Goal: Information Seeking & Learning: Learn about a topic

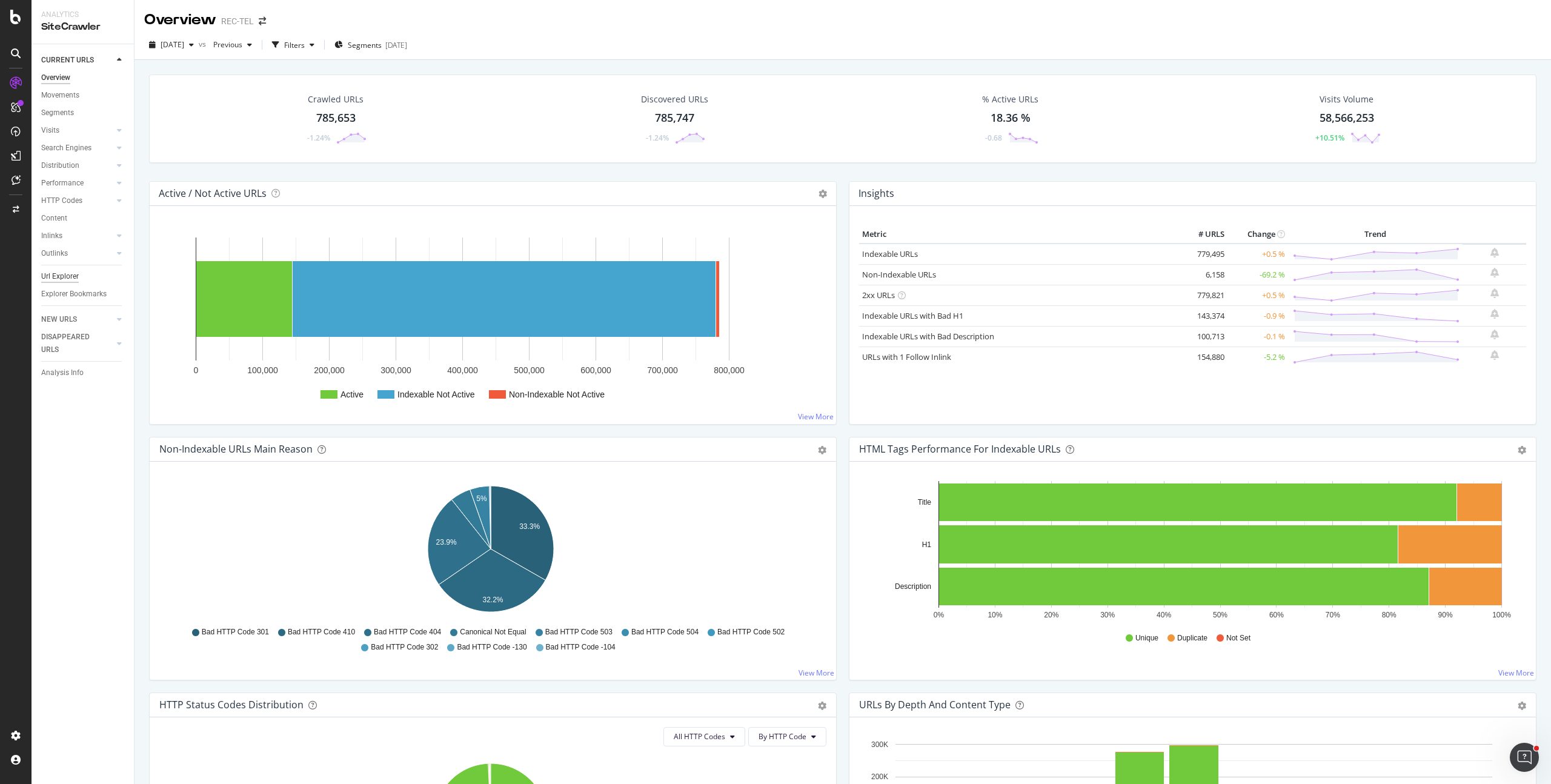
click at [74, 276] on div "Url Explorer" at bounding box center [59, 276] width 38 height 13
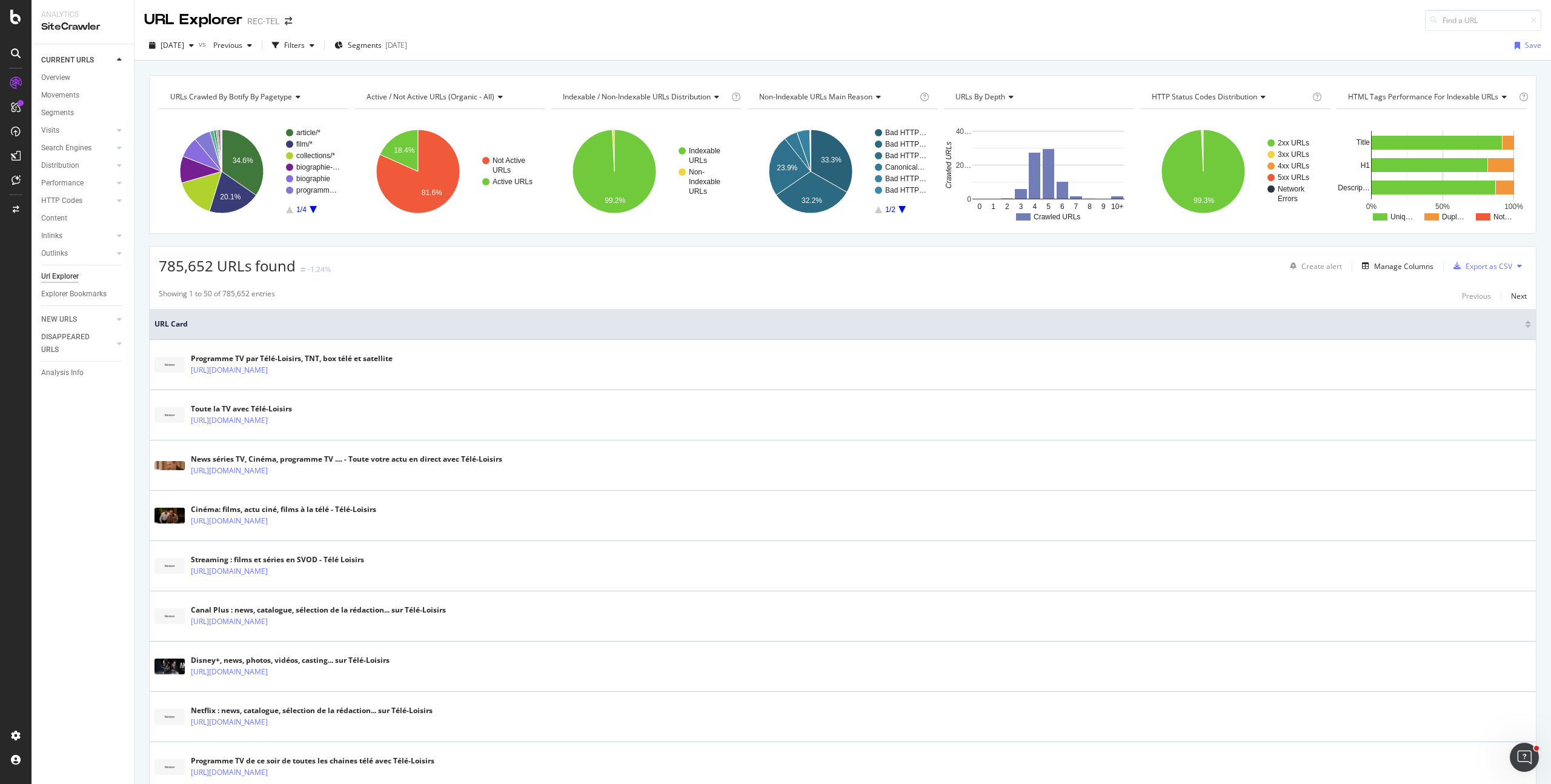
click at [420, 292] on div "Showing 1 to 50 of 785,652 entries Previous Next" at bounding box center [842, 295] width 1386 height 15
click at [407, 51] on div "Segments [DATE]" at bounding box center [370, 45] width 72 height 10
click at [315, 38] on div "Filters" at bounding box center [293, 45] width 52 height 18
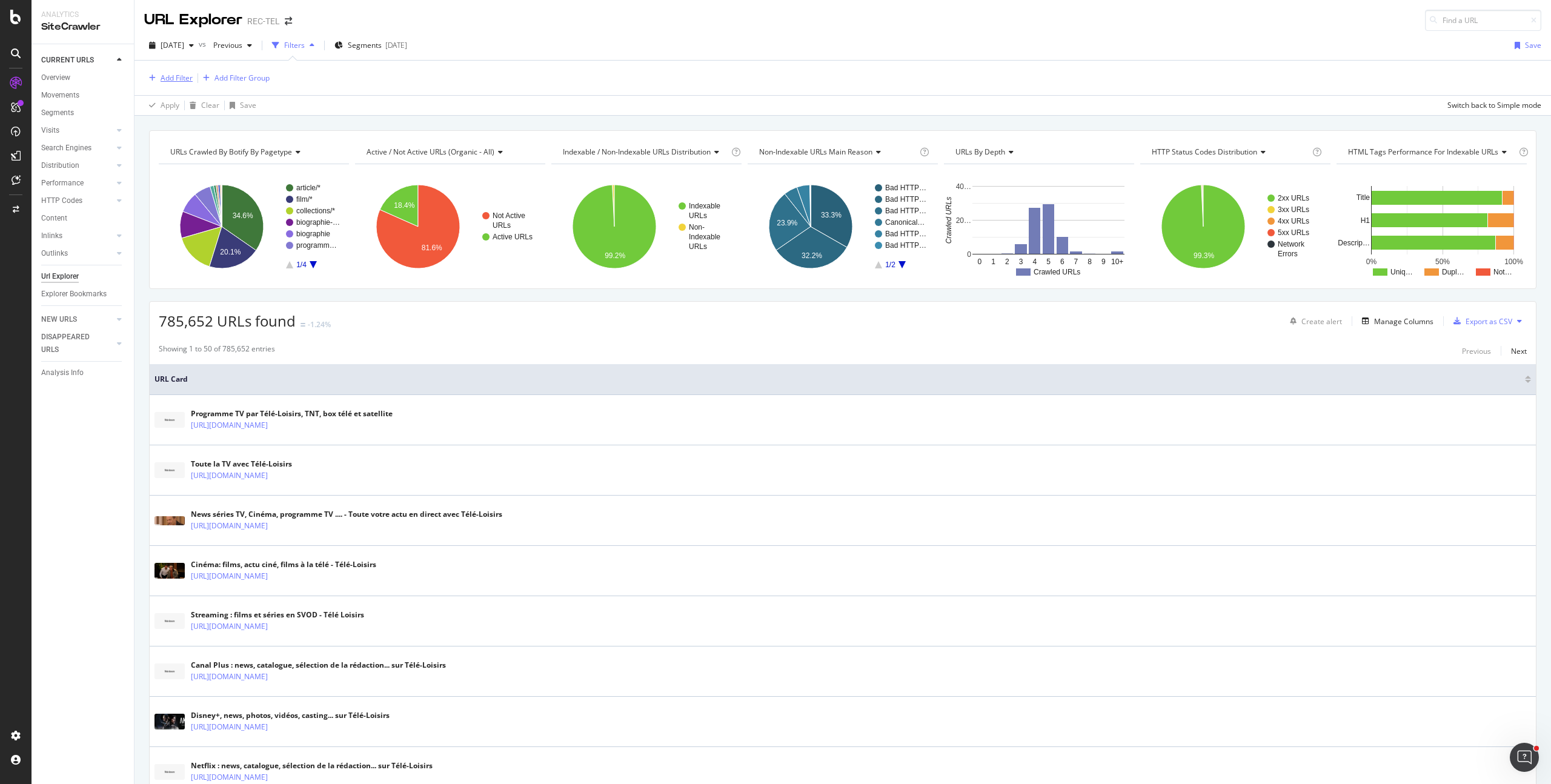
click at [166, 76] on div "Add Filter" at bounding box center [176, 78] width 32 height 10
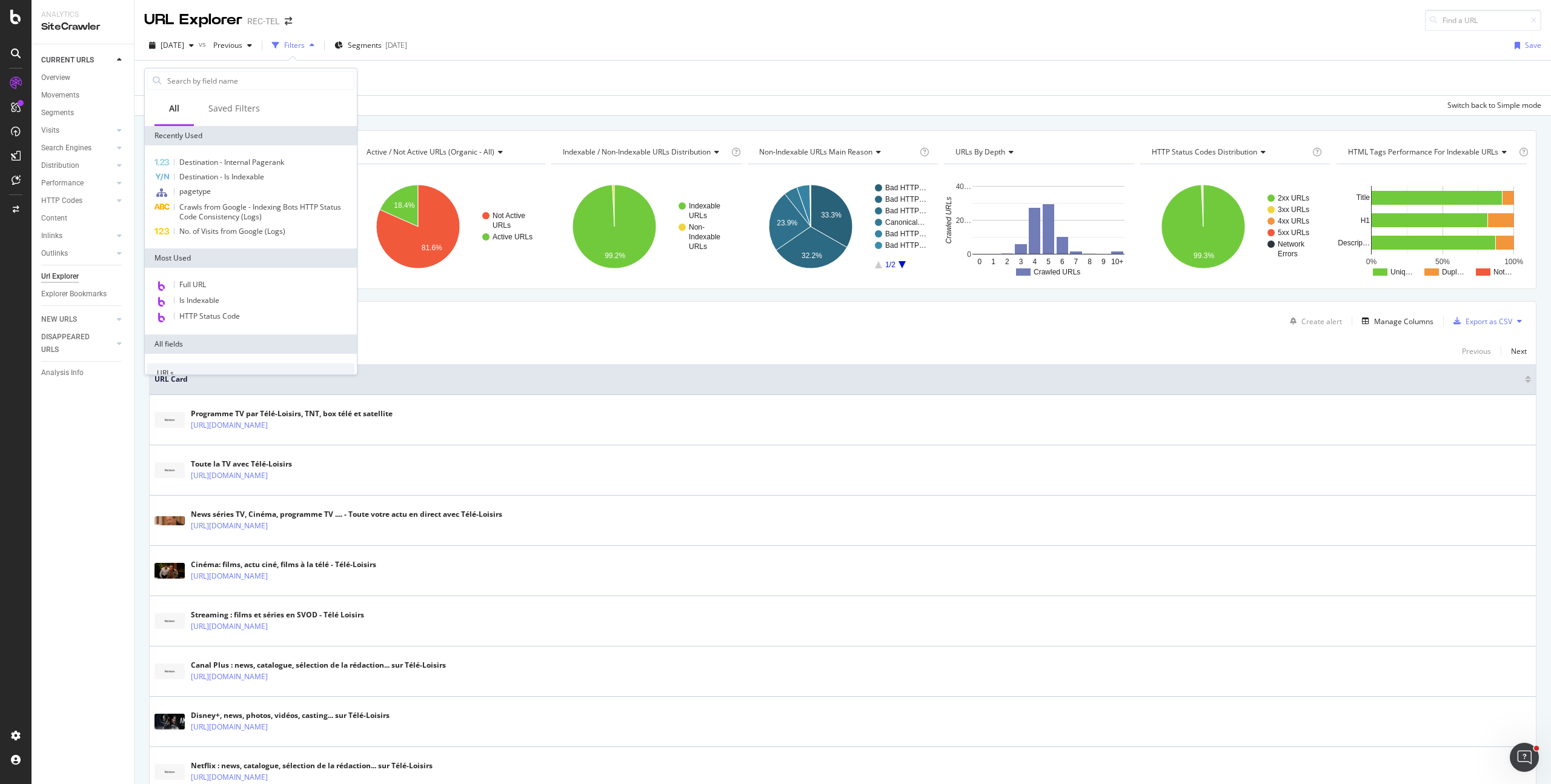
click at [514, 94] on div "Add Filter Add Filter Group" at bounding box center [843, 78] width 1397 height 35
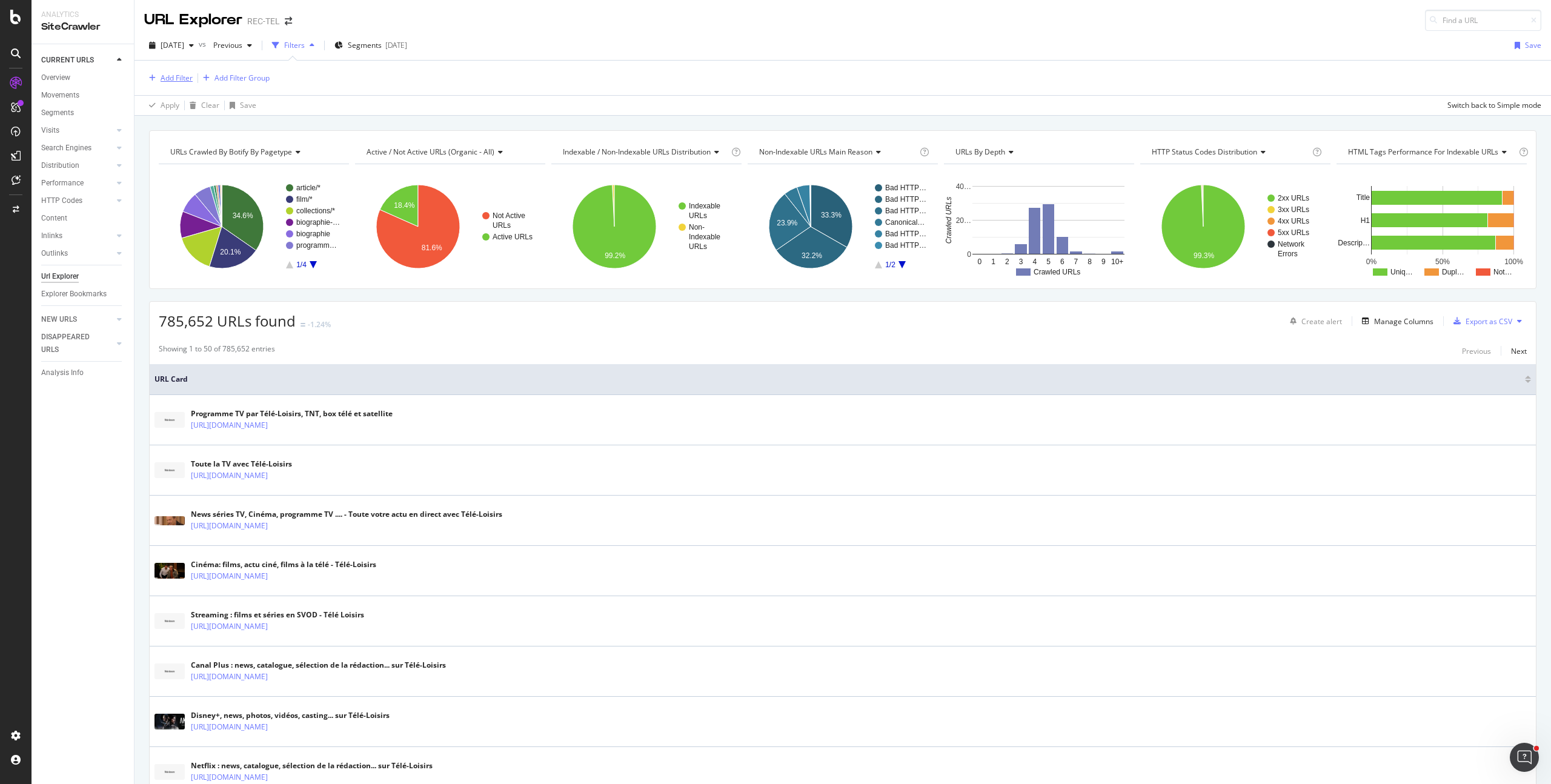
click at [181, 76] on div "Add Filter" at bounding box center [176, 78] width 32 height 10
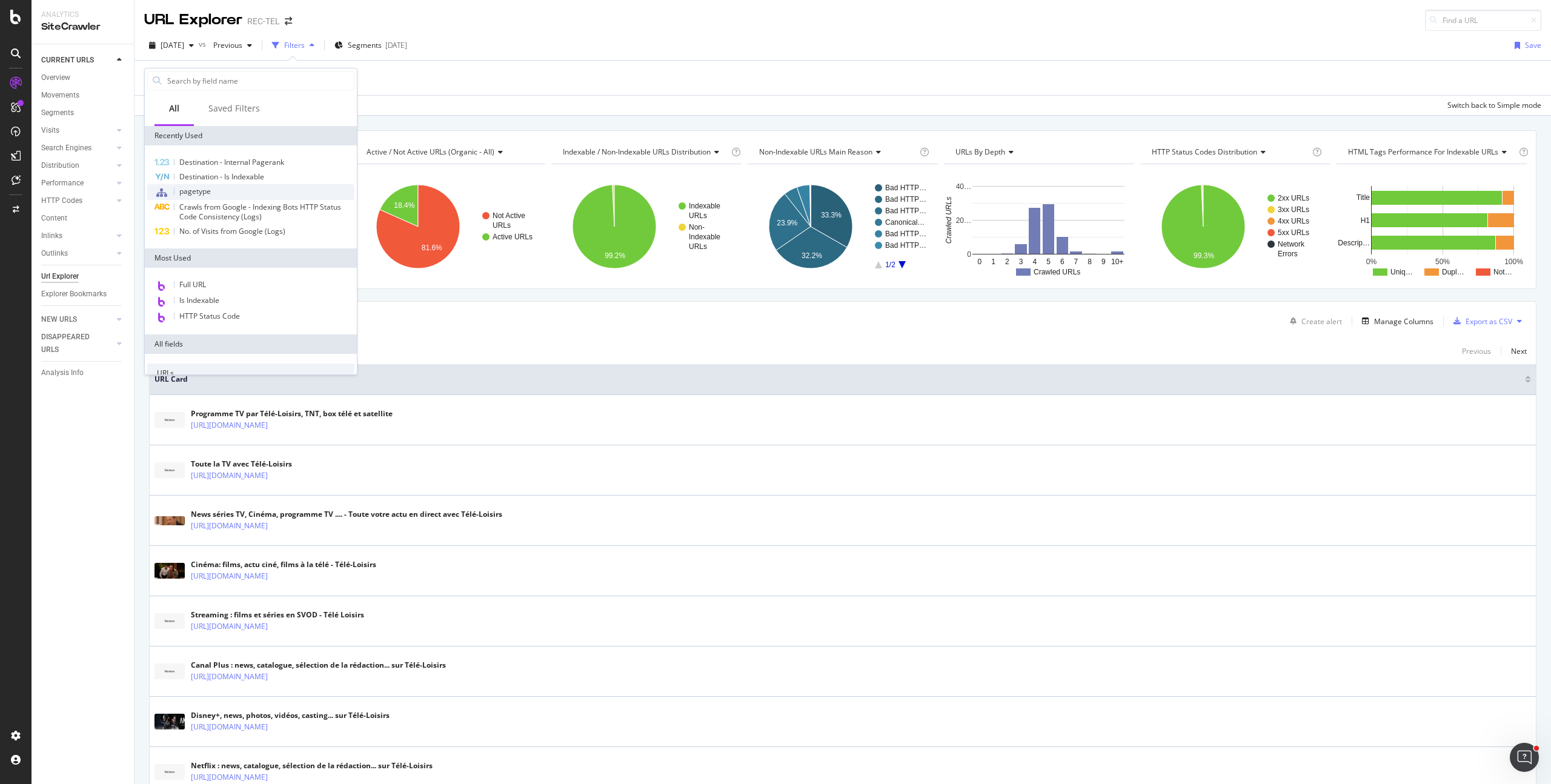
click at [218, 190] on div "pagetype" at bounding box center [251, 192] width 207 height 16
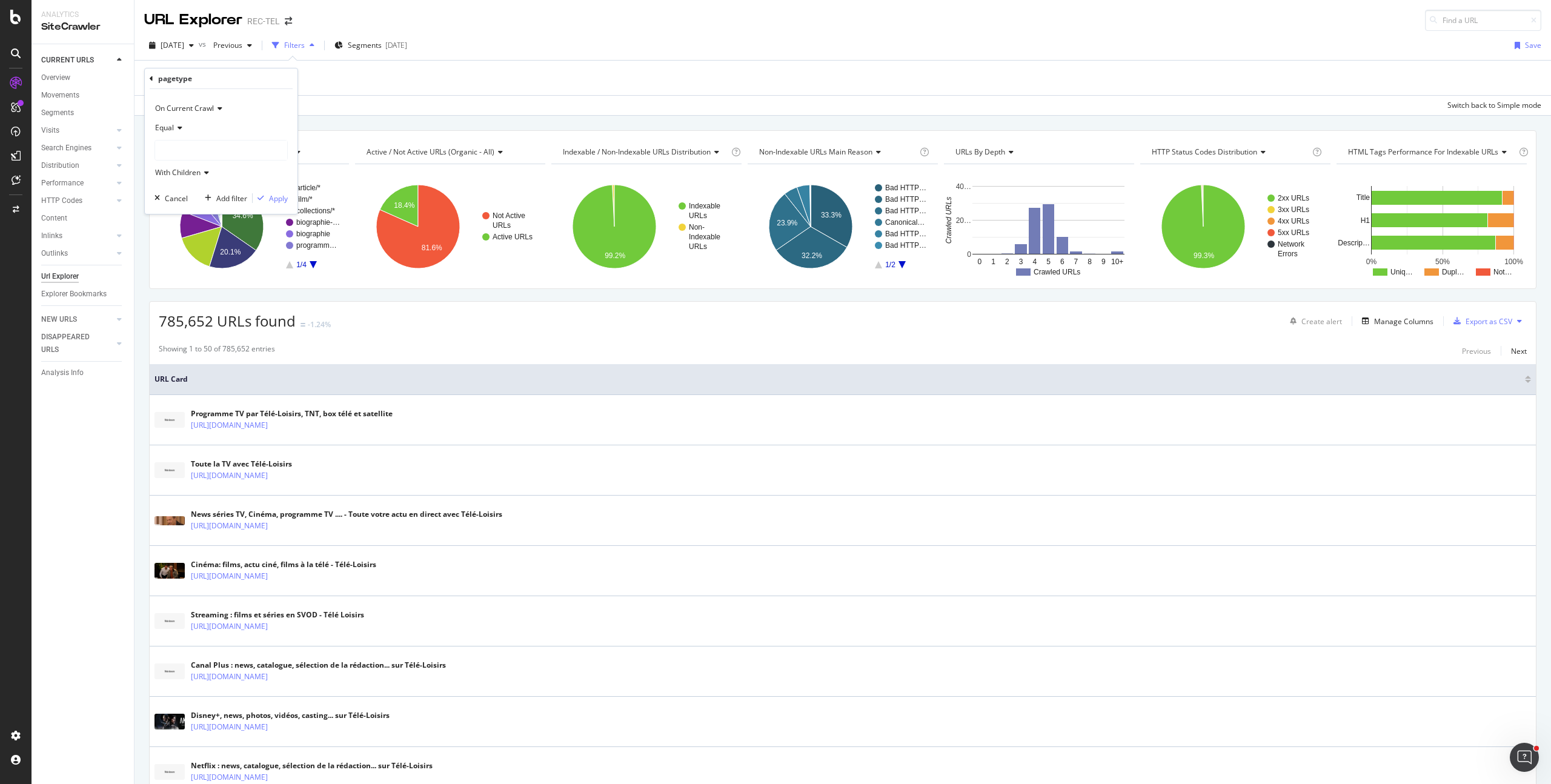
click at [190, 154] on div at bounding box center [221, 150] width 132 height 19
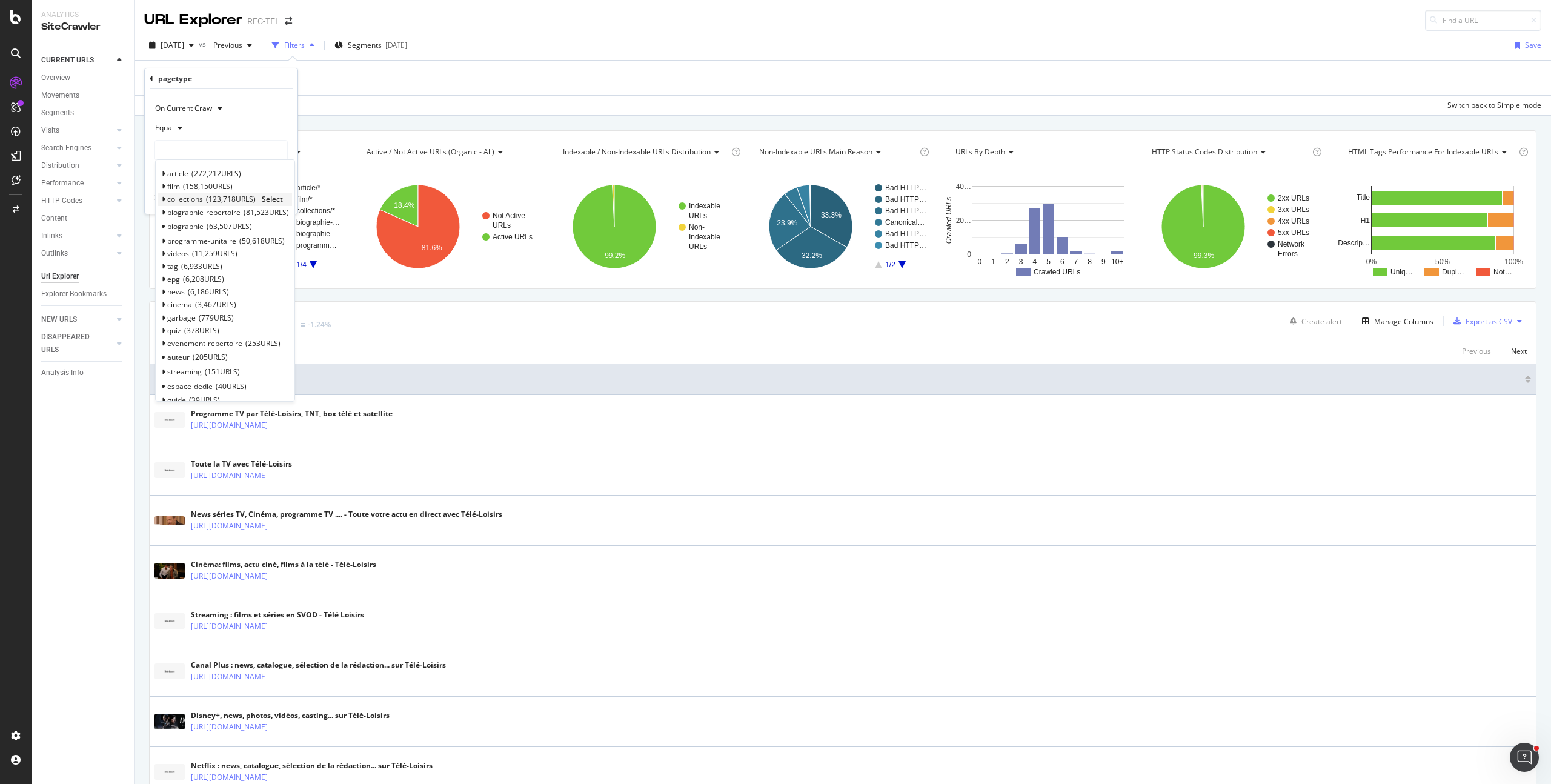
click at [163, 198] on icon at bounding box center [163, 199] width 4 height 7
click at [167, 224] on icon at bounding box center [169, 225] width 4 height 7
click at [195, 250] on span "main" at bounding box center [190, 251] width 17 height 10
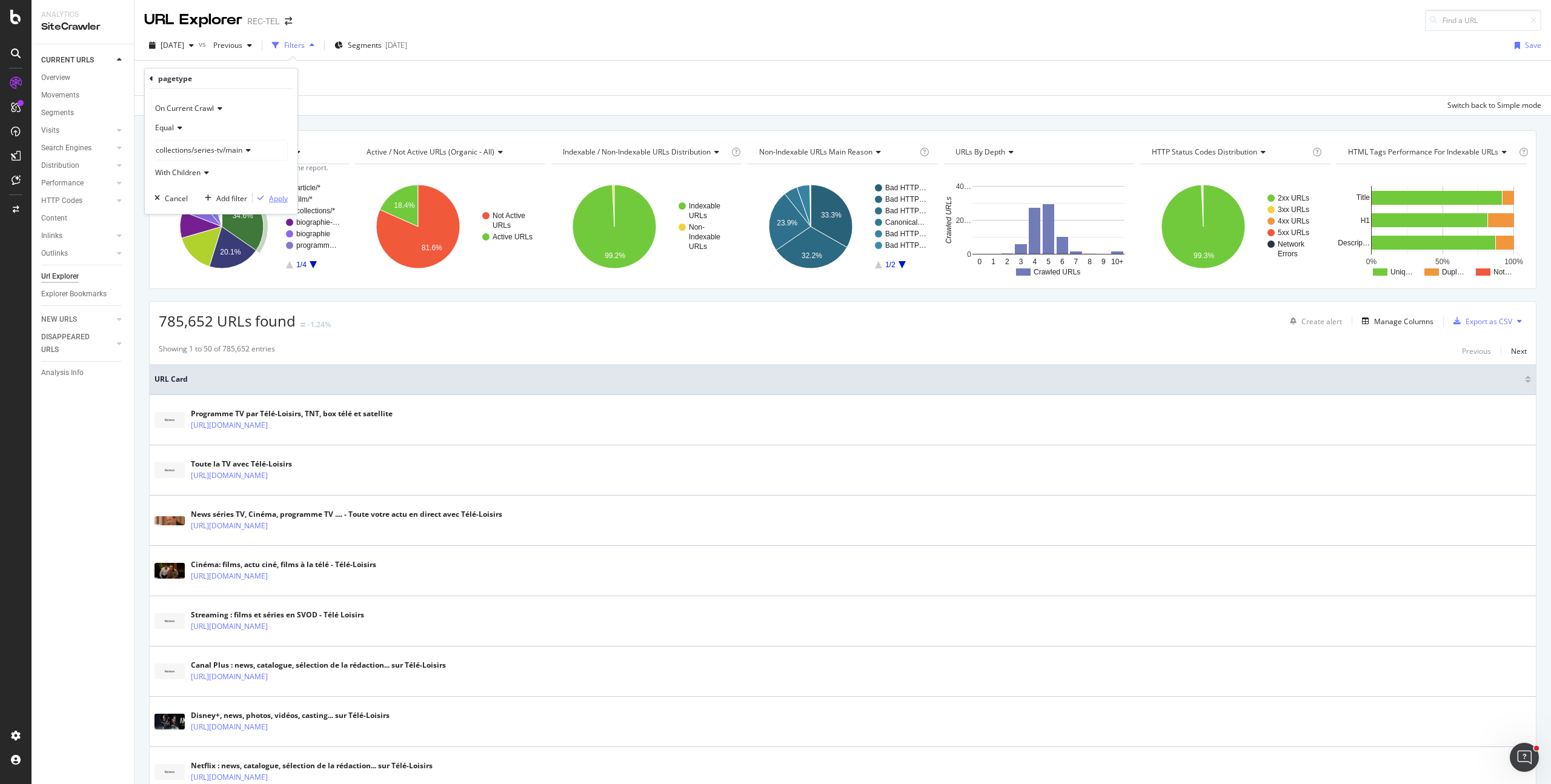
click at [265, 199] on div "button" at bounding box center [260, 198] width 17 height 7
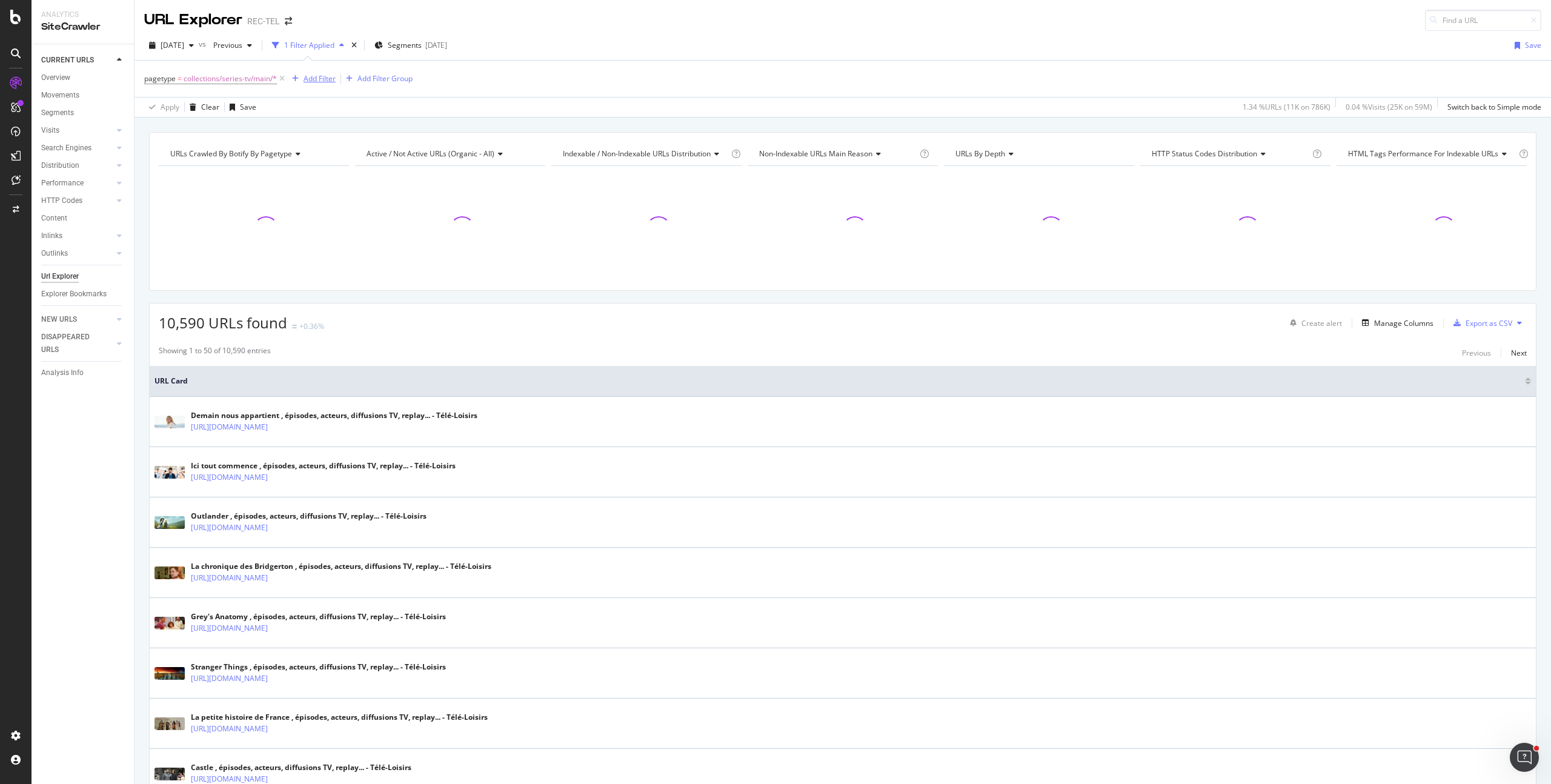
click at [314, 80] on div "Add Filter" at bounding box center [320, 79] width 32 height 10
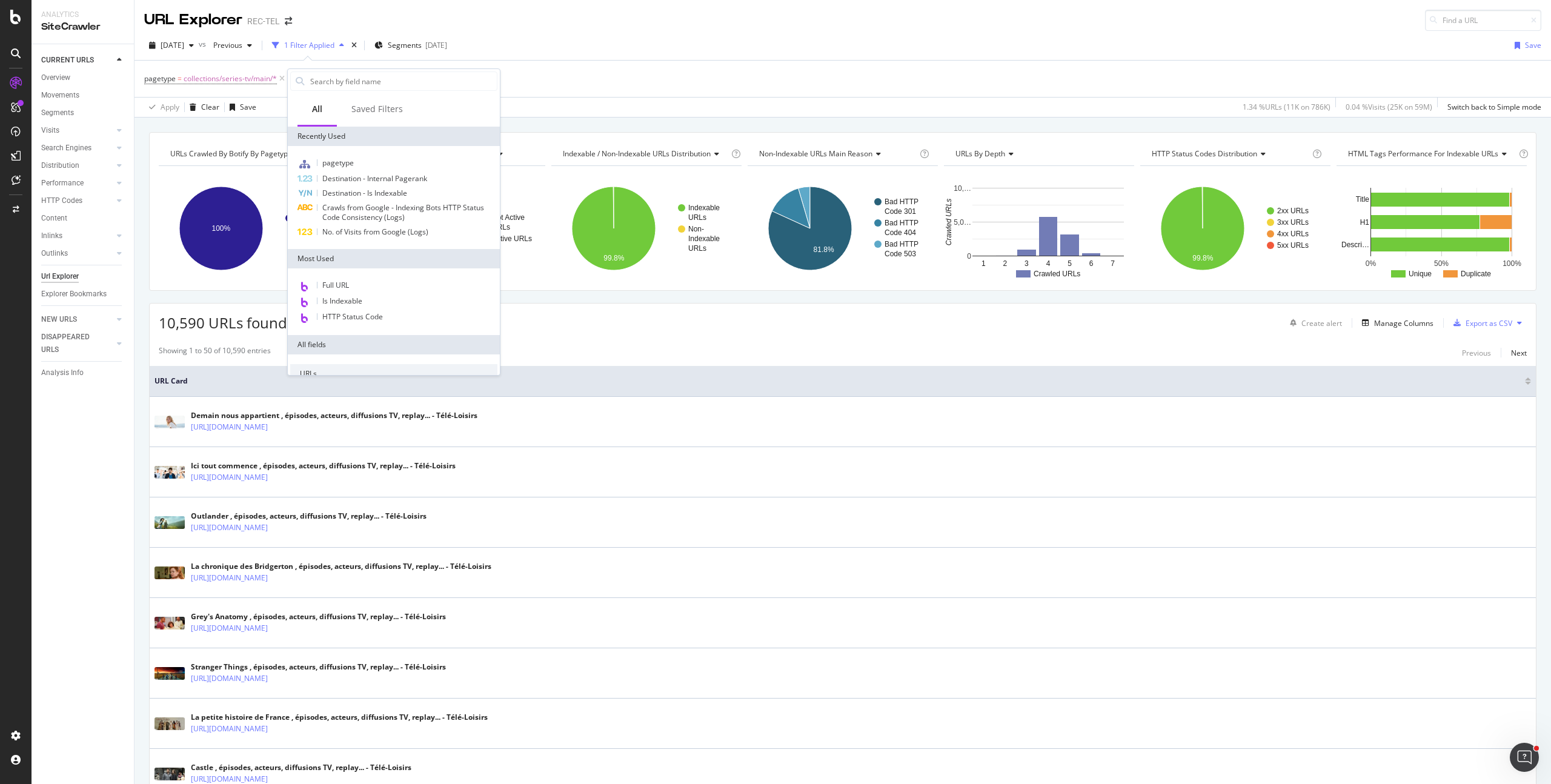
scroll to position [357, 0]
click at [340, 217] on div "Linking" at bounding box center [393, 217] width 207 height 17
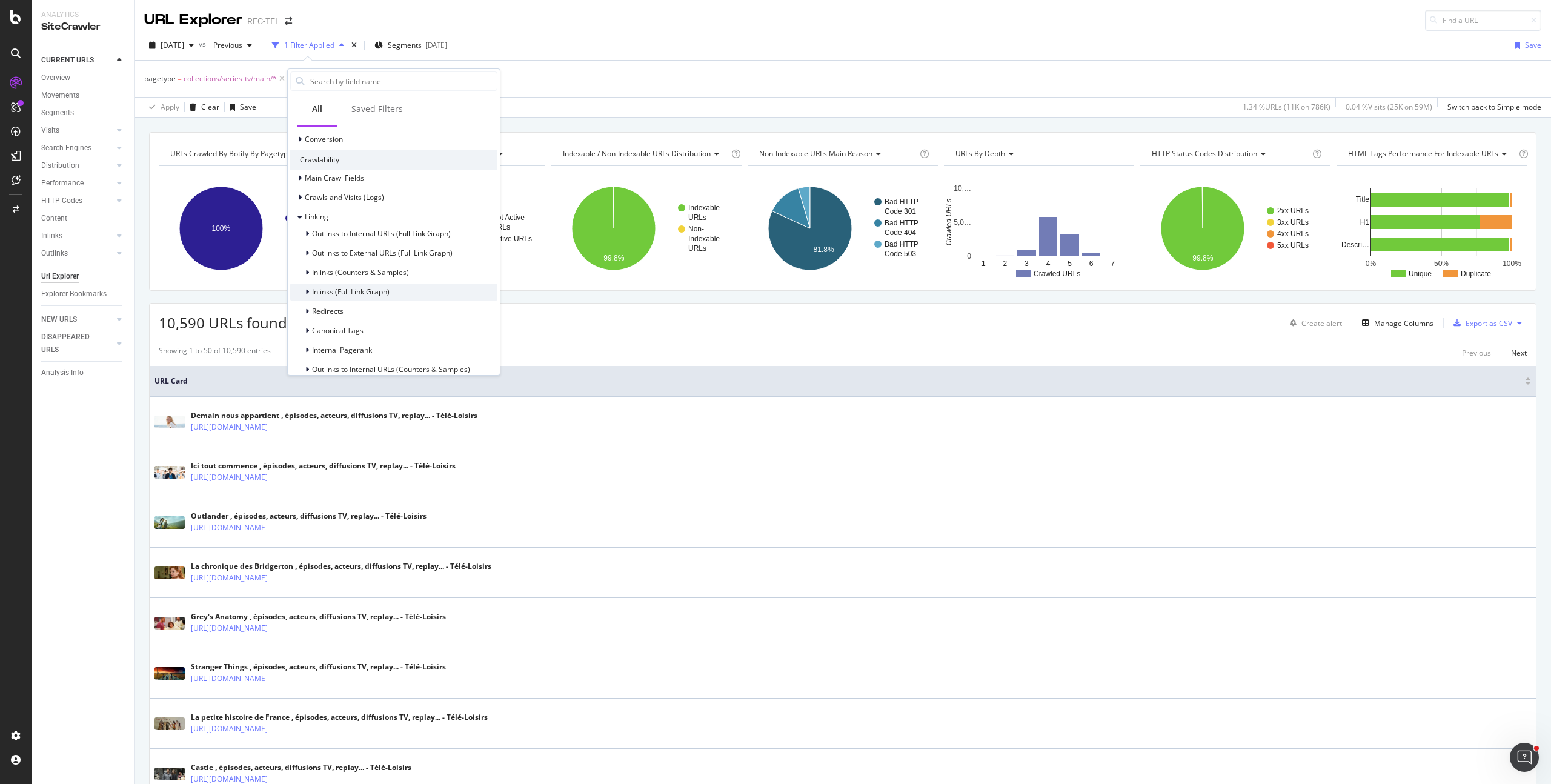
click at [376, 288] on span "Inlinks (Full Link Graph)" at bounding box center [350, 292] width 78 height 10
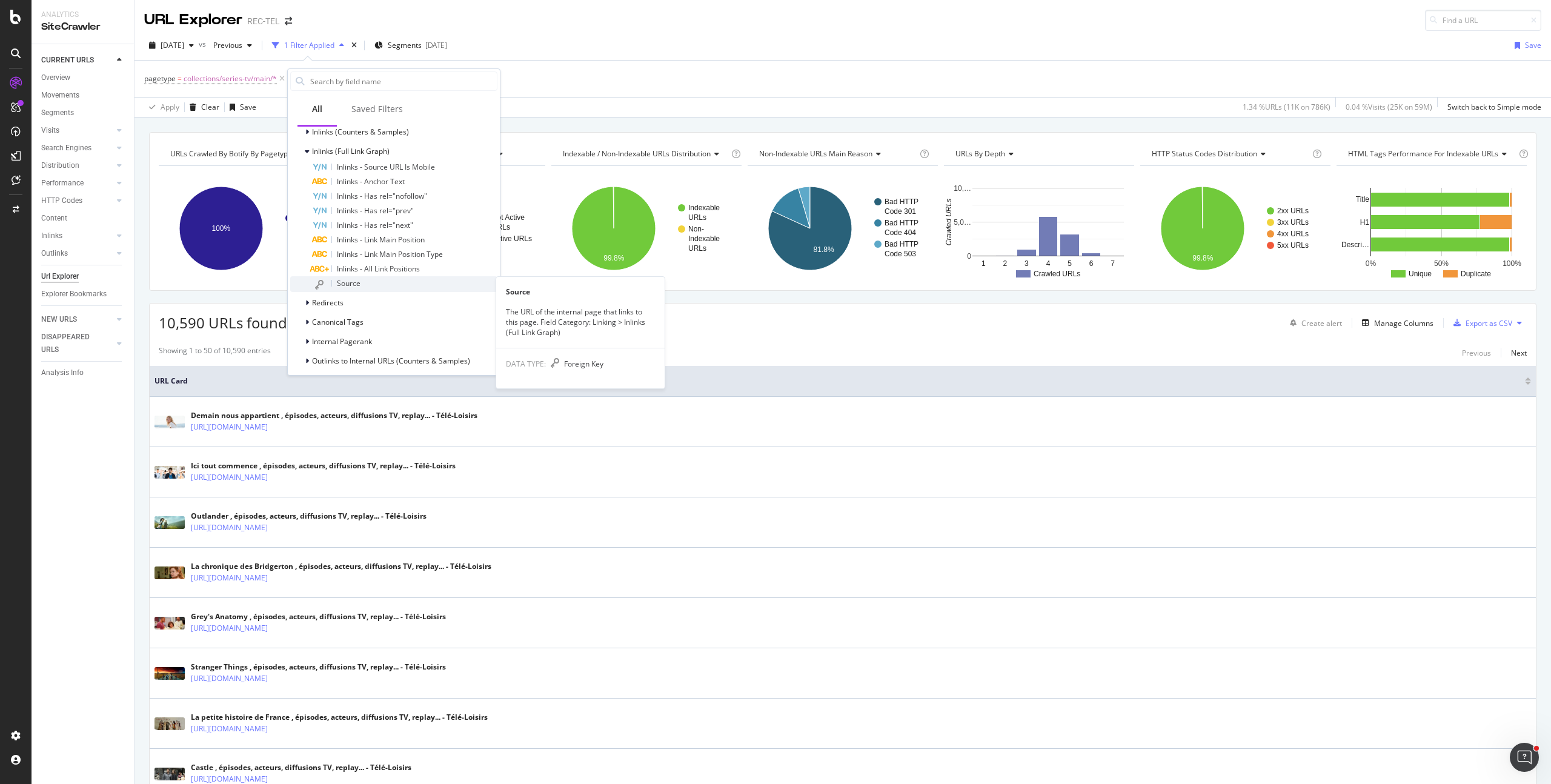
click at [365, 279] on div "Source" at bounding box center [404, 284] width 185 height 16
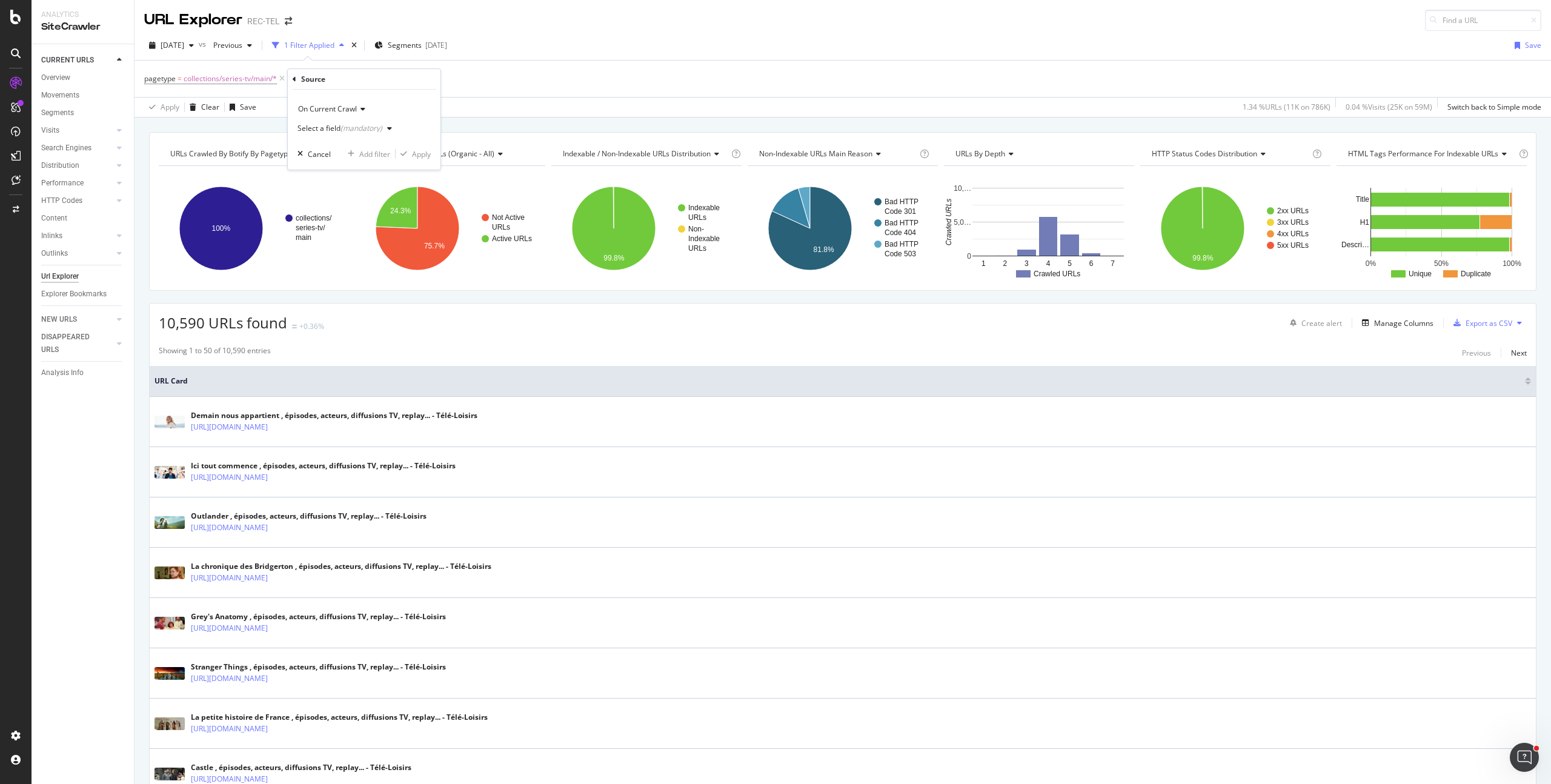
click at [341, 129] on div "(mandatory)" at bounding box center [362, 128] width 42 height 10
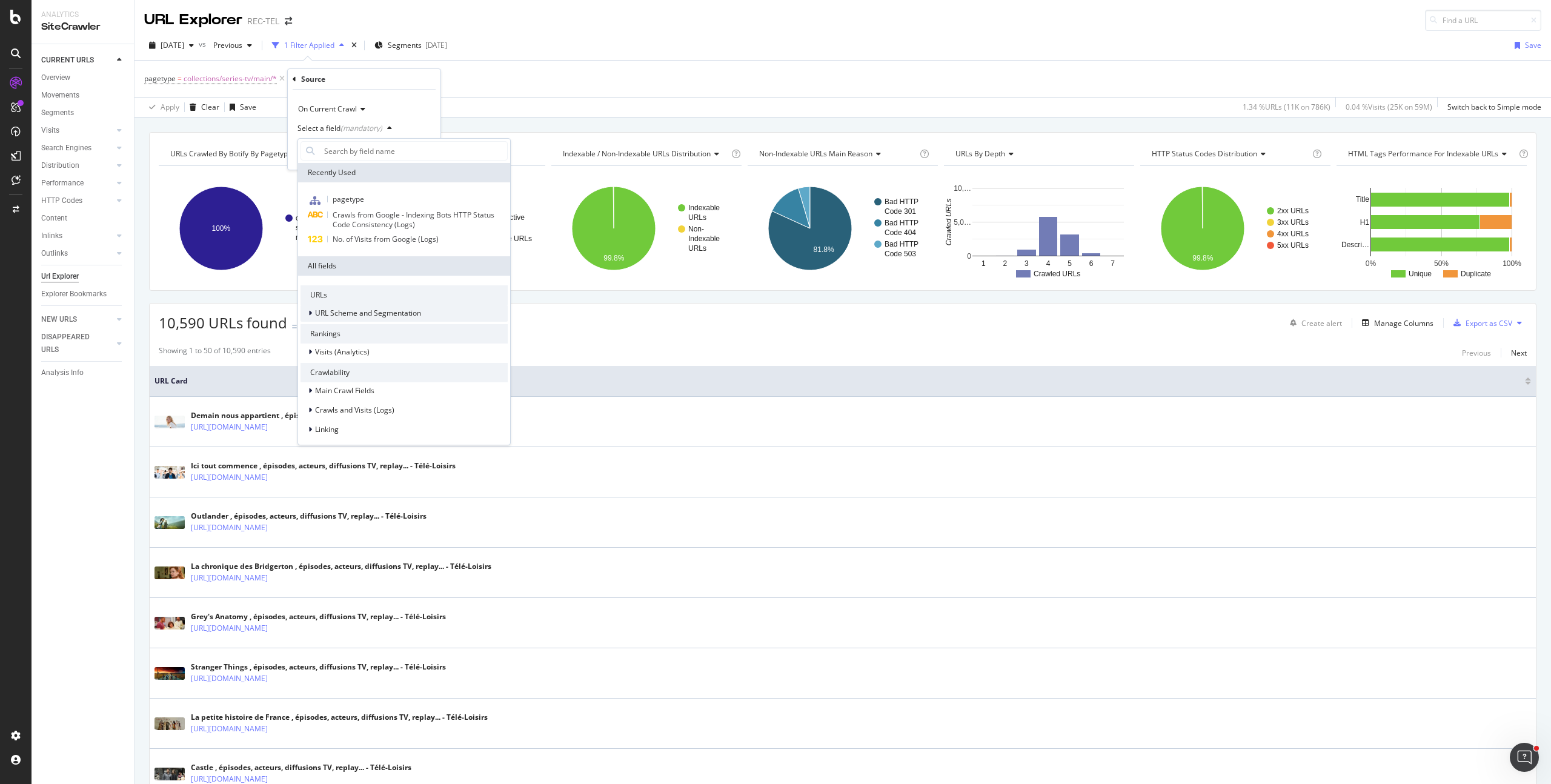
click at [365, 307] on div "URL Scheme and Segmentation" at bounding box center [361, 313] width 121 height 12
click at [379, 310] on span "URL Scheme and Segmentation" at bounding box center [368, 313] width 106 height 10
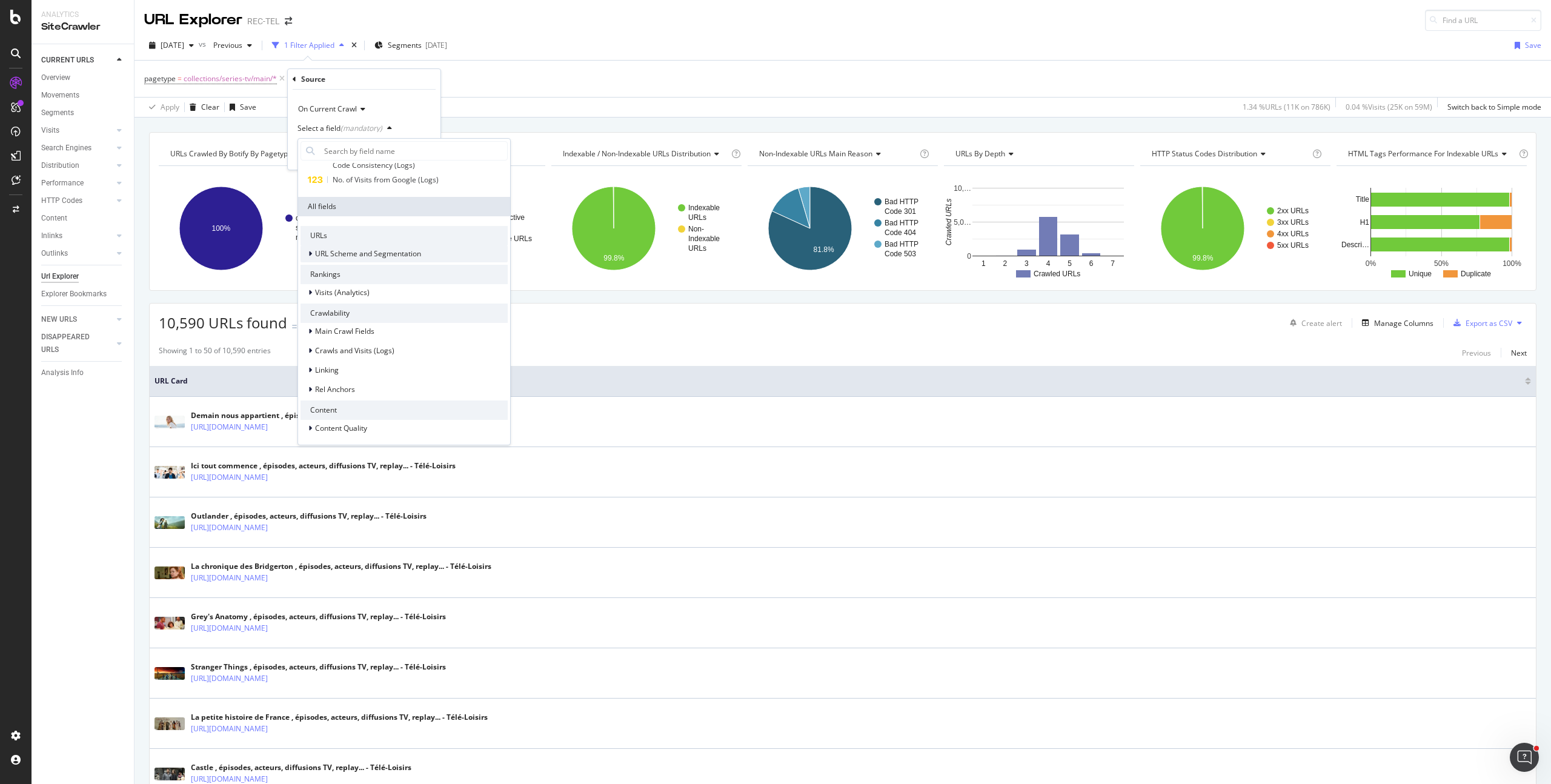
scroll to position [67, 0]
click at [317, 250] on span "URL Scheme and Segmentation" at bounding box center [368, 245] width 106 height 10
click at [376, 394] on div "pagetype" at bounding box center [411, 393] width 193 height 16
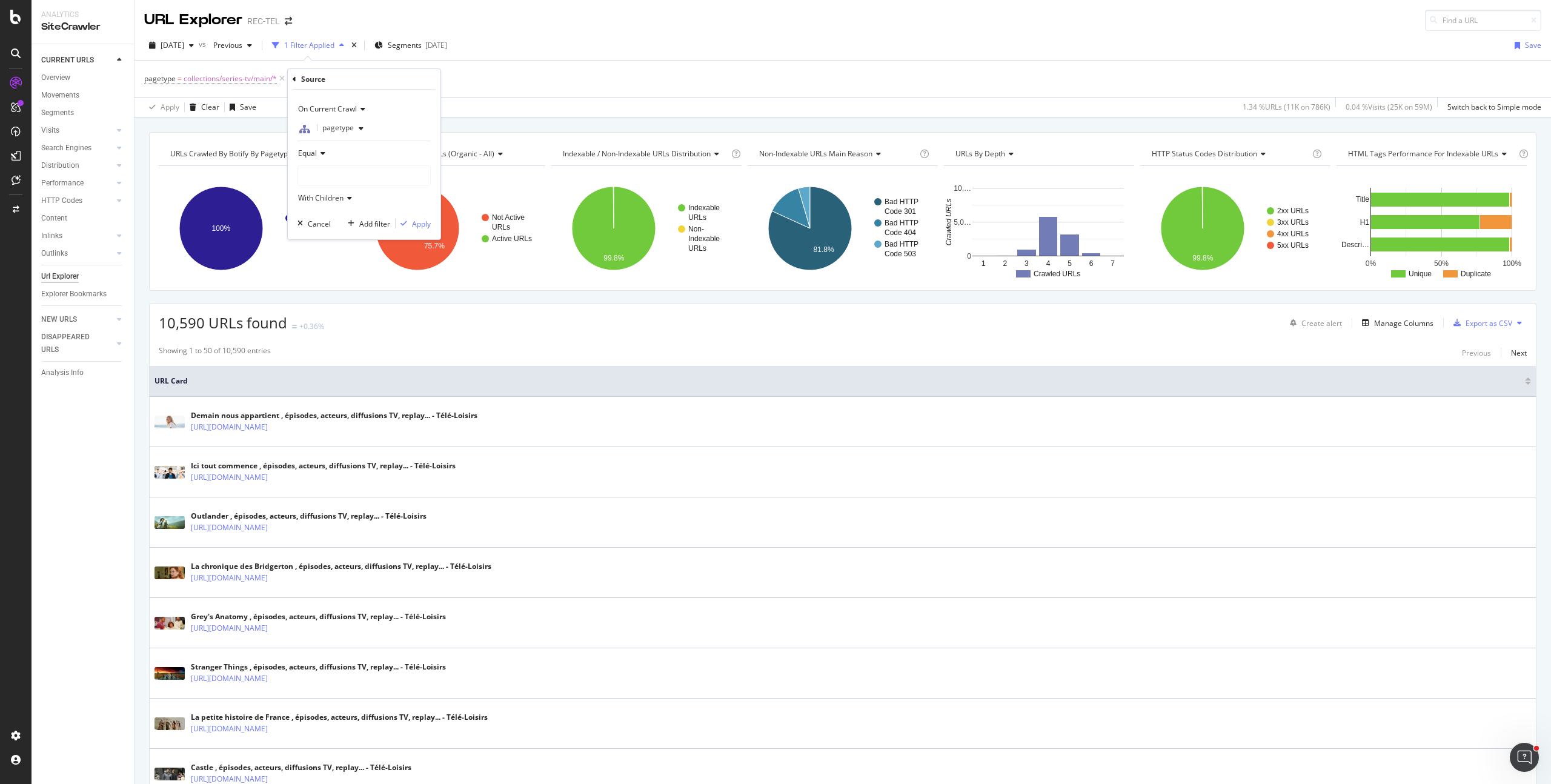
click at [318, 175] on div at bounding box center [363, 175] width 132 height 19
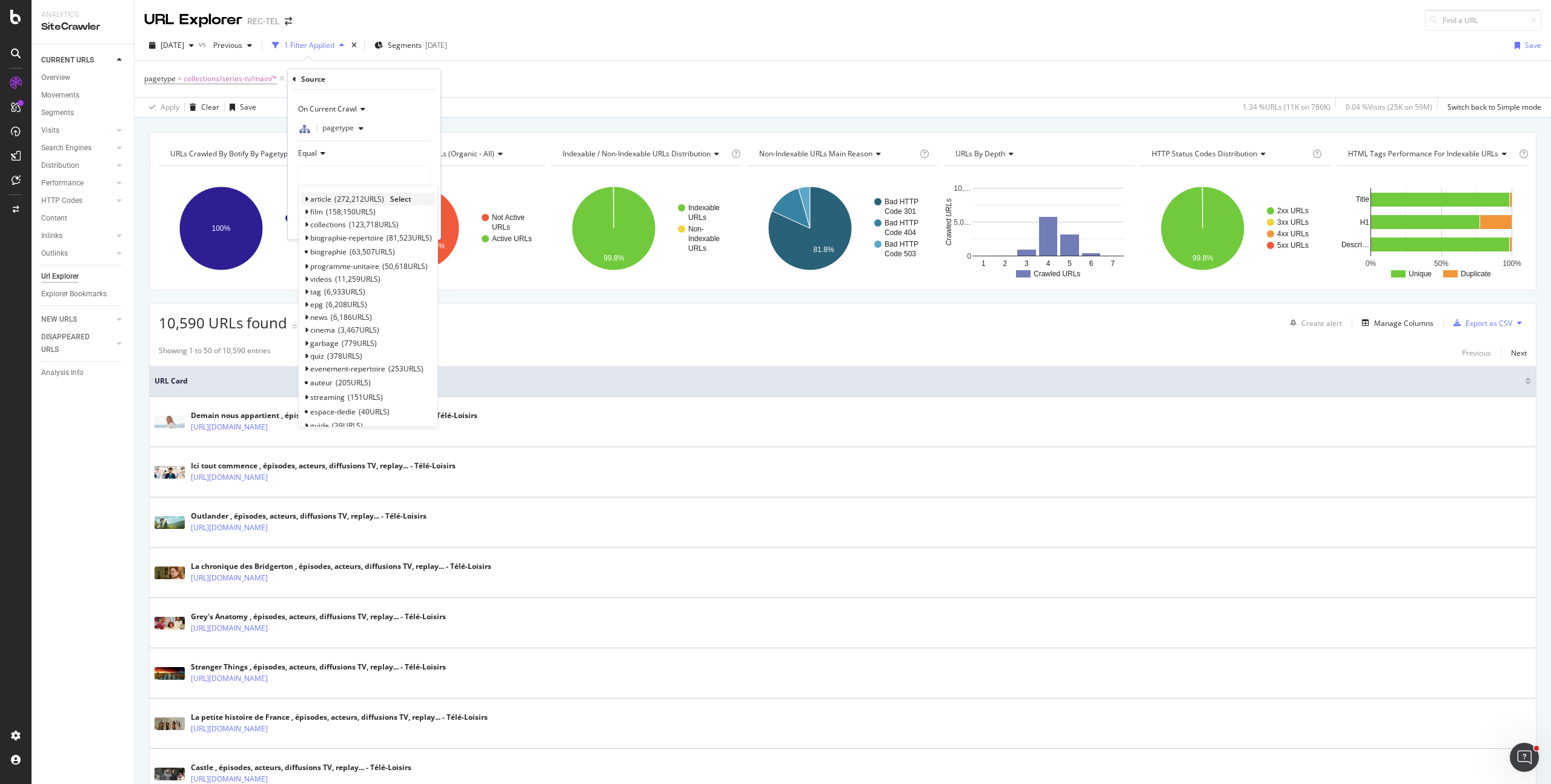
click at [307, 196] on icon at bounding box center [306, 199] width 4 height 7
click at [347, 211] on div "standard 267,944 URLS" at bounding box center [368, 213] width 134 height 16
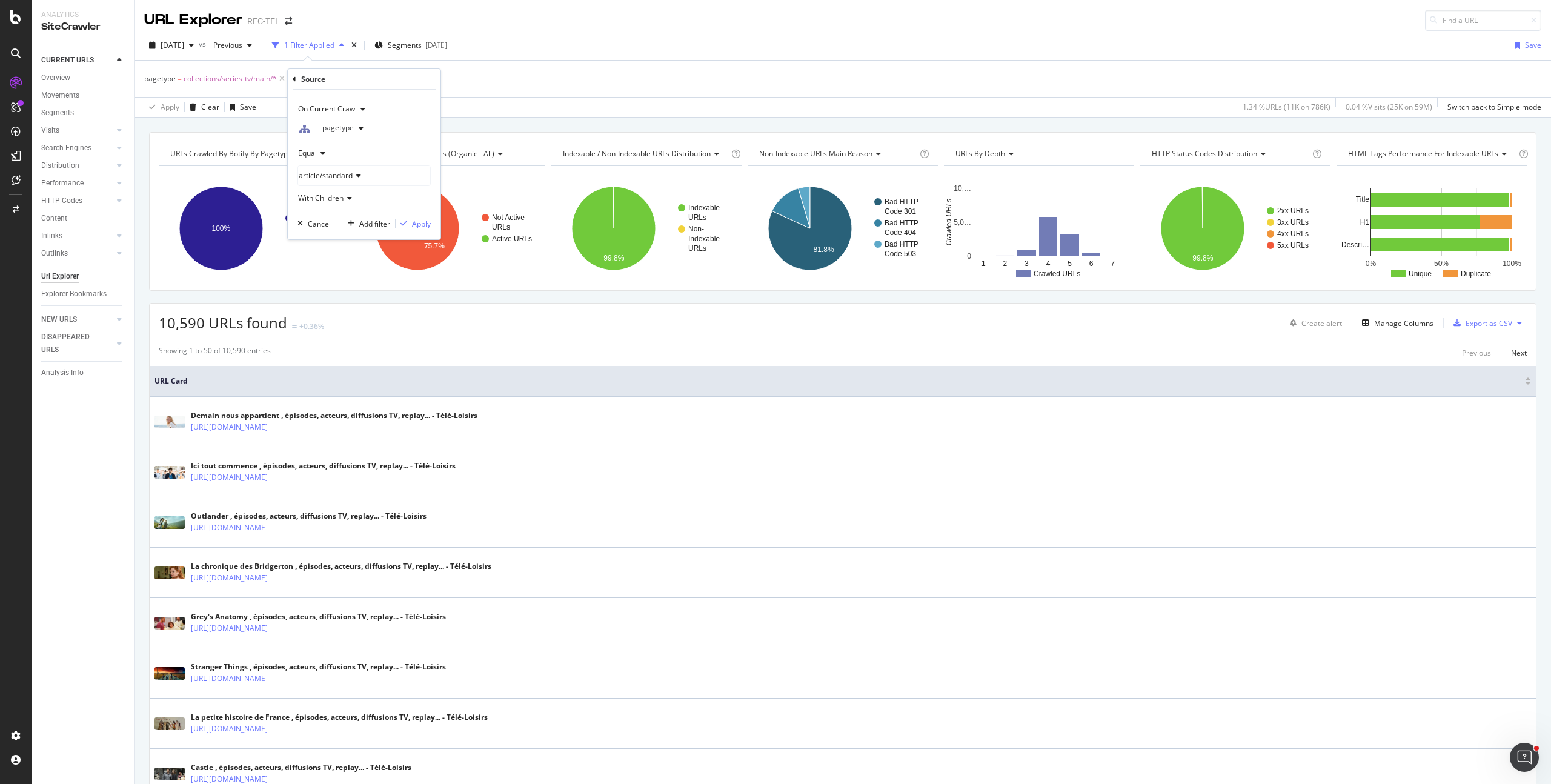
click at [345, 173] on span "article/standard" at bounding box center [326, 175] width 54 height 10
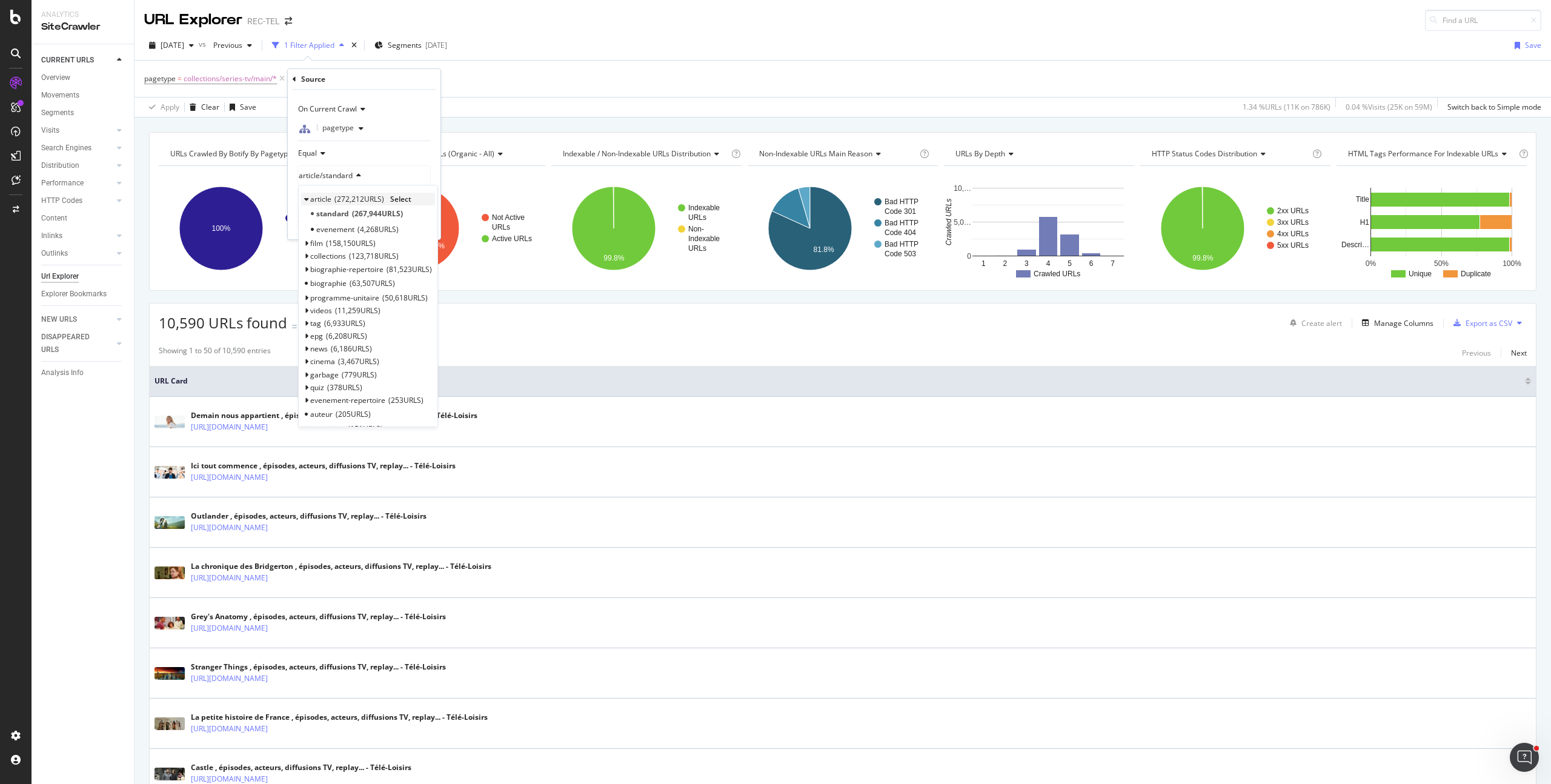
click at [329, 201] on span "article" at bounding box center [321, 199] width 21 height 10
click at [396, 198] on span "Select" at bounding box center [401, 199] width 21 height 10
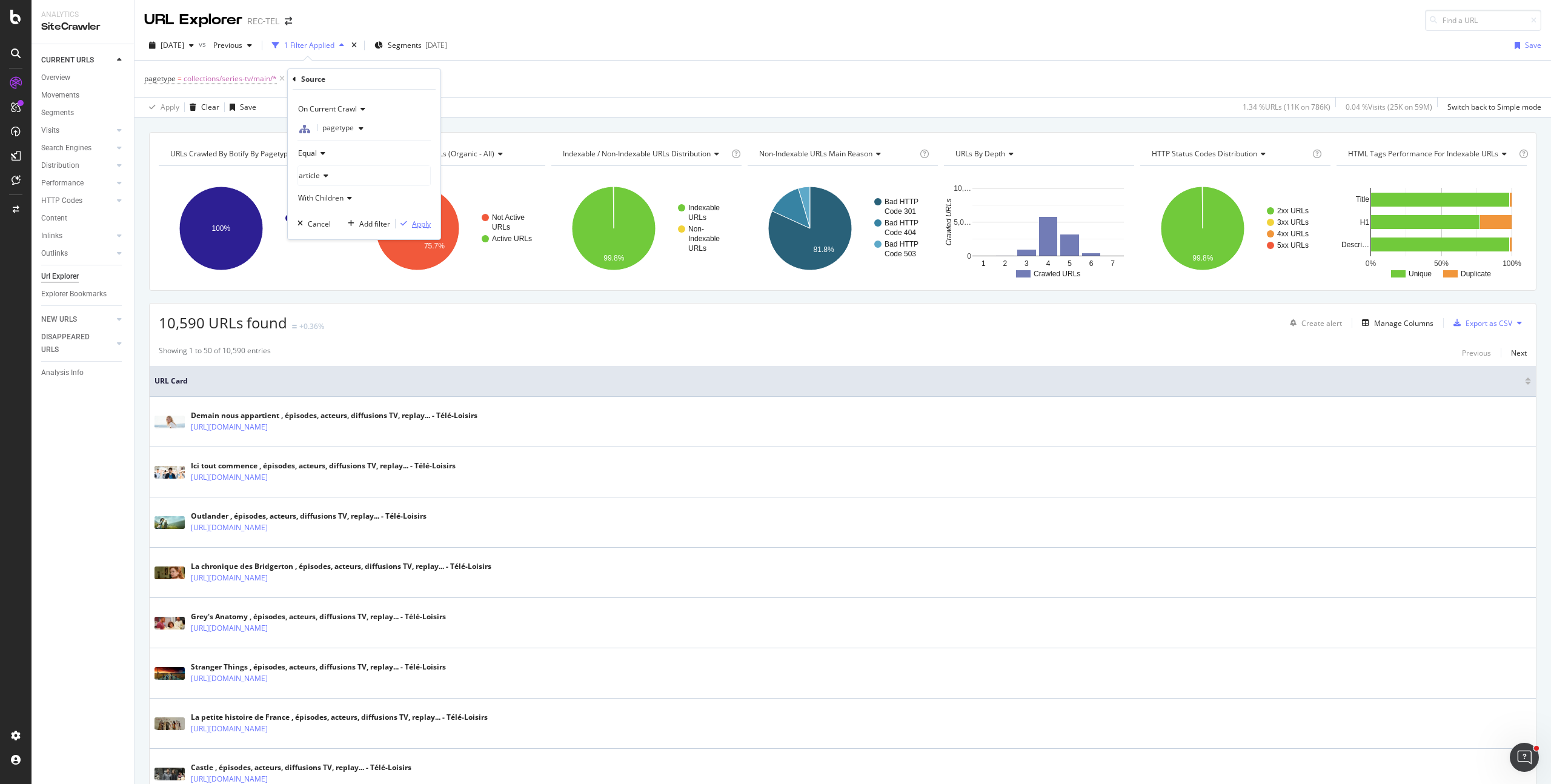
click at [409, 224] on div "button" at bounding box center [403, 224] width 17 height 7
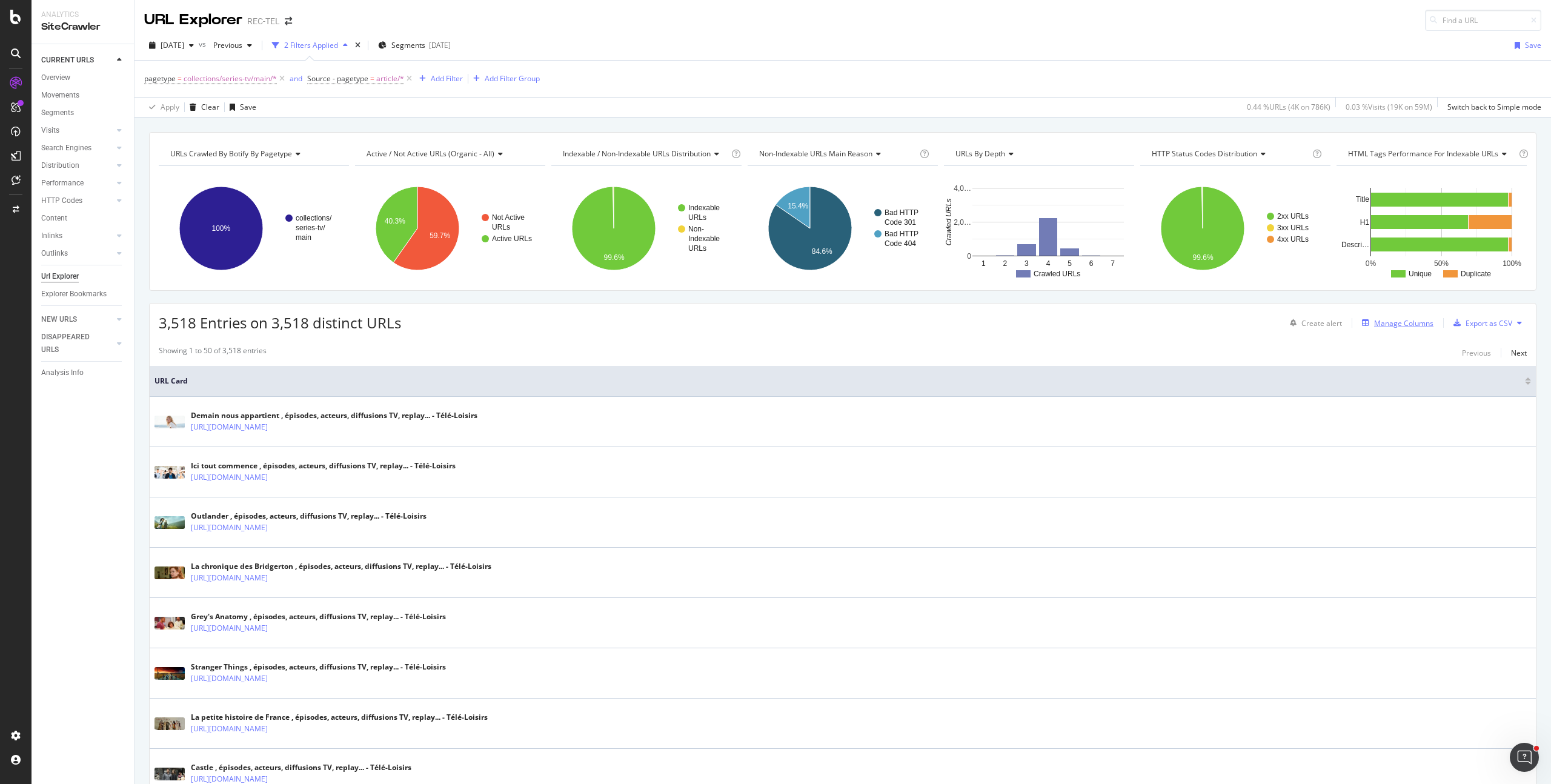
click at [1389, 326] on div "Manage Columns" at bounding box center [1403, 323] width 59 height 10
click at [1386, 327] on div "Manage Columns" at bounding box center [1403, 323] width 59 height 10
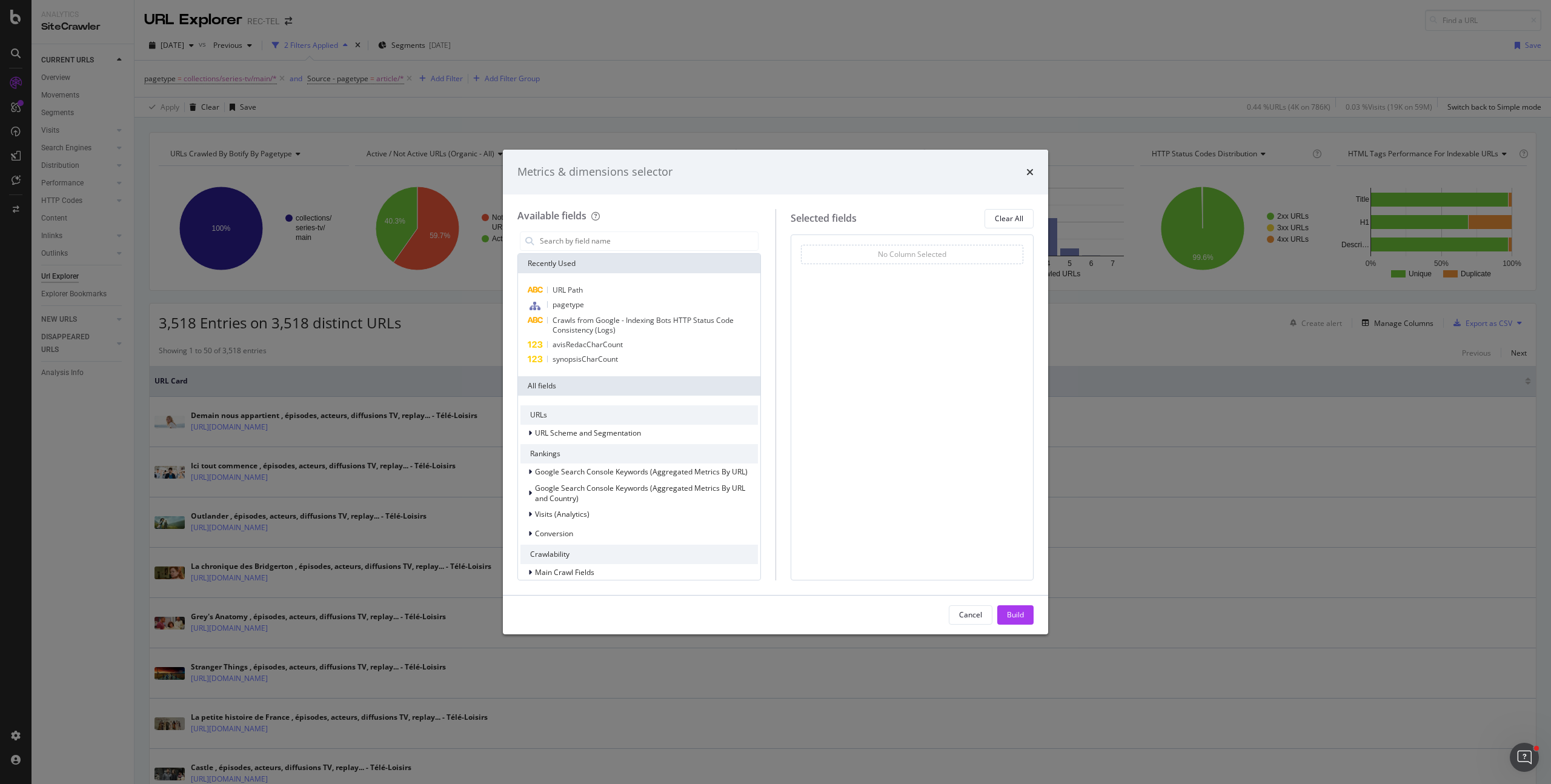
scroll to position [224, 0]
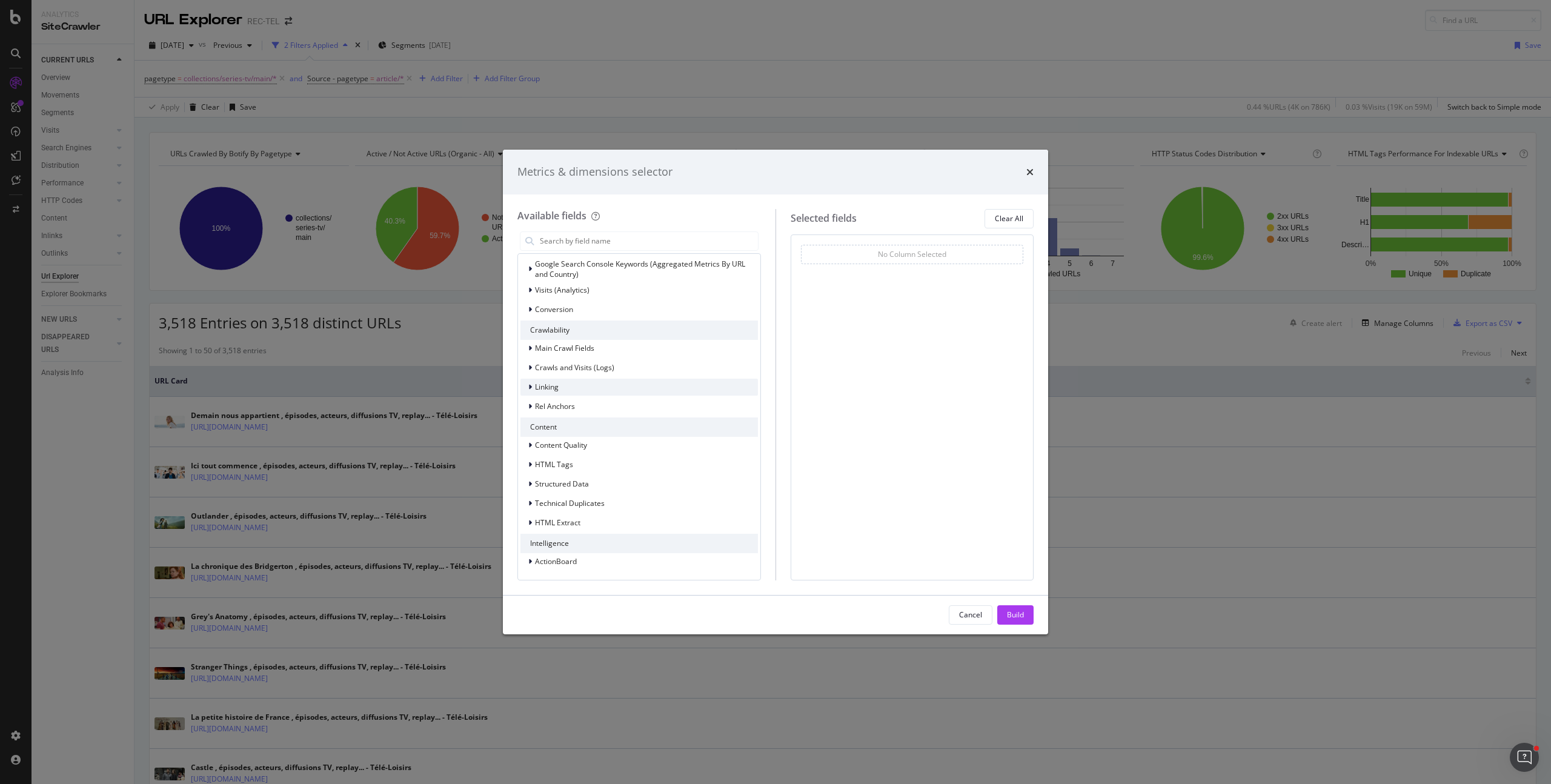
click at [567, 389] on div "Linking" at bounding box center [639, 387] width 238 height 17
click at [623, 479] on div "Inlinks (Full Link Graph)" at bounding box center [639, 481] width 238 height 17
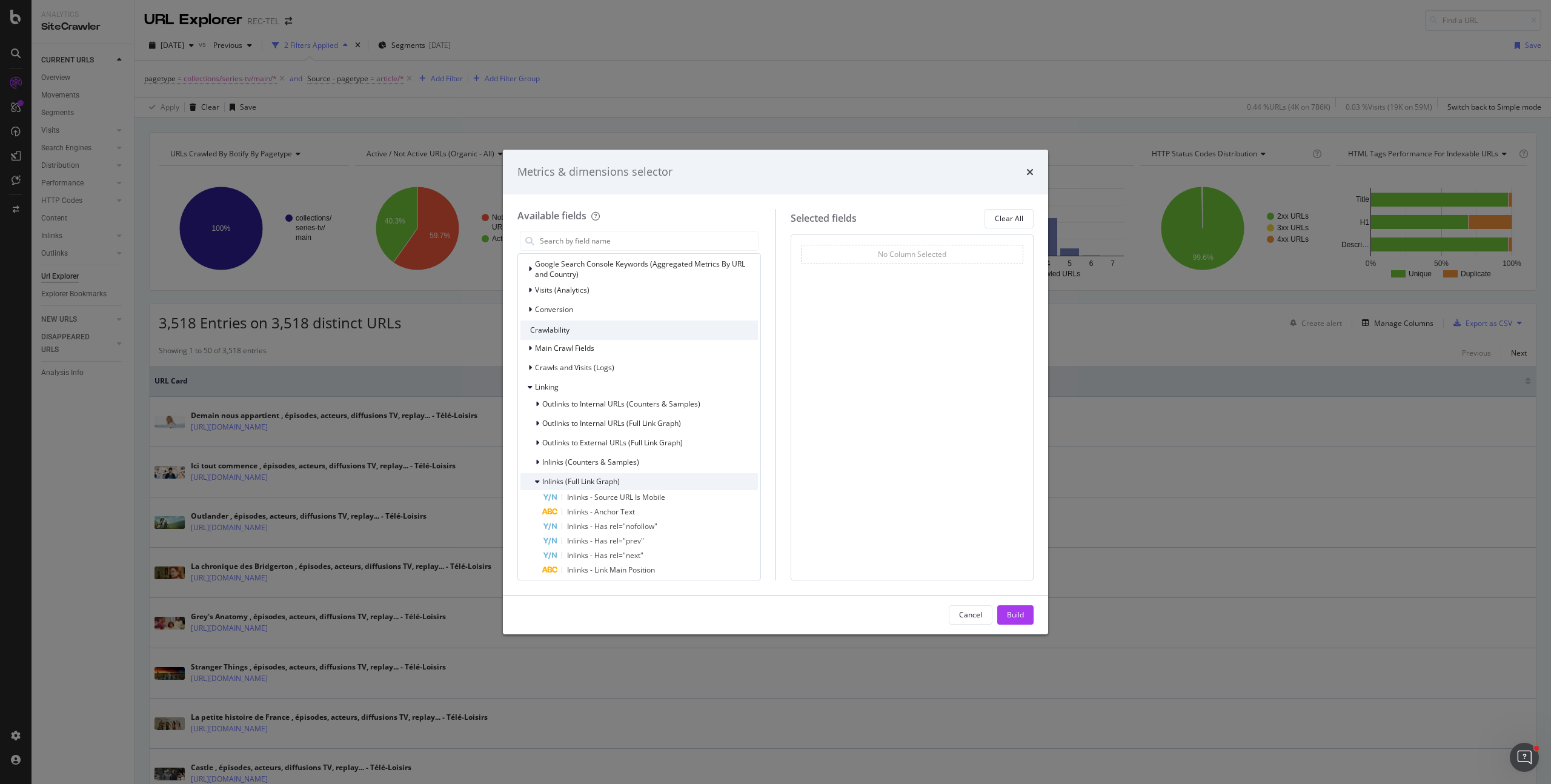
scroll to position [368, 0]
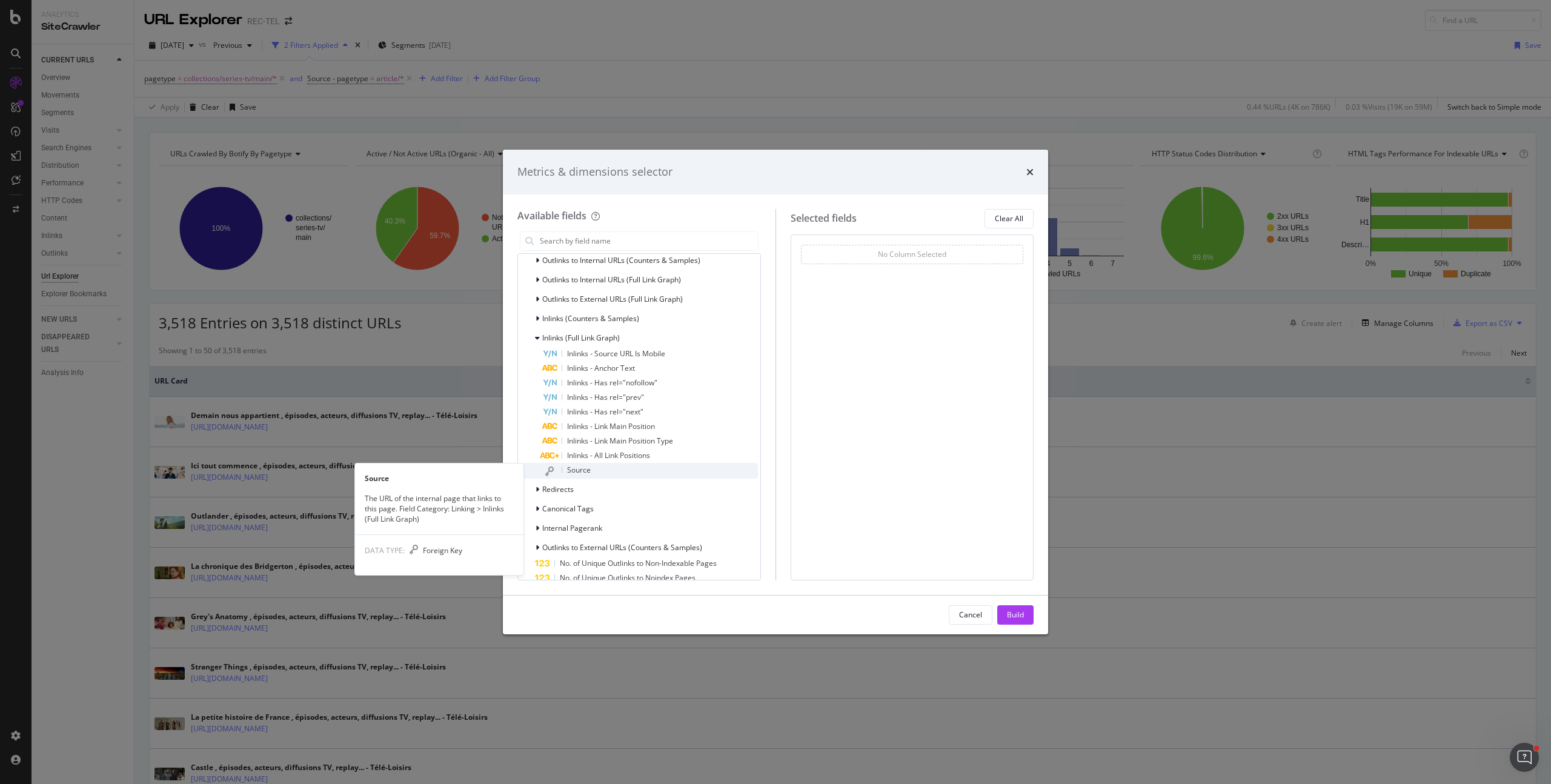
click at [609, 474] on div "Source" at bounding box center [650, 471] width 216 height 16
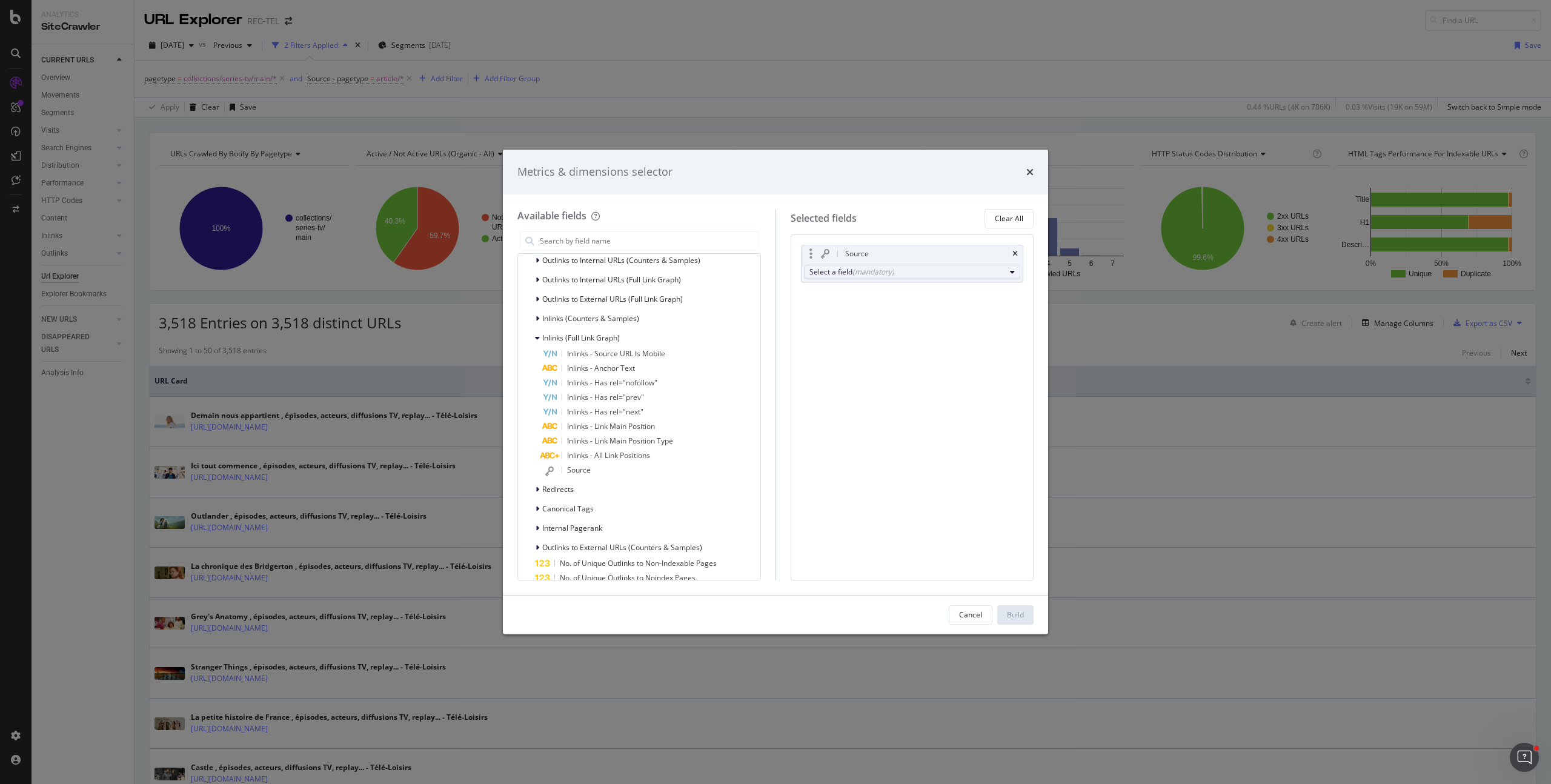
click at [864, 278] on button "Select a field (mandatory)" at bounding box center [913, 272] width 217 height 15
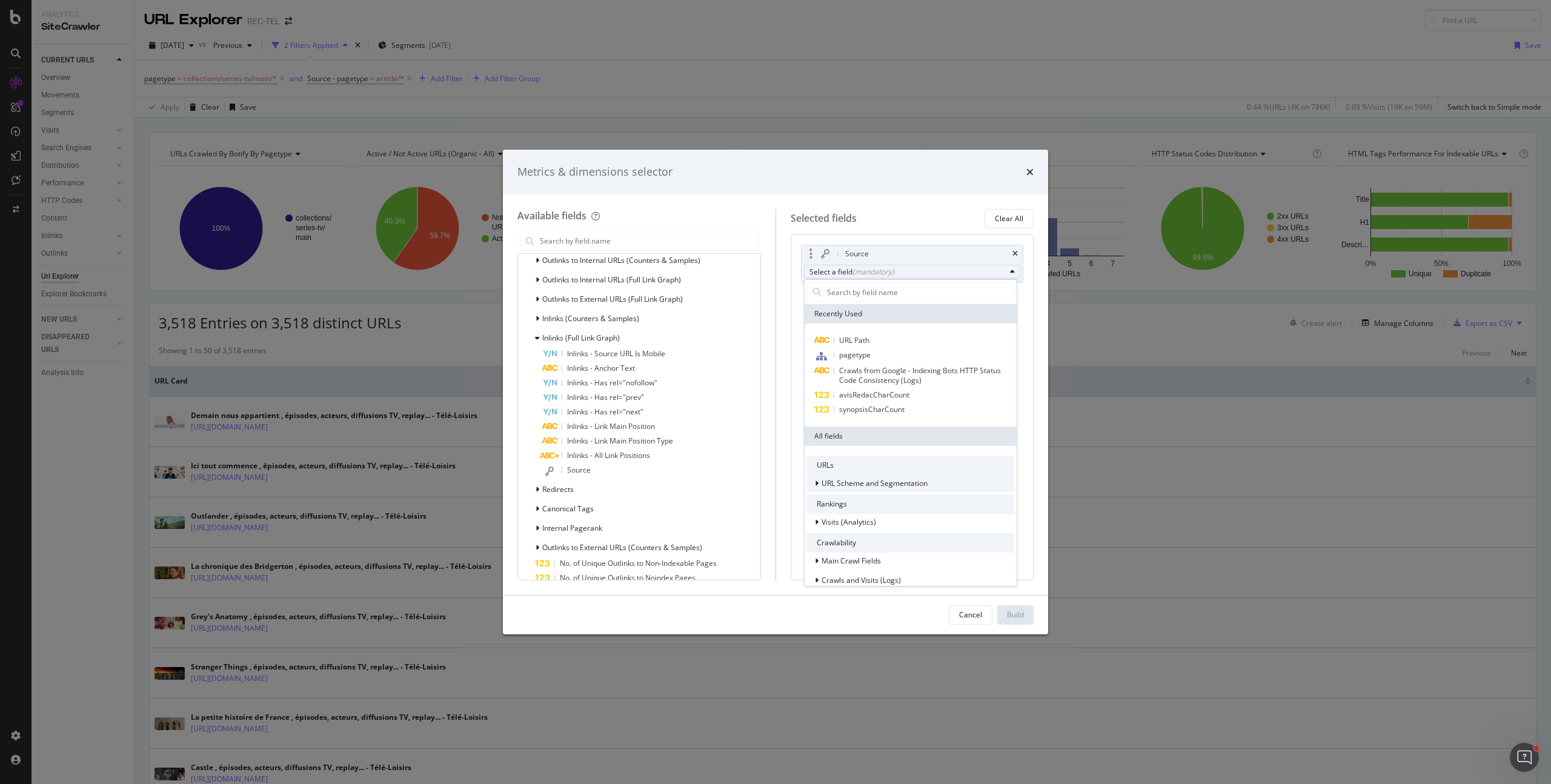
click at [862, 479] on span "URL Scheme and Segmentation" at bounding box center [874, 483] width 106 height 10
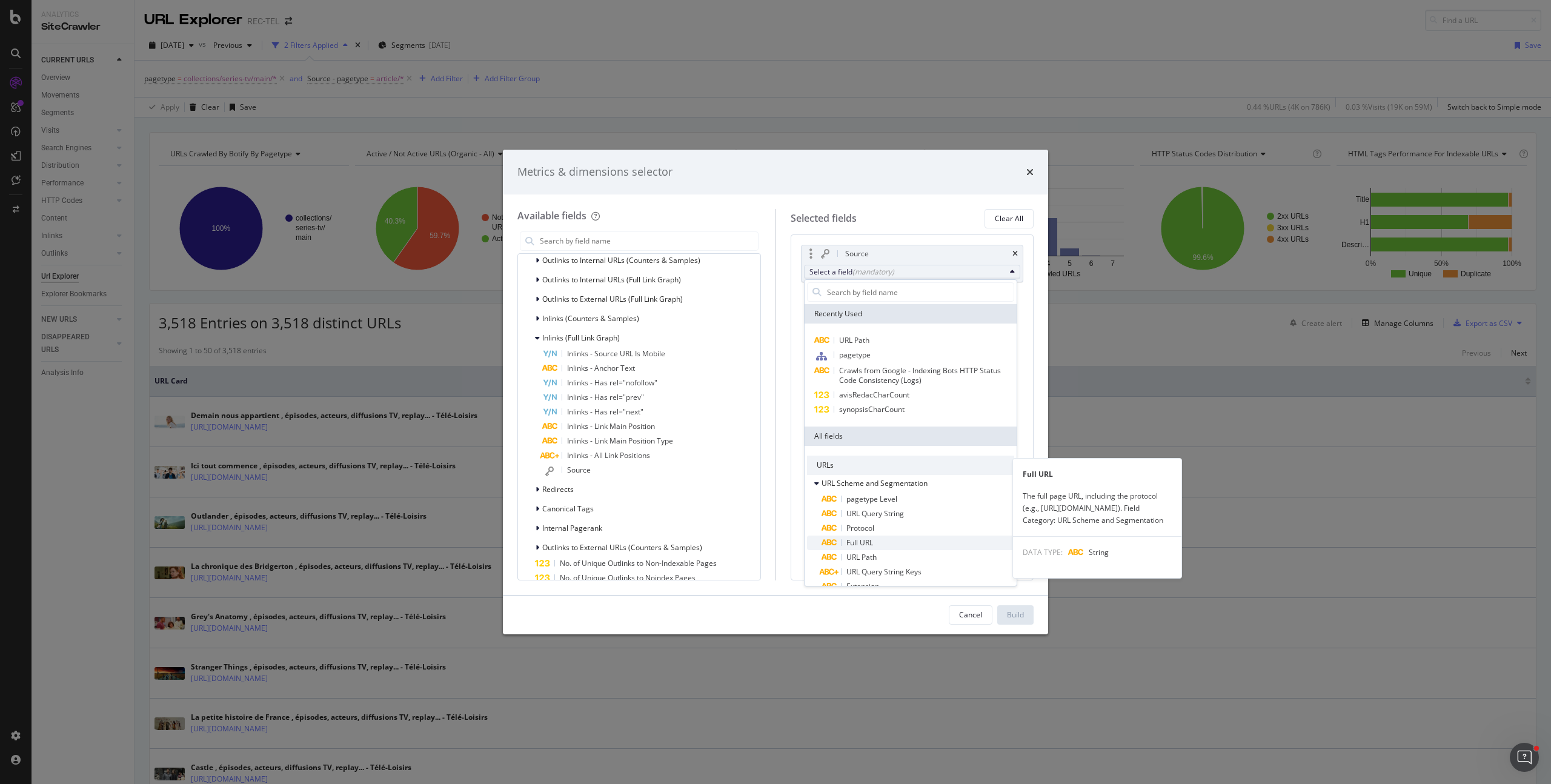
click at [893, 545] on span "Full URL" at bounding box center [918, 542] width 193 height 15
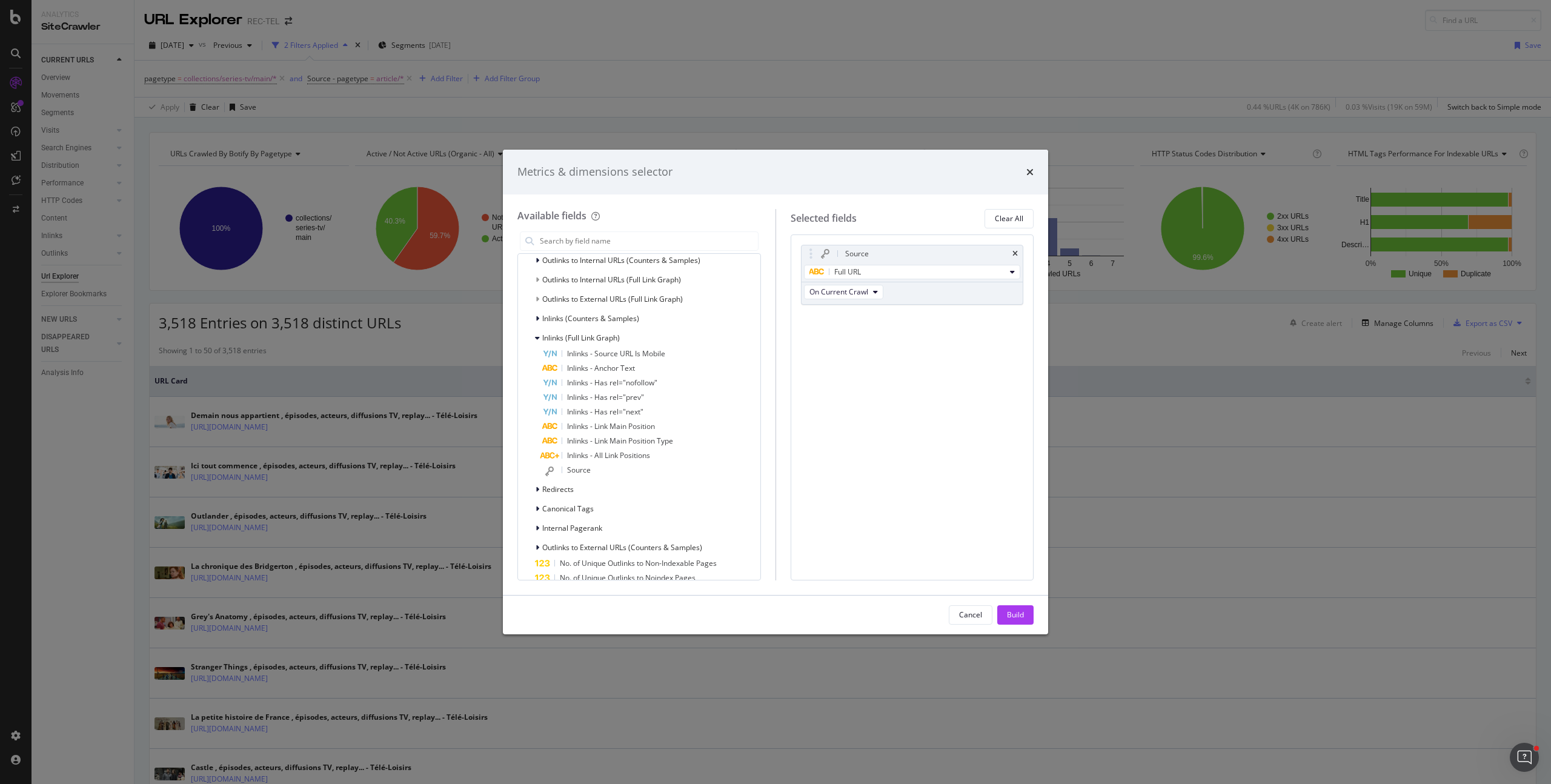
click at [1014, 609] on div "Build" at bounding box center [1015, 615] width 17 height 10
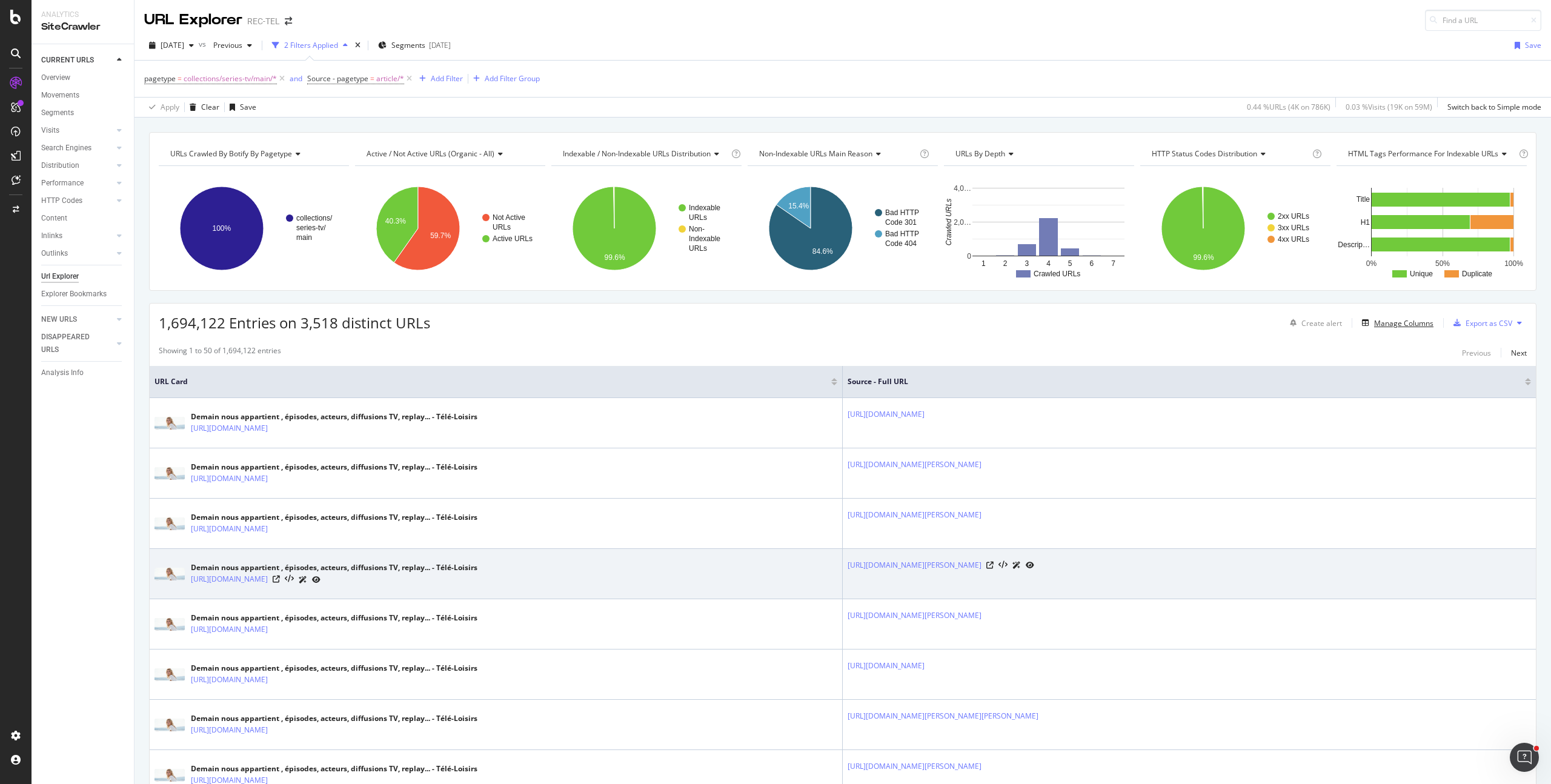
scroll to position [238, 0]
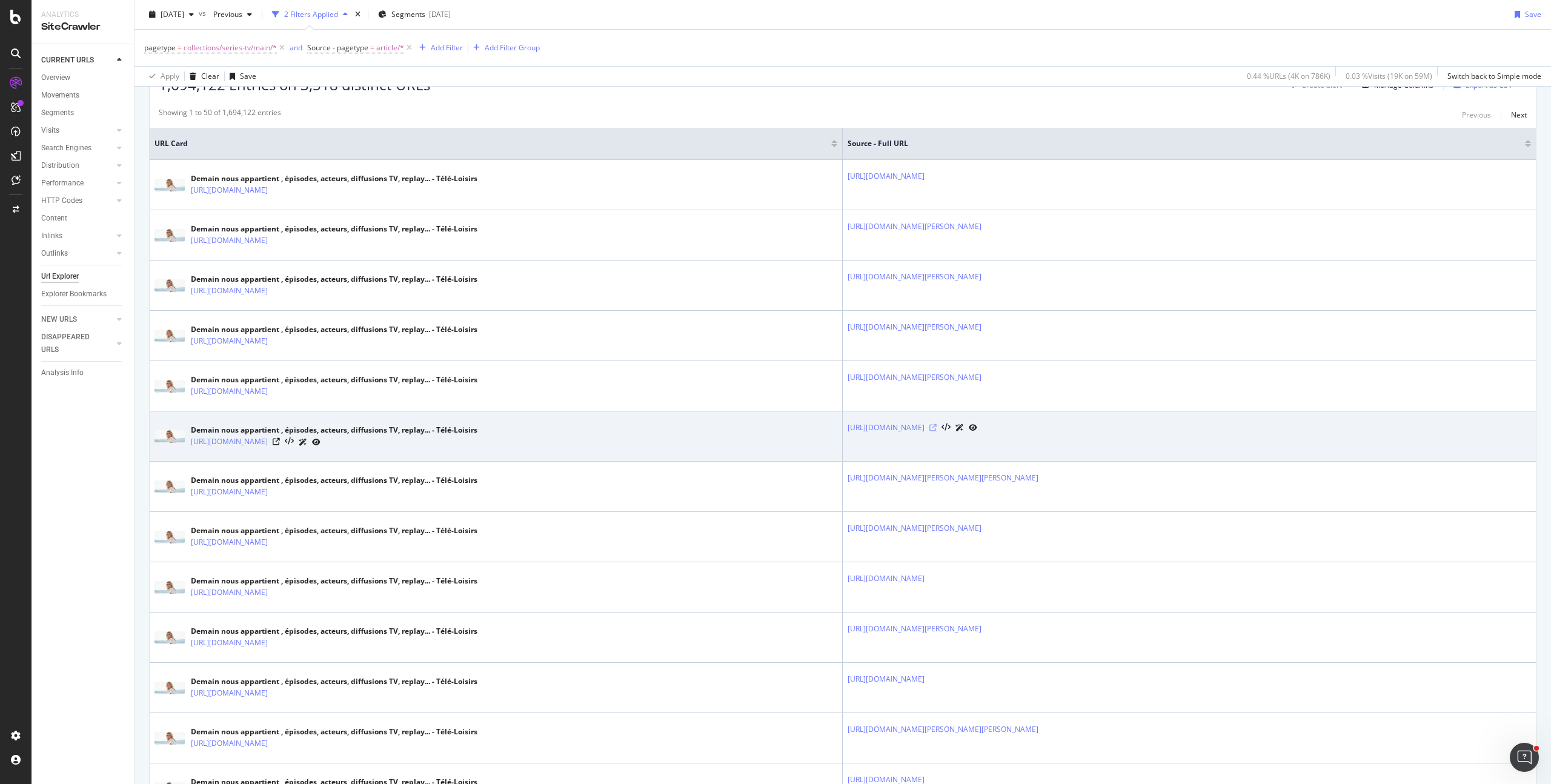
click at [937, 424] on icon at bounding box center [933, 428] width 7 height 7
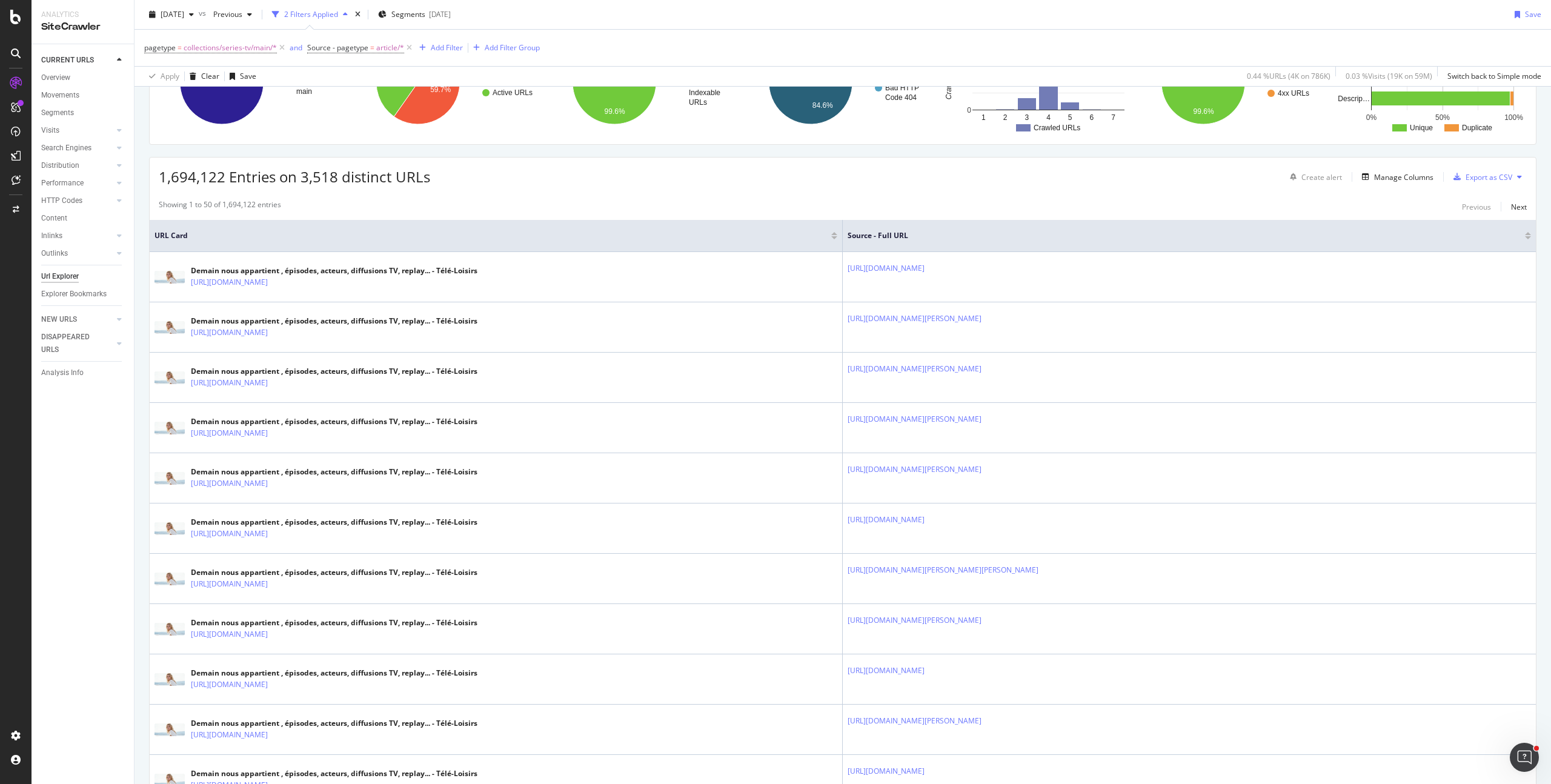
scroll to position [0, 0]
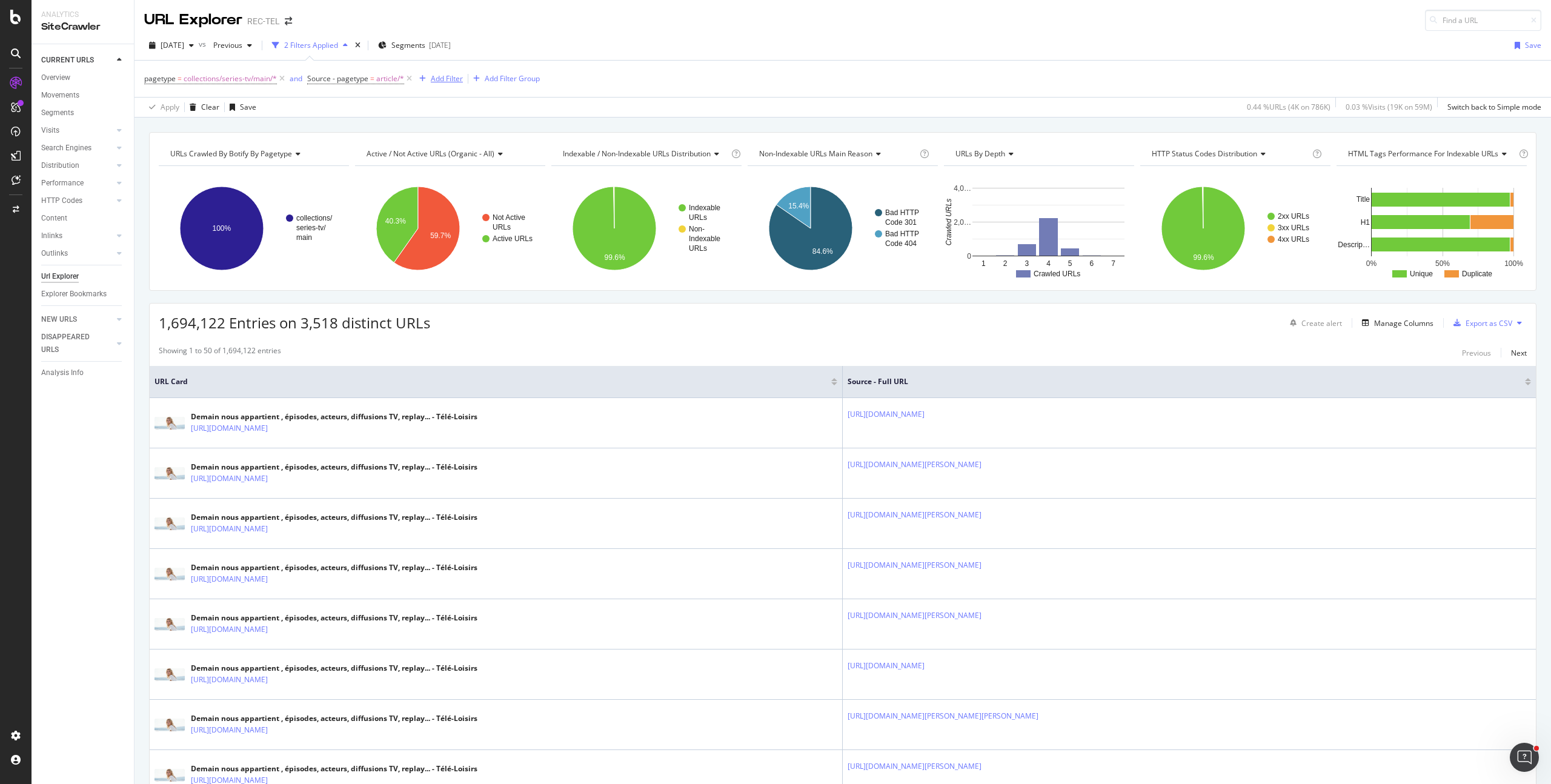
click at [444, 82] on div "Add Filter" at bounding box center [446, 79] width 32 height 10
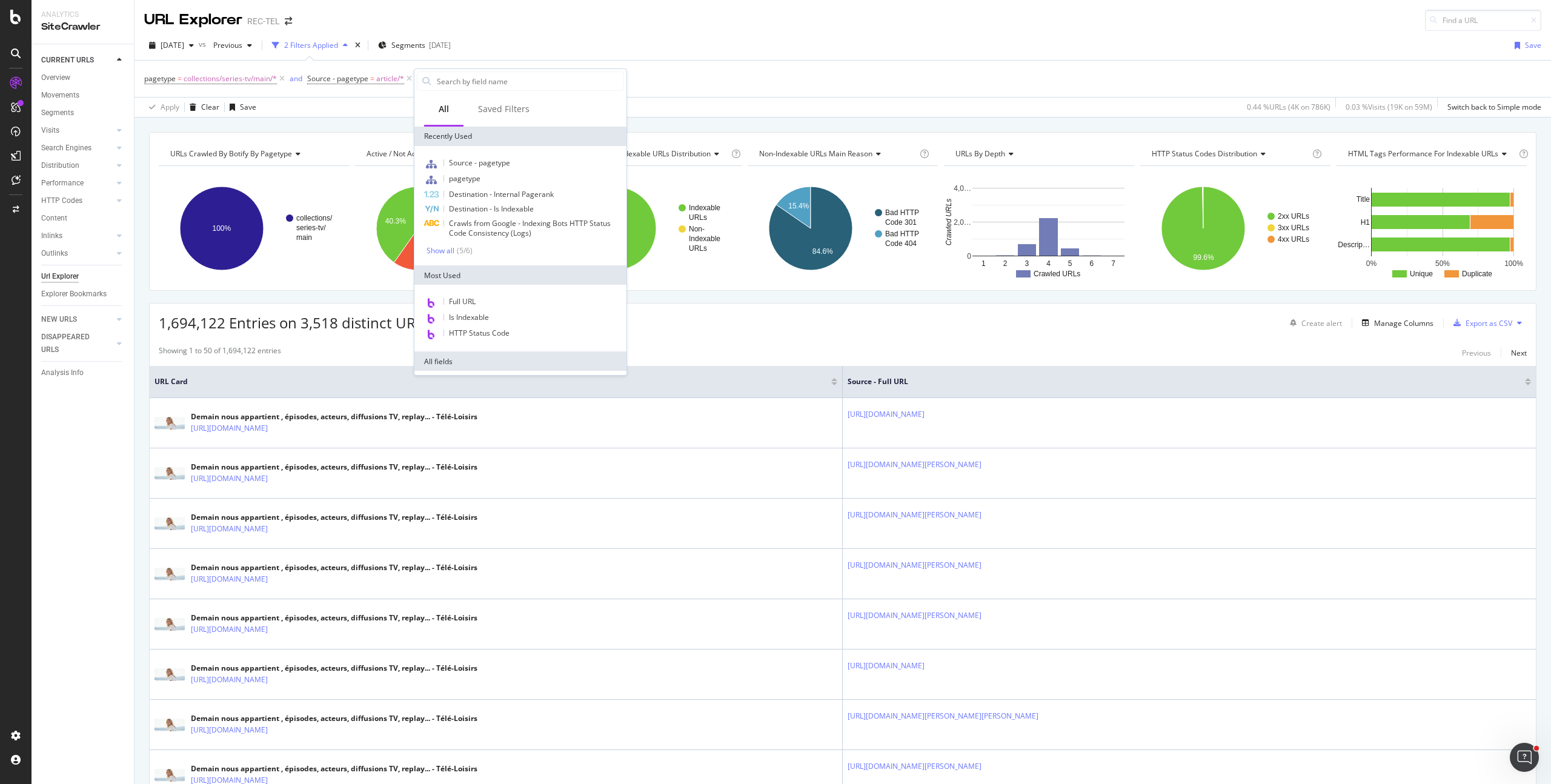
scroll to position [409, 0]
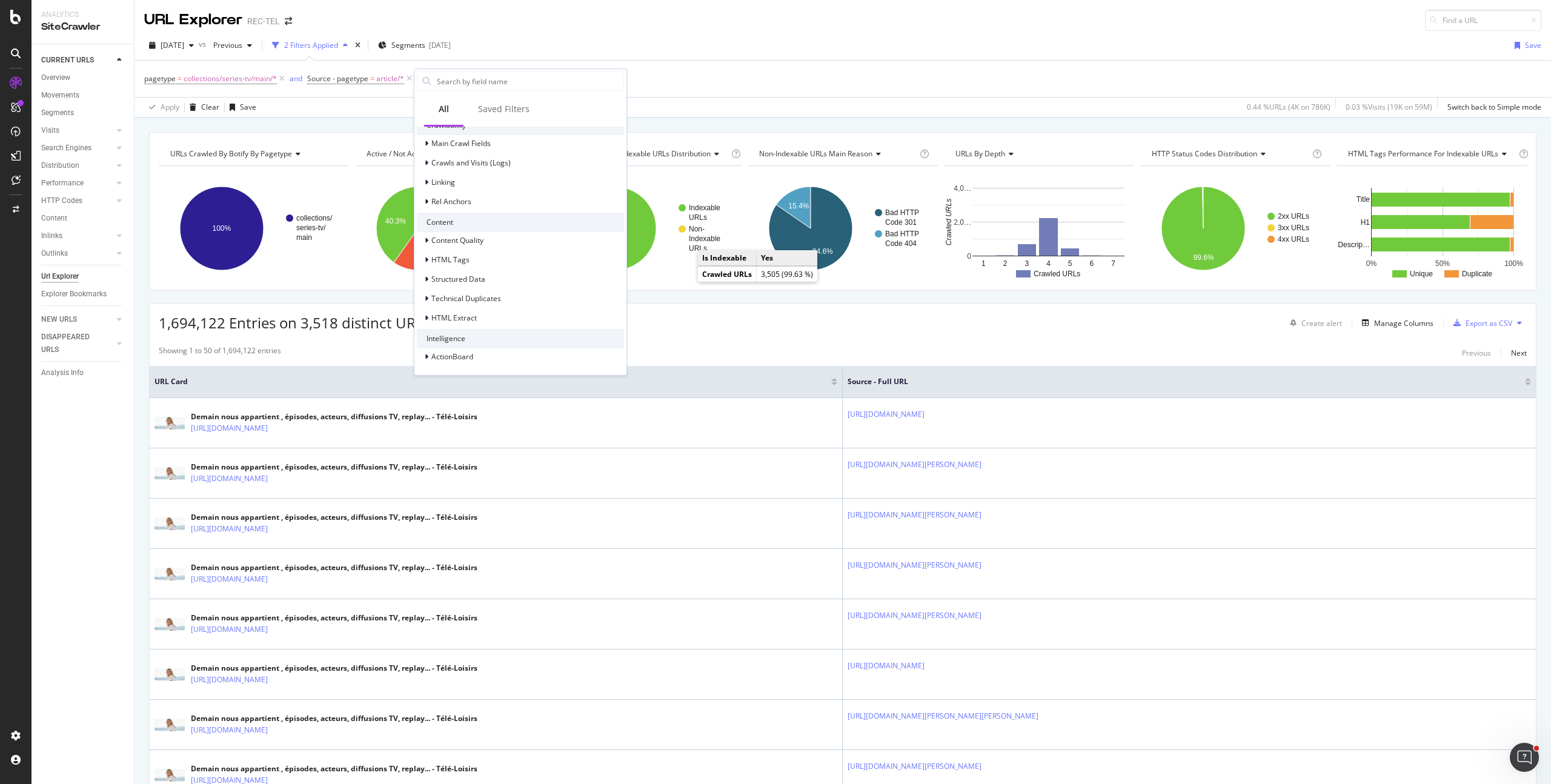
click at [1256, 373] on th "Source - Full URL" at bounding box center [1189, 382] width 693 height 32
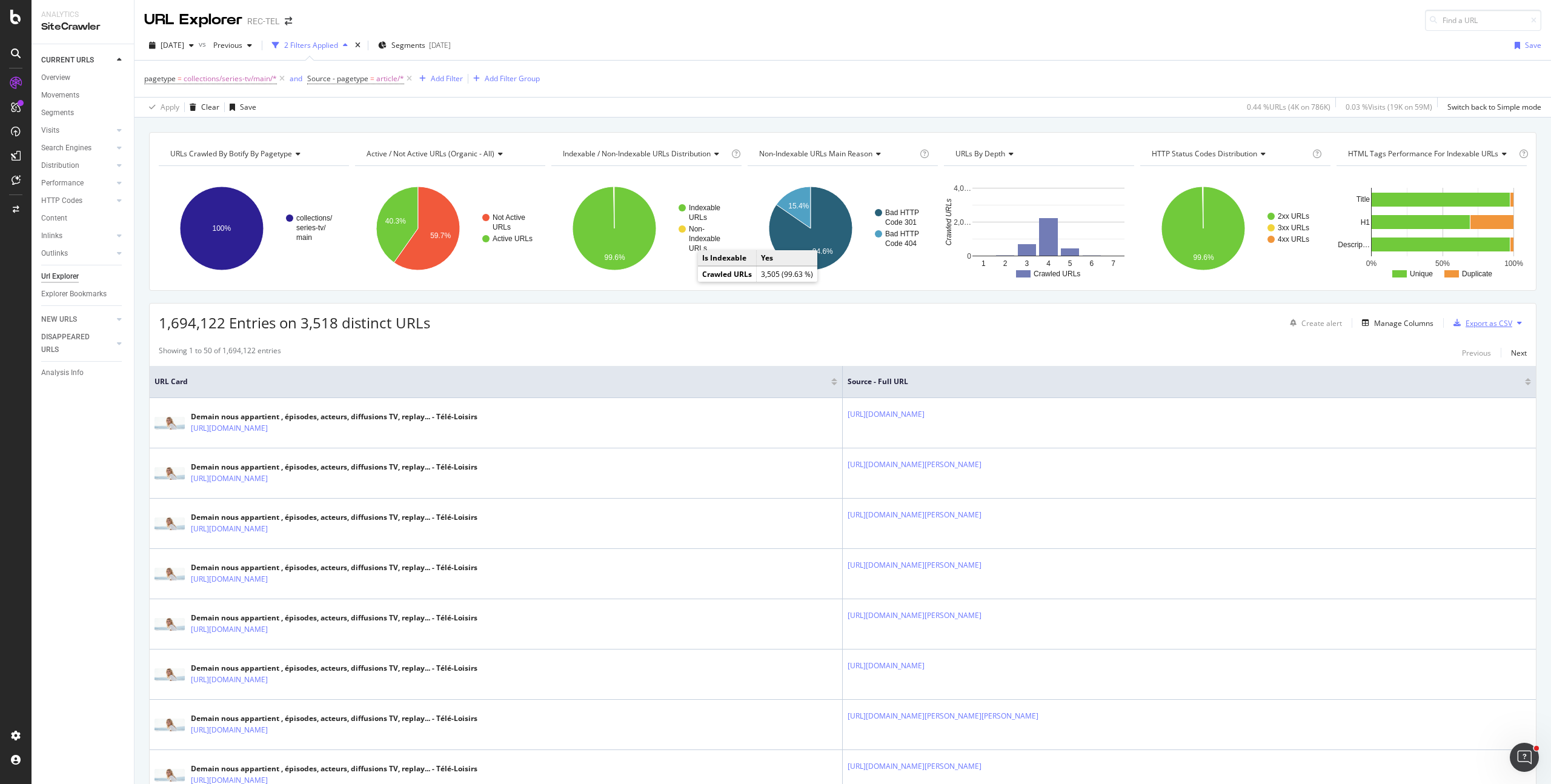
click at [1473, 327] on div "Export as CSV" at bounding box center [1488, 323] width 46 height 10
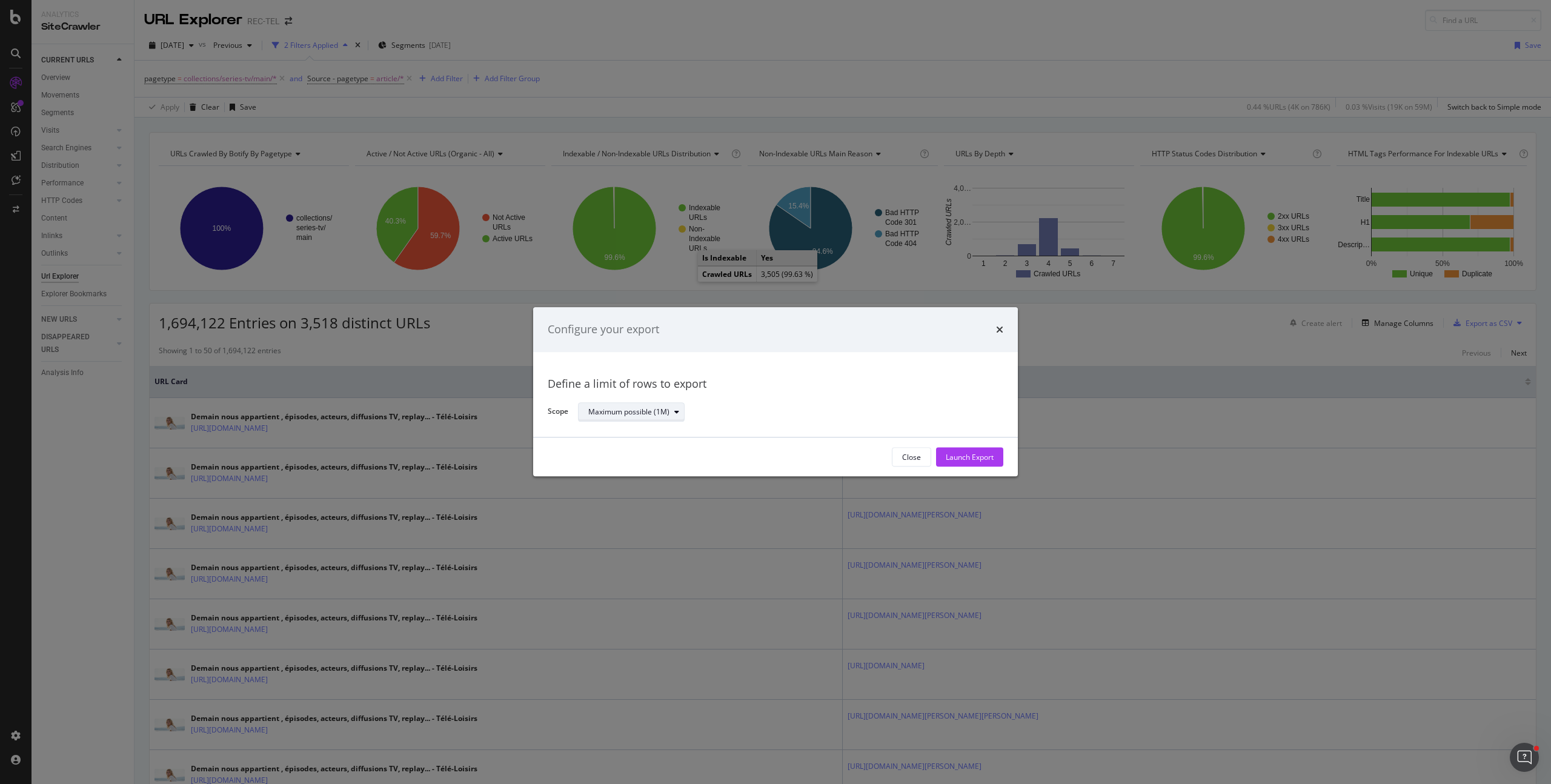
click at [660, 418] on div "Maximum possible (1M)" at bounding box center [637, 411] width 96 height 17
click at [1003, 330] on icon "times" at bounding box center [1000, 329] width 7 height 10
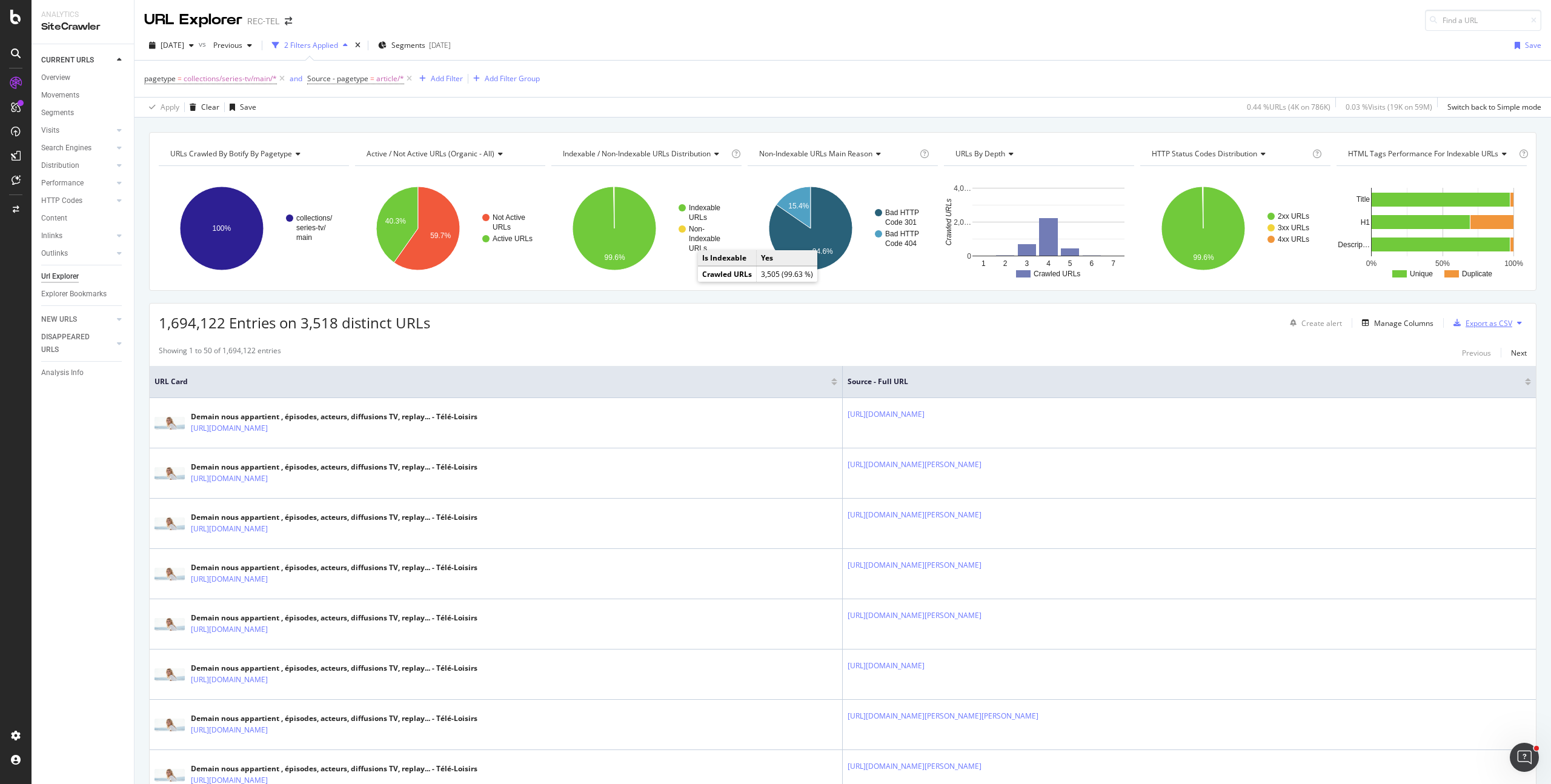
click at [1473, 322] on div "Export as CSV" at bounding box center [1488, 323] width 46 height 10
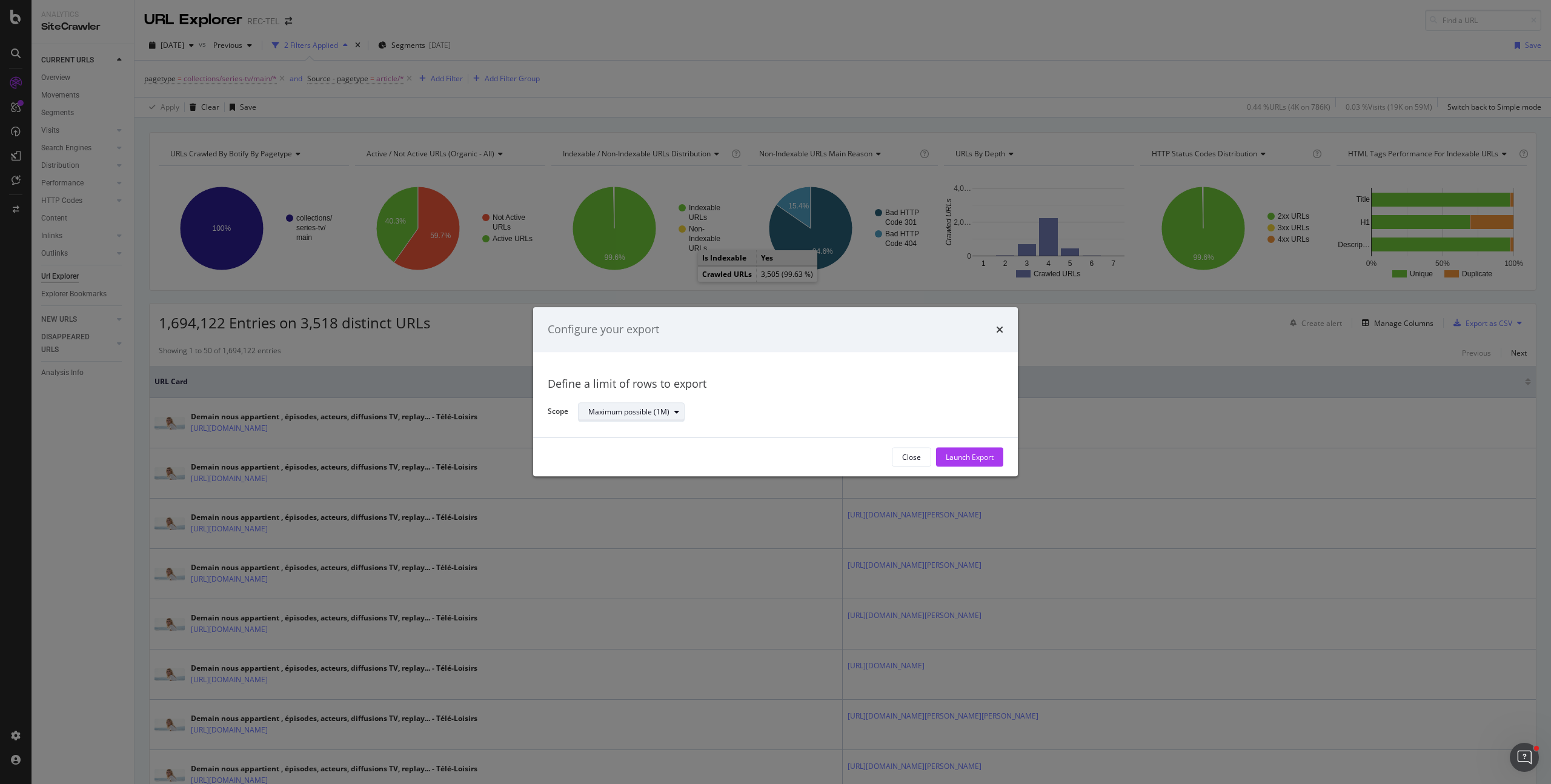
click at [610, 420] on div "Maximum possible (1M)" at bounding box center [637, 411] width 96 height 17
click at [606, 454] on div "Define a limit" at bounding box center [615, 452] width 45 height 10
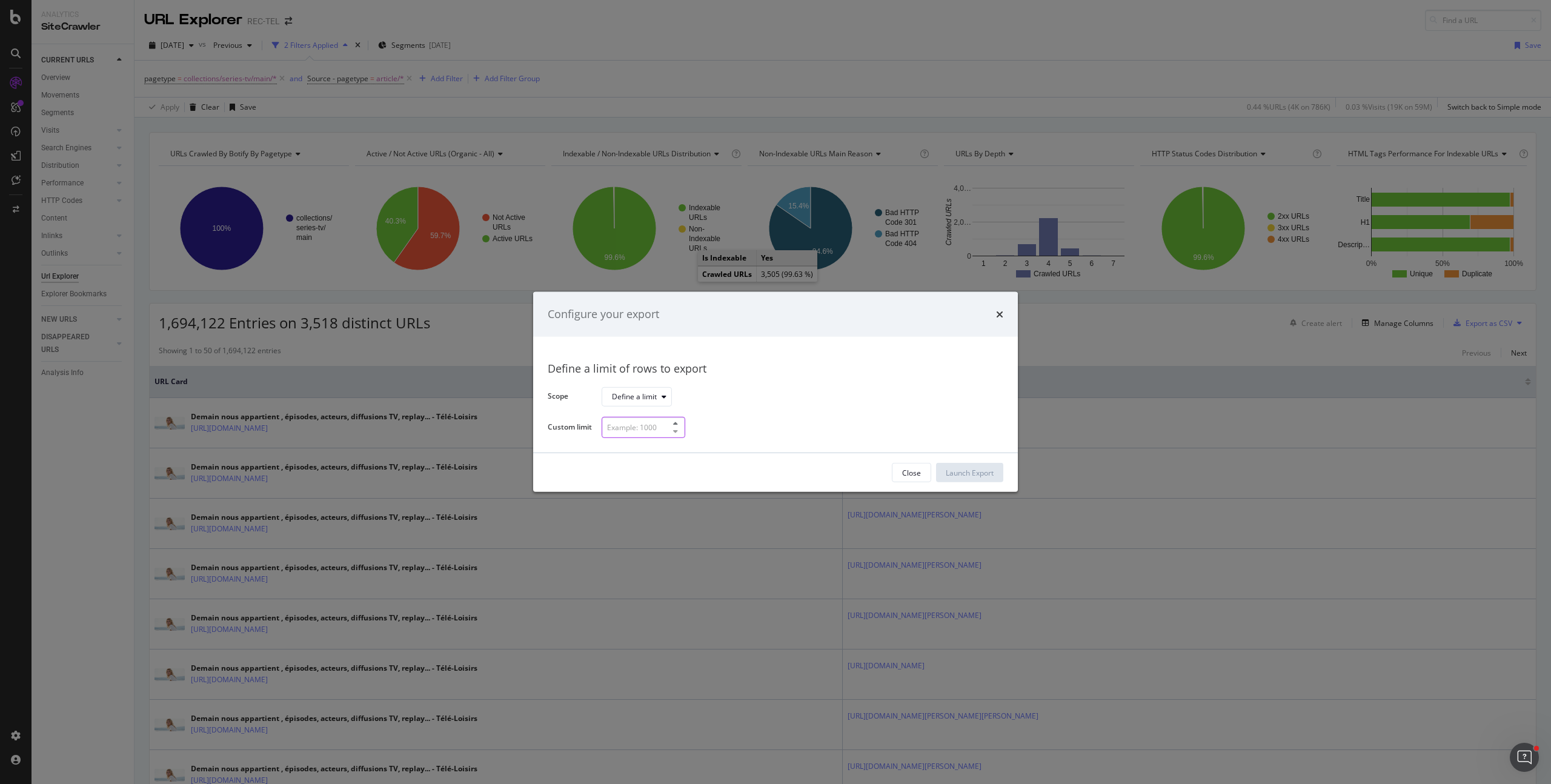
click at [626, 436] on input "modal" at bounding box center [644, 427] width 84 height 21
type input "1700000"
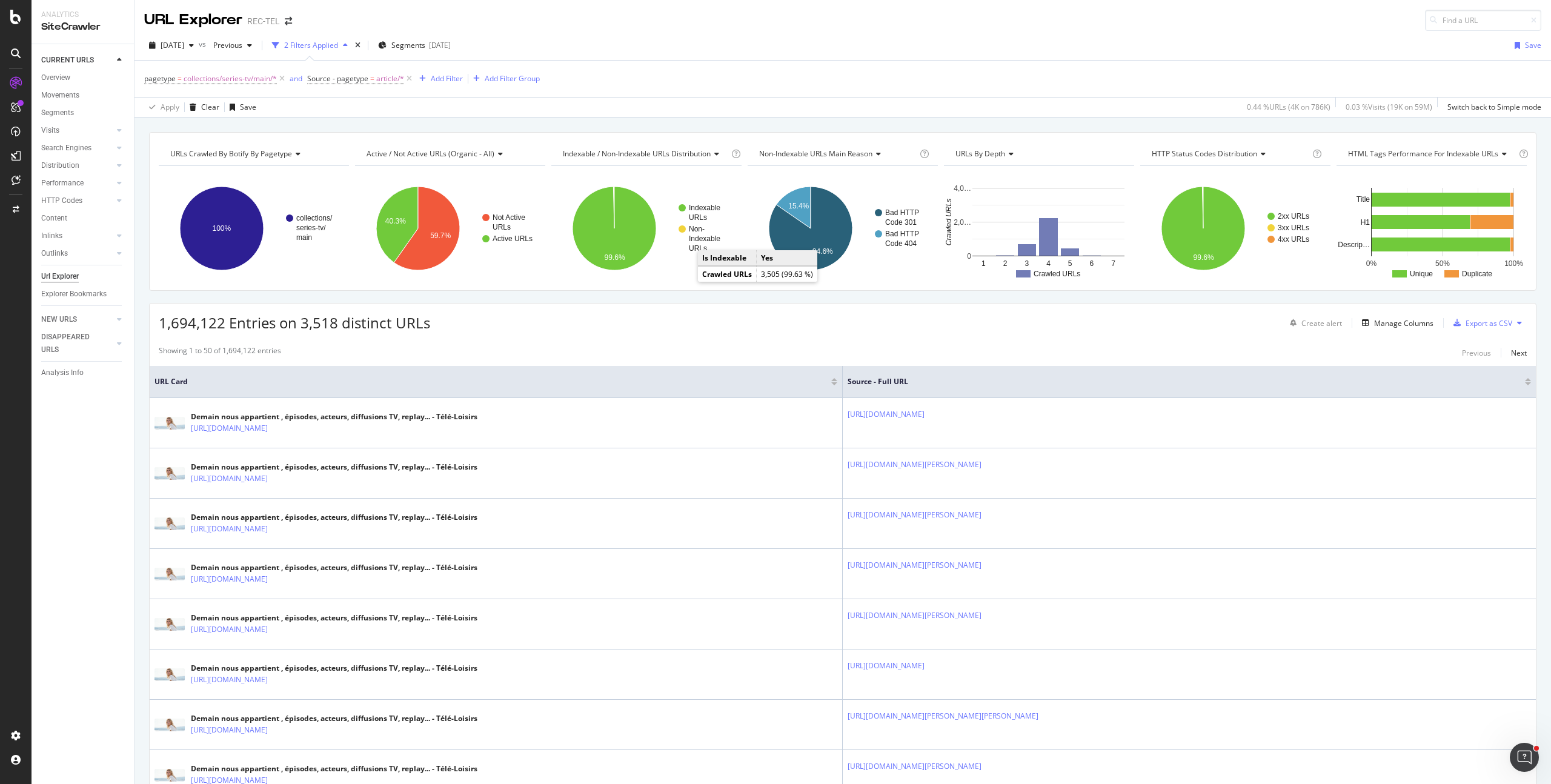
click at [530, 306] on div "1,694,122 Entries on 3,518 distinct URLs Create alert Manage Columns Export as …" at bounding box center [842, 319] width 1386 height 30
click at [928, 122] on div "URLs Crawled By Botify By pagetype Chart (by Value) Table Expand Export as CSV …" at bounding box center [843, 132] width 1417 height 29
click at [450, 79] on div "Add Filter" at bounding box center [446, 79] width 32 height 10
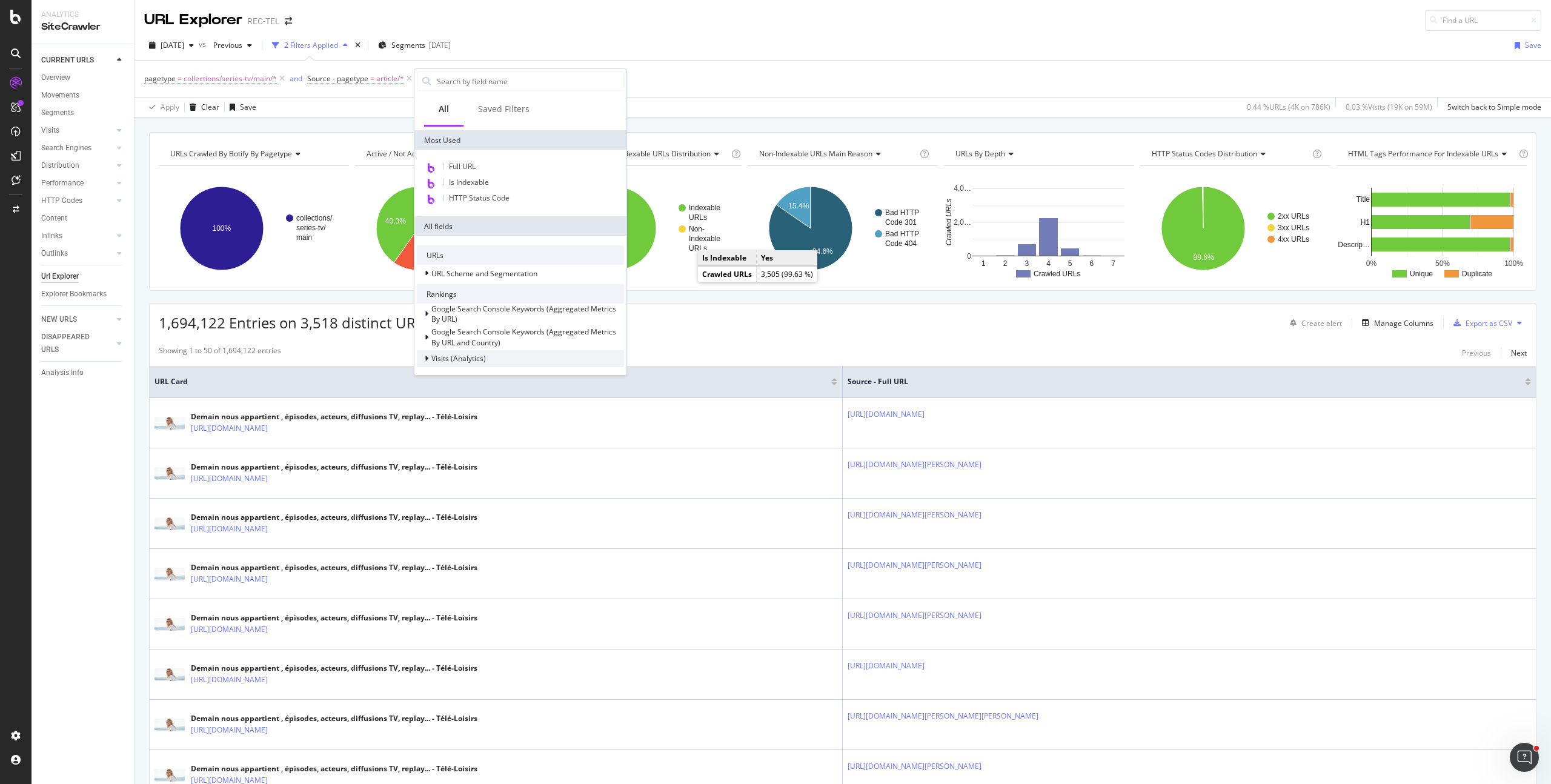
scroll to position [260, 0]
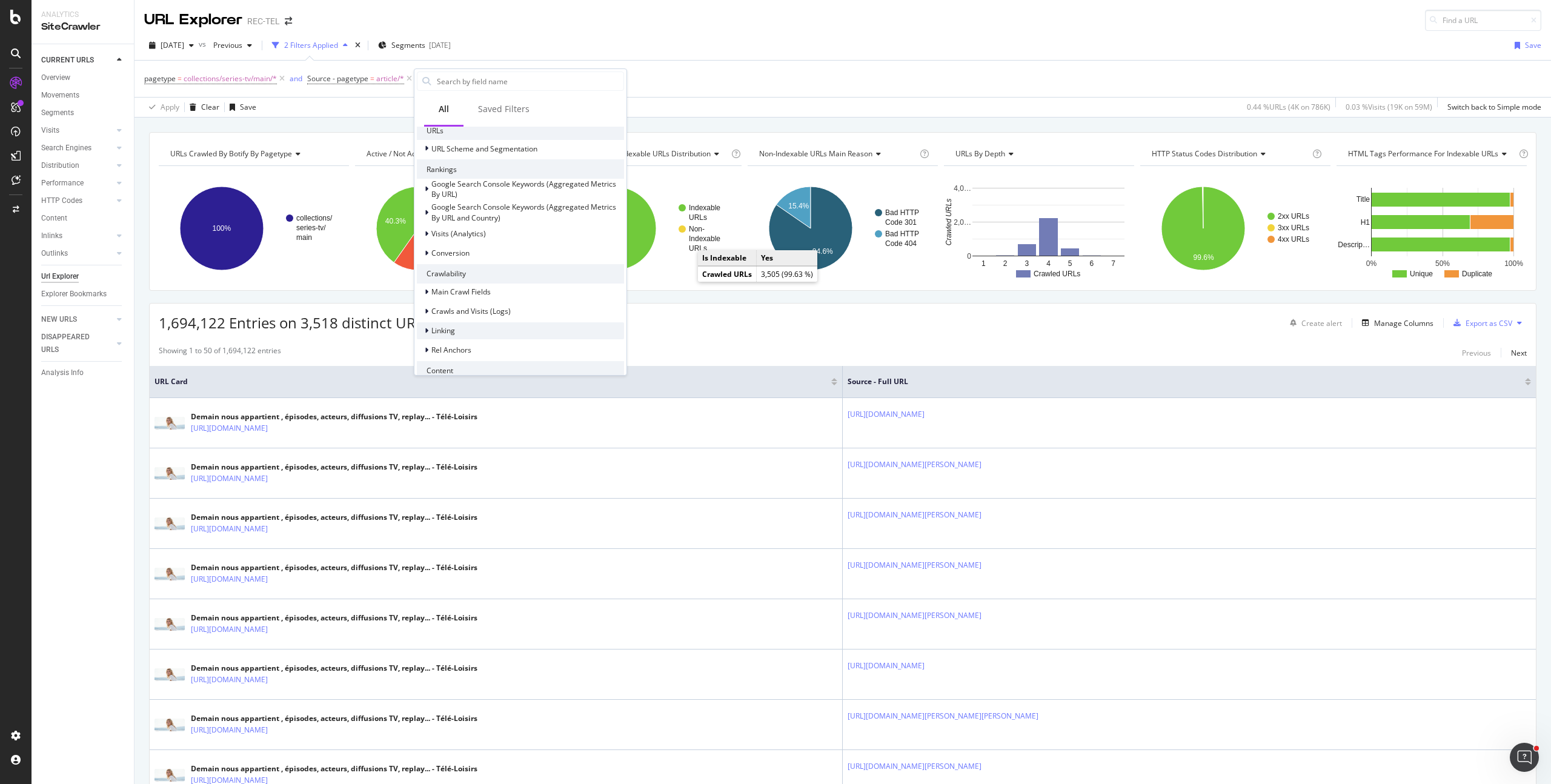
click at [483, 323] on div "Linking" at bounding box center [520, 330] width 207 height 17
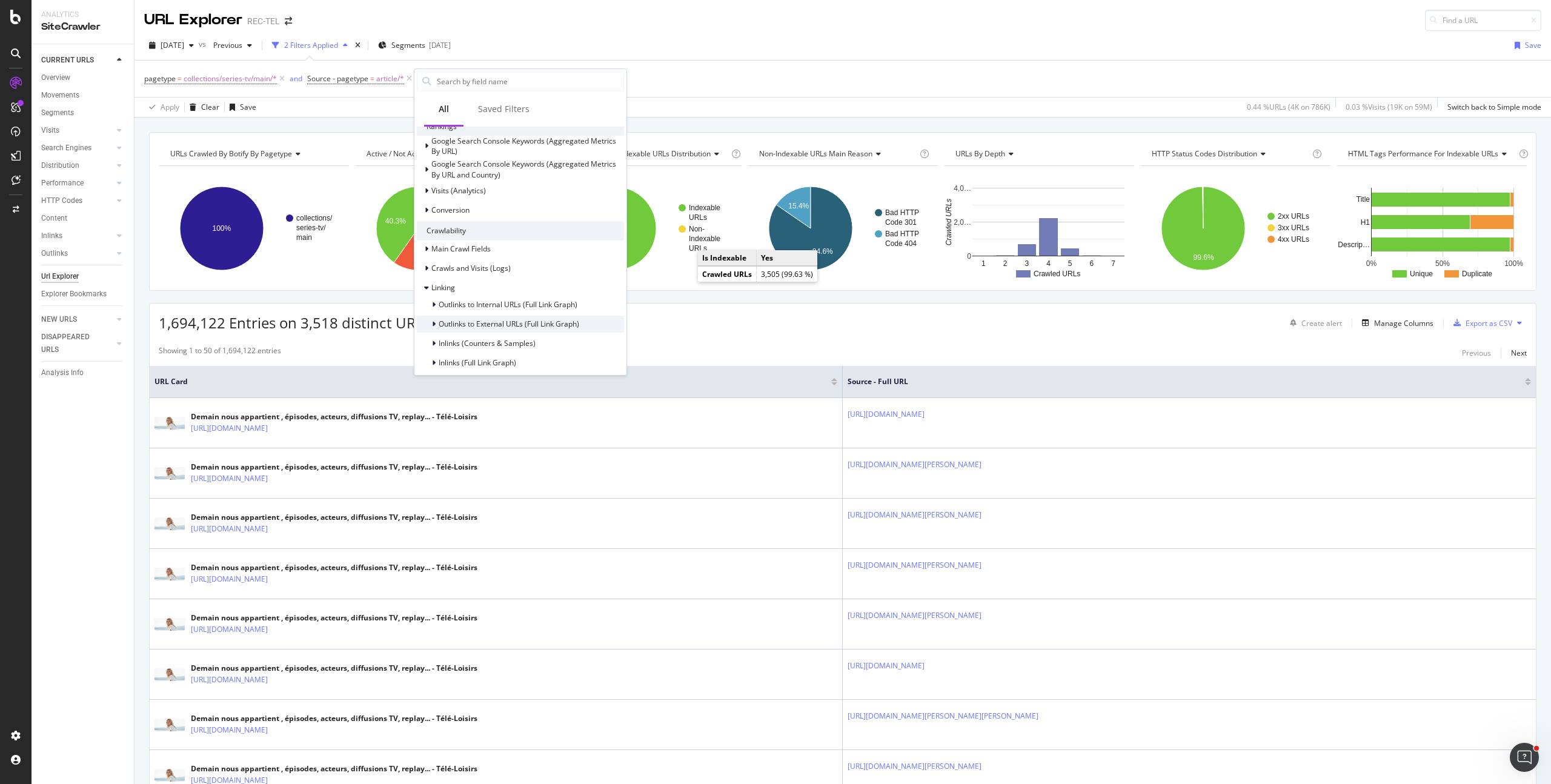
scroll to position [360, 0]
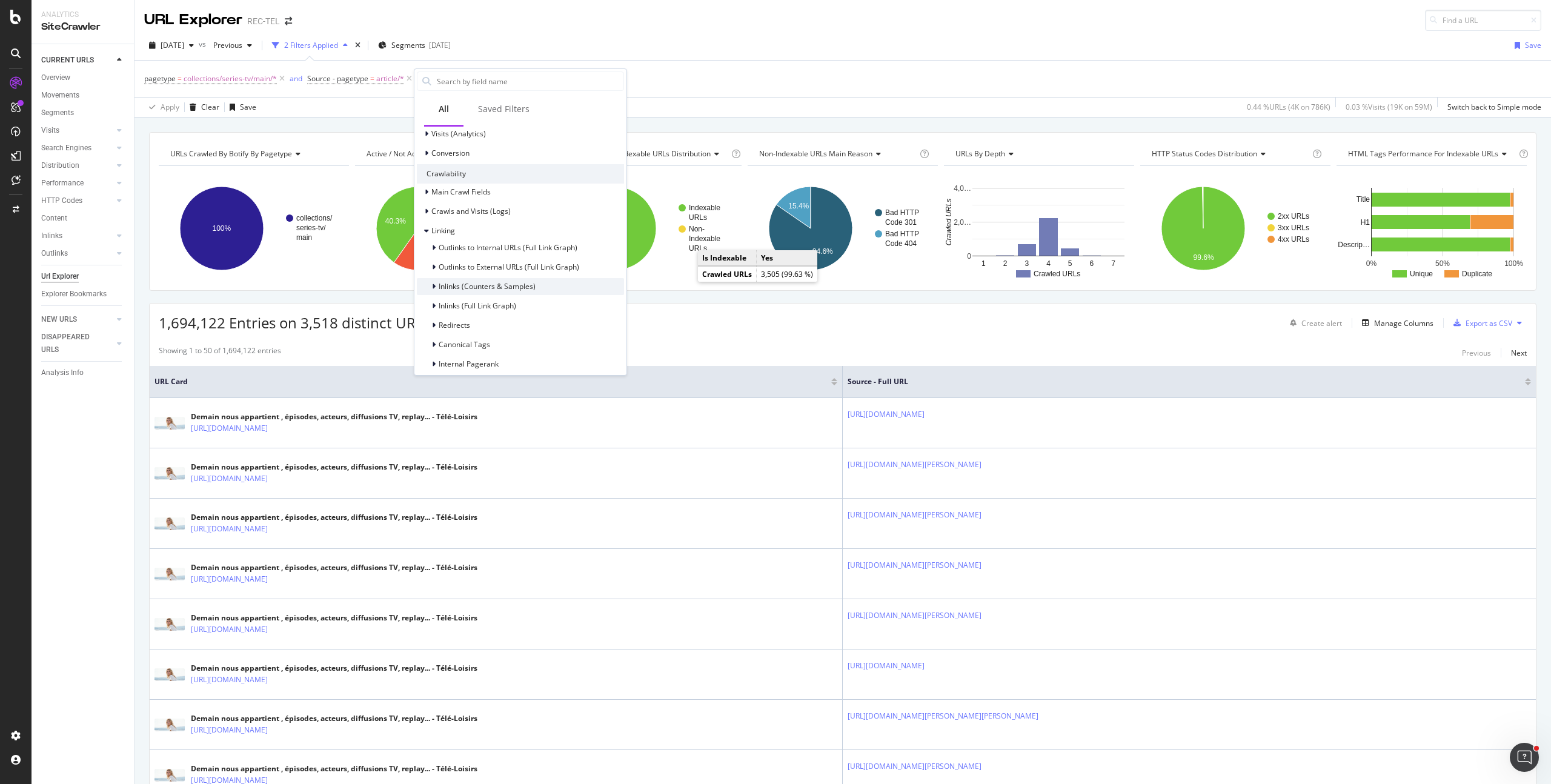
click at [526, 284] on span "Inlinks (Counters & Samples)" at bounding box center [486, 286] width 97 height 10
click at [534, 187] on span "Inlinks (Counters & Samples)" at bounding box center [486, 186] width 97 height 10
click at [514, 210] on span "Inlinks (Full Link Graph)" at bounding box center [477, 206] width 78 height 10
click at [547, 327] on span "Inlinks - All Link Positions" at bounding box center [505, 323] width 83 height 10
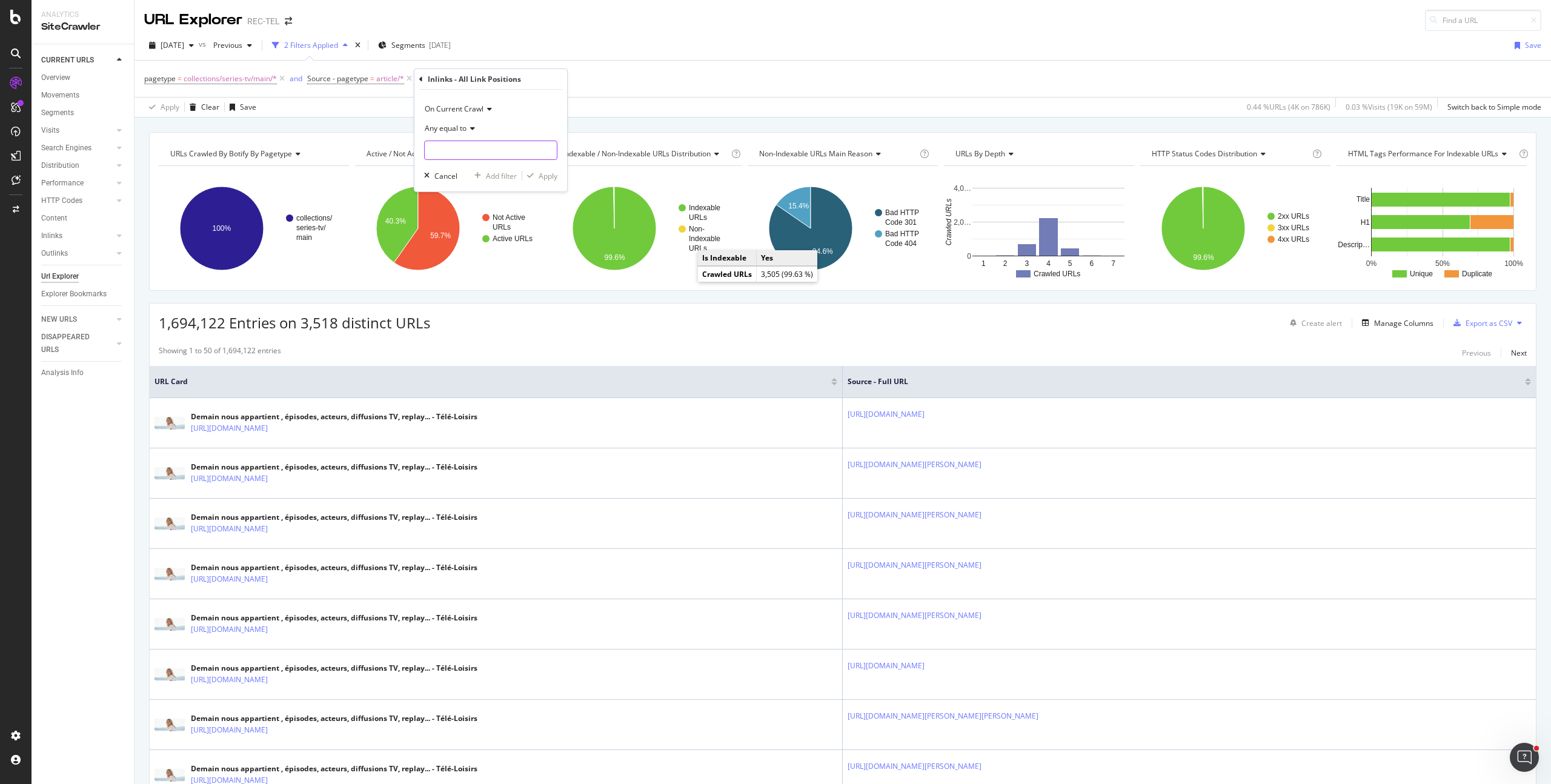
click at [469, 155] on input "text" at bounding box center [490, 150] width 132 height 19
click at [468, 135] on div "Any equal to" at bounding box center [491, 128] width 134 height 19
click at [469, 151] on span "Any equal to" at bounding box center [453, 154] width 45 height 10
click at [610, 72] on div "pagetype = collections/series-tv/main/* and Source - pagetype = article/* Add F…" at bounding box center [843, 79] width 1397 height 37
click at [586, 79] on icon at bounding box center [586, 79] width 10 height 12
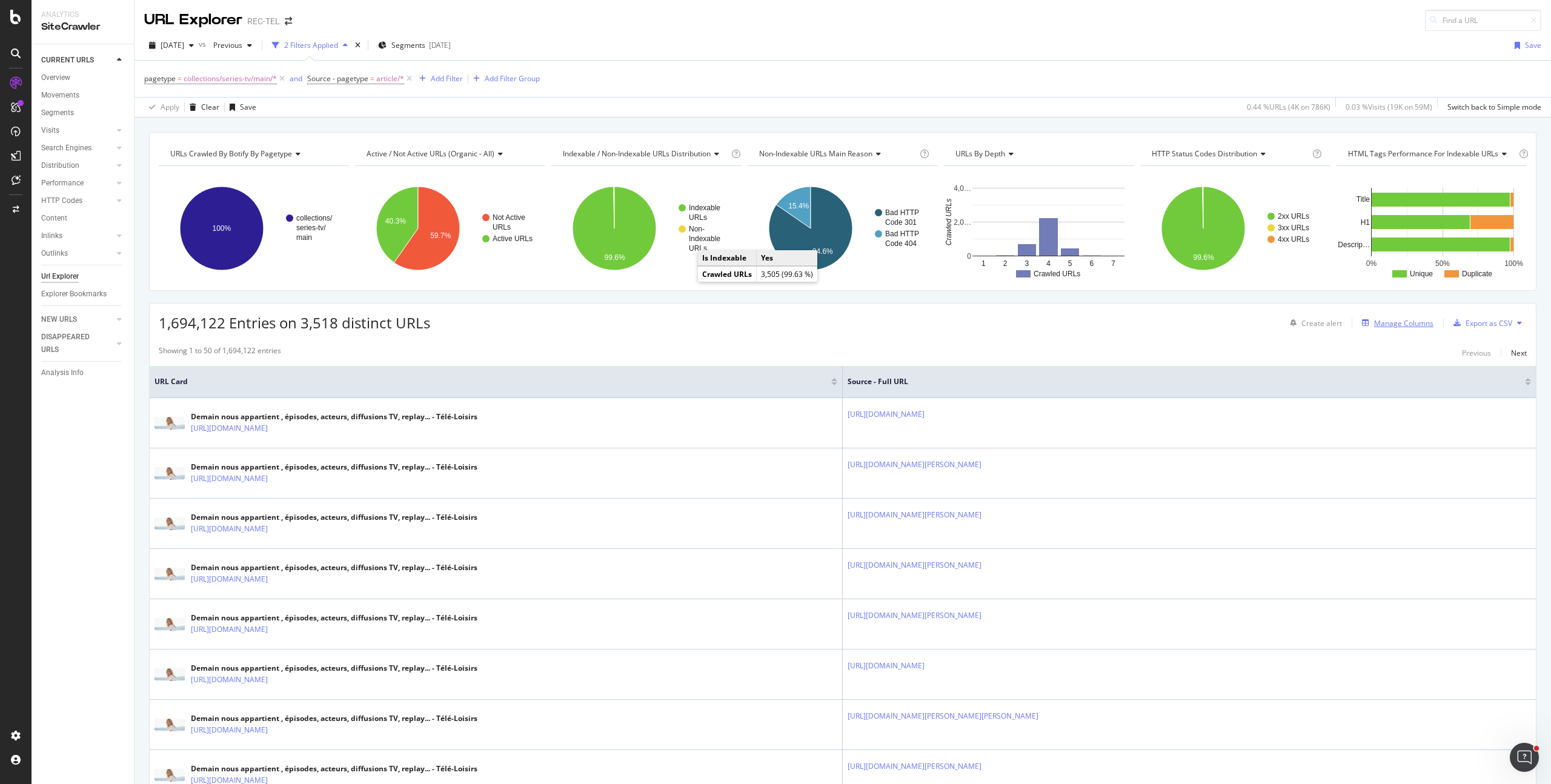
click at [1408, 322] on div "Manage Columns" at bounding box center [1403, 323] width 59 height 10
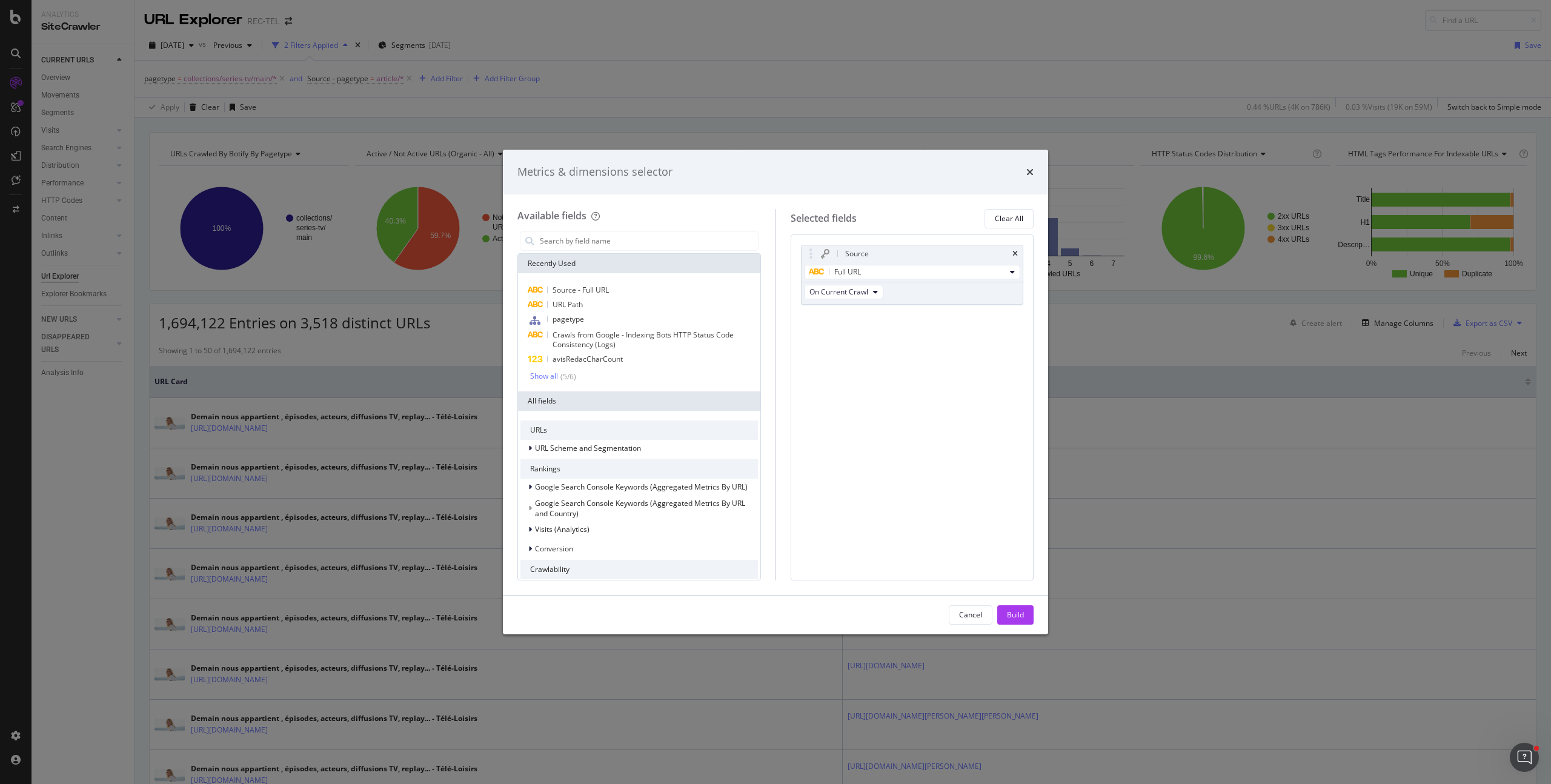
scroll to position [239, 0]
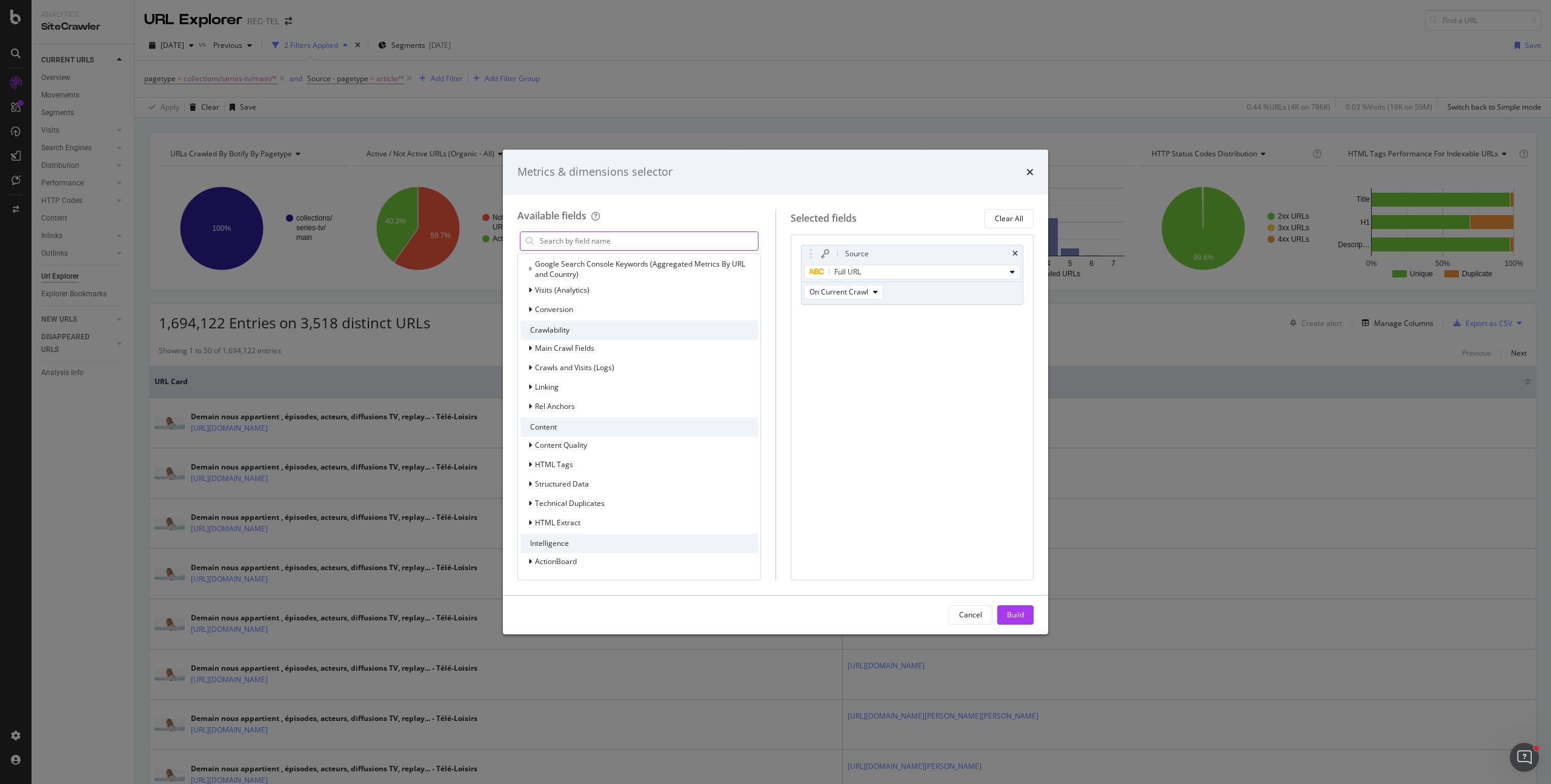
click at [574, 241] on input "modal" at bounding box center [648, 241] width 219 height 18
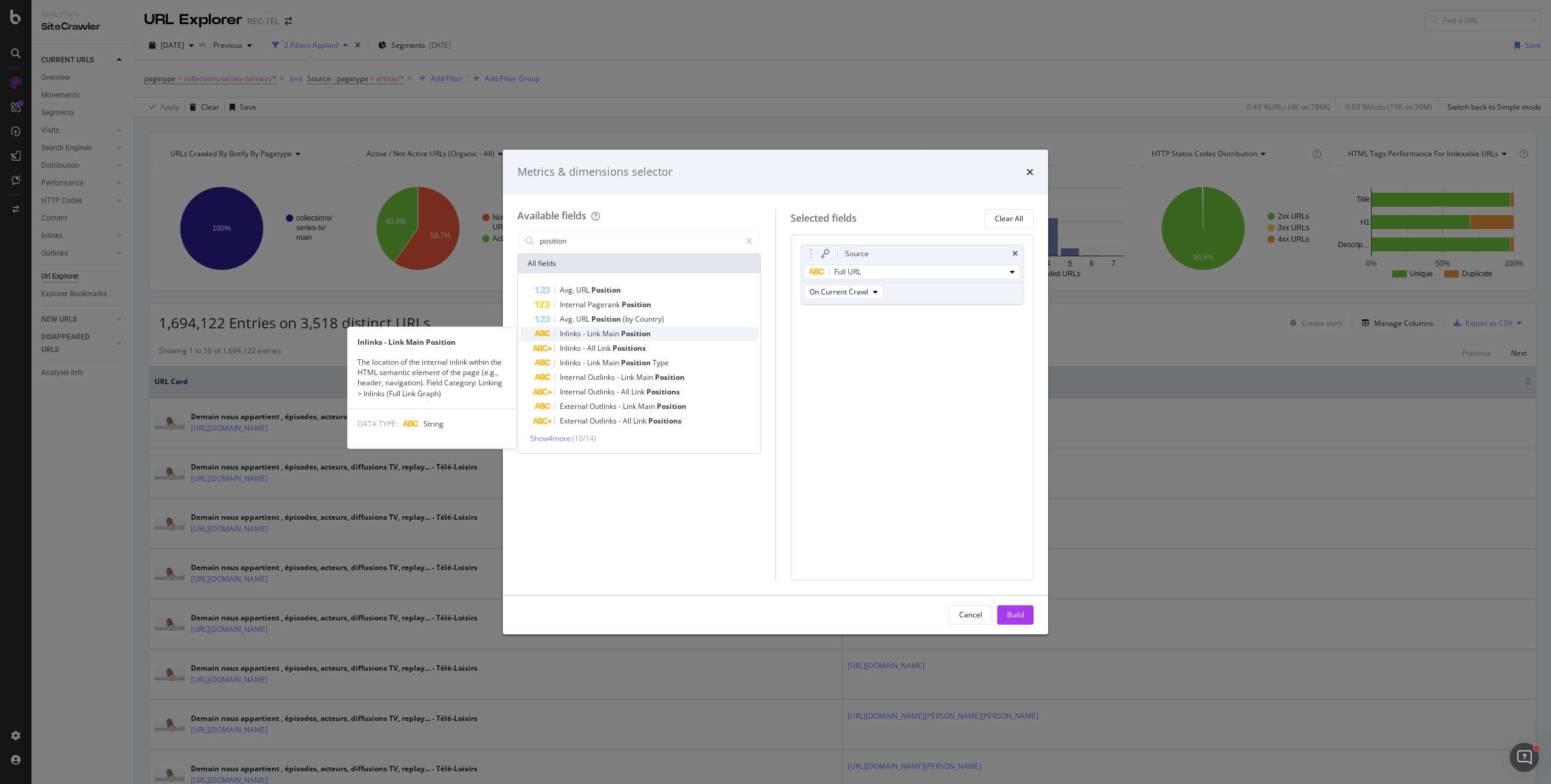
type input "position"
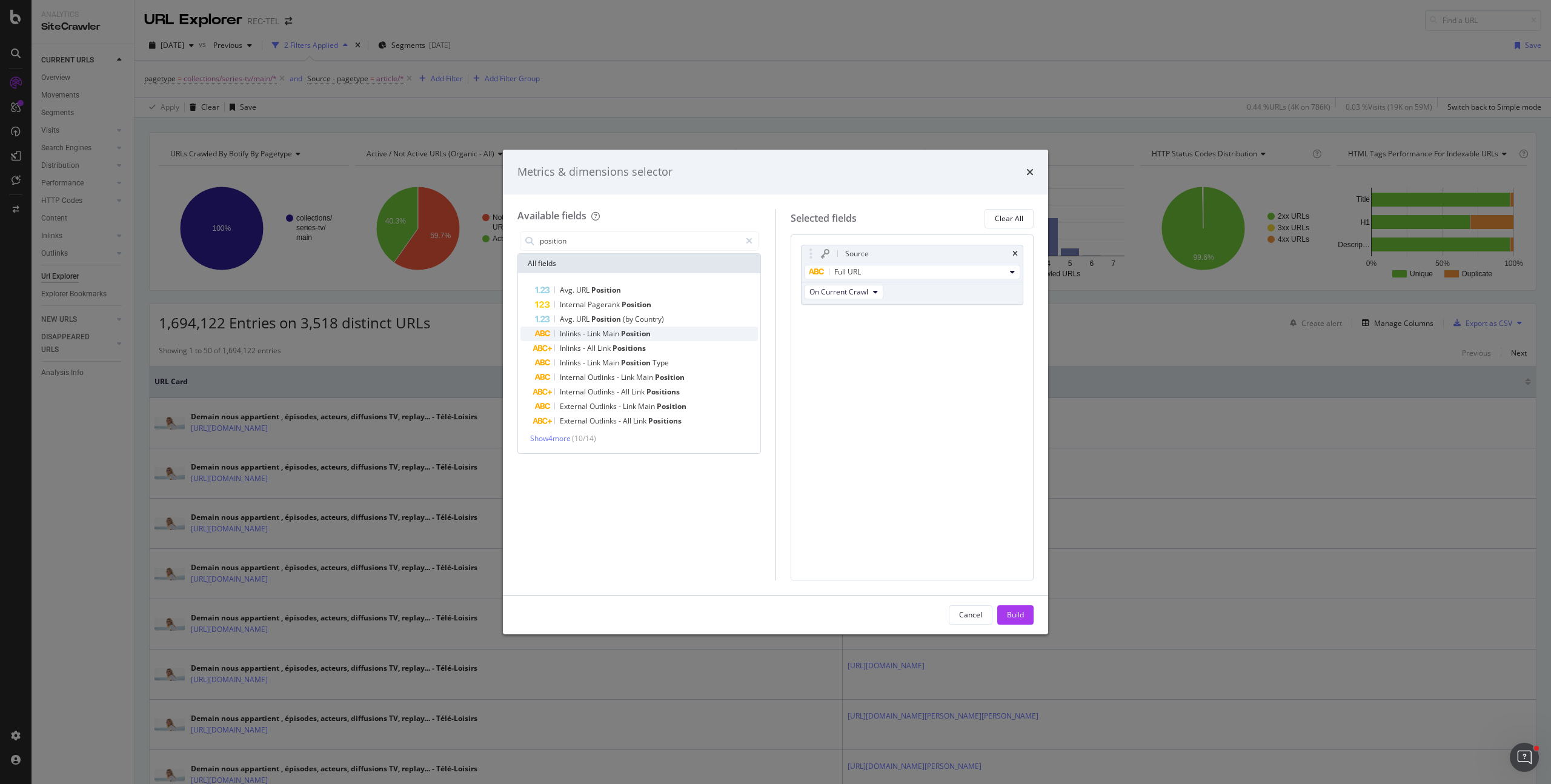
click at [646, 335] on span "Position" at bounding box center [636, 334] width 30 height 10
click at [624, 343] on span "Positions" at bounding box center [629, 348] width 33 height 10
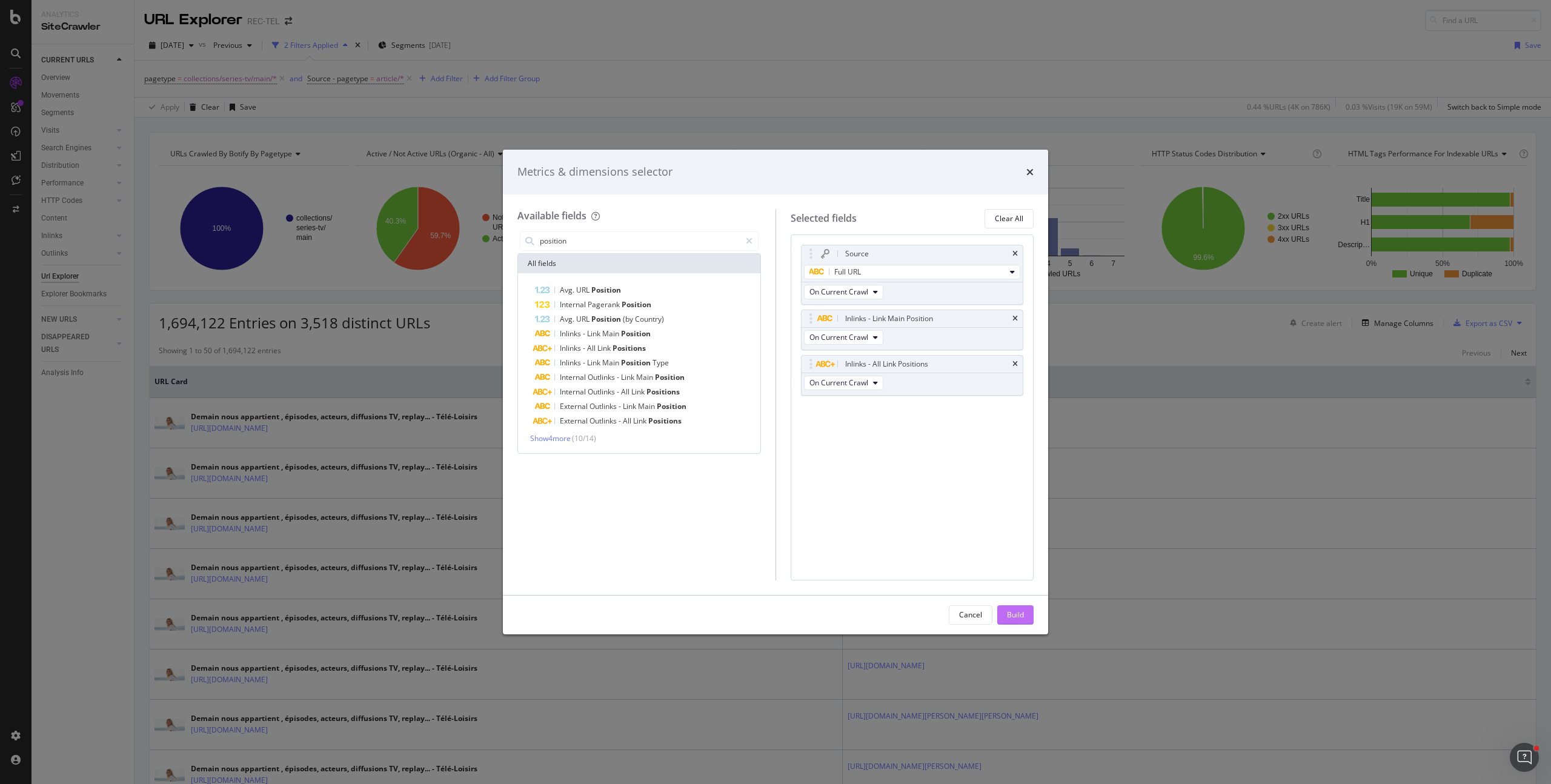
click at [1028, 612] on button "Build" at bounding box center [1016, 615] width 37 height 19
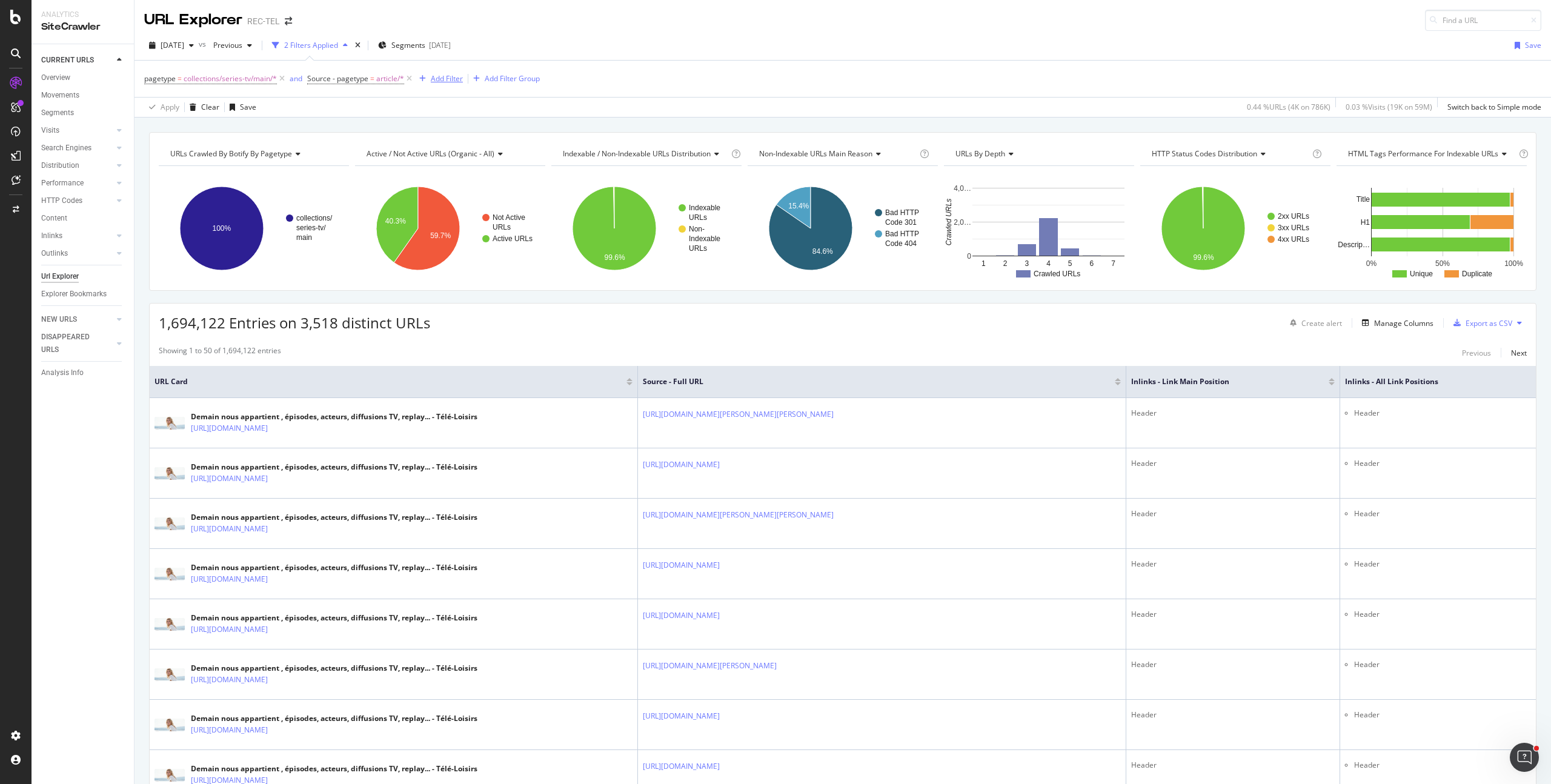
click at [452, 78] on div "Add Filter" at bounding box center [446, 79] width 32 height 10
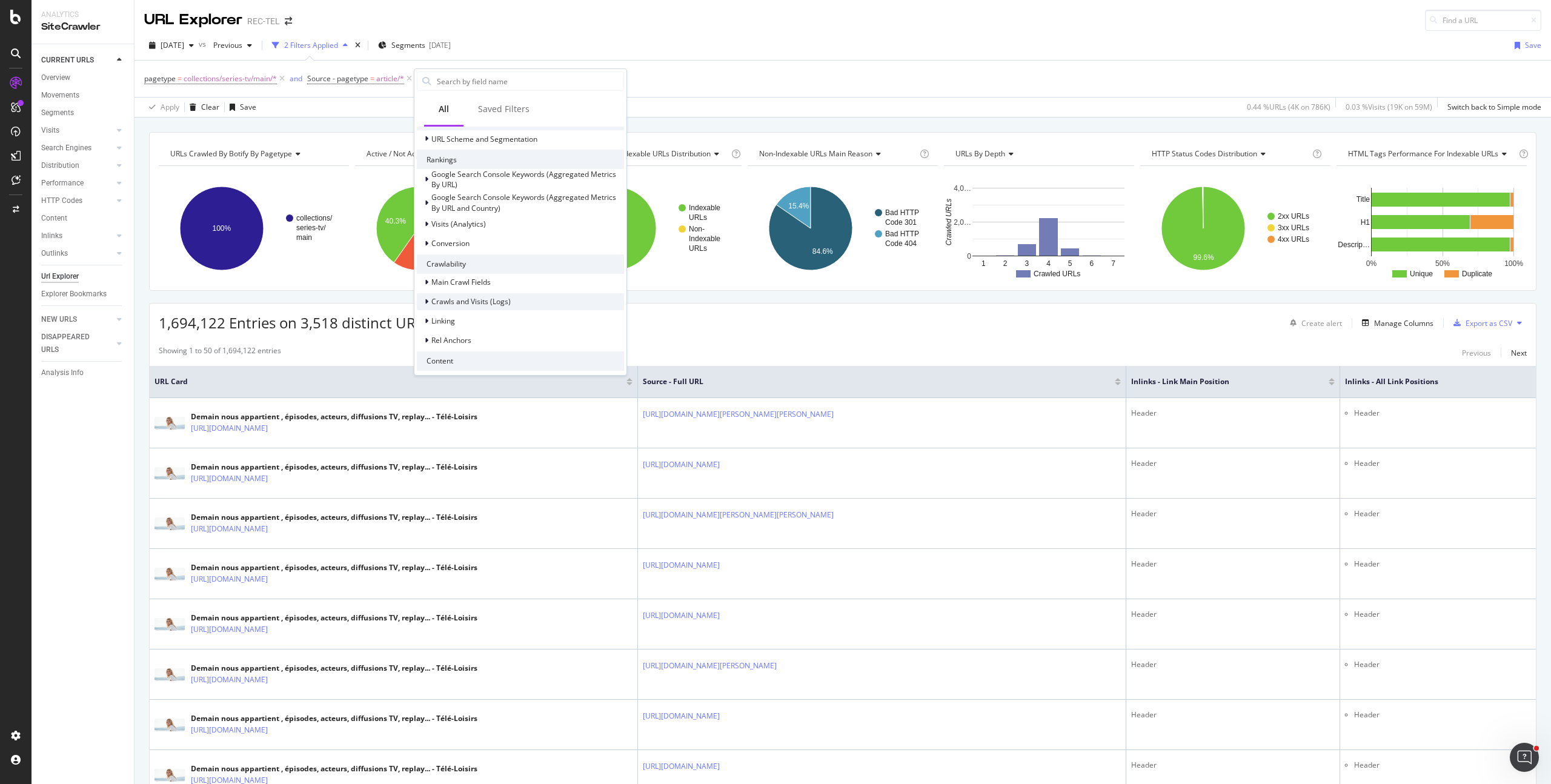
scroll to position [332, 0]
click at [483, 254] on div "Linking" at bounding box center [520, 258] width 207 height 17
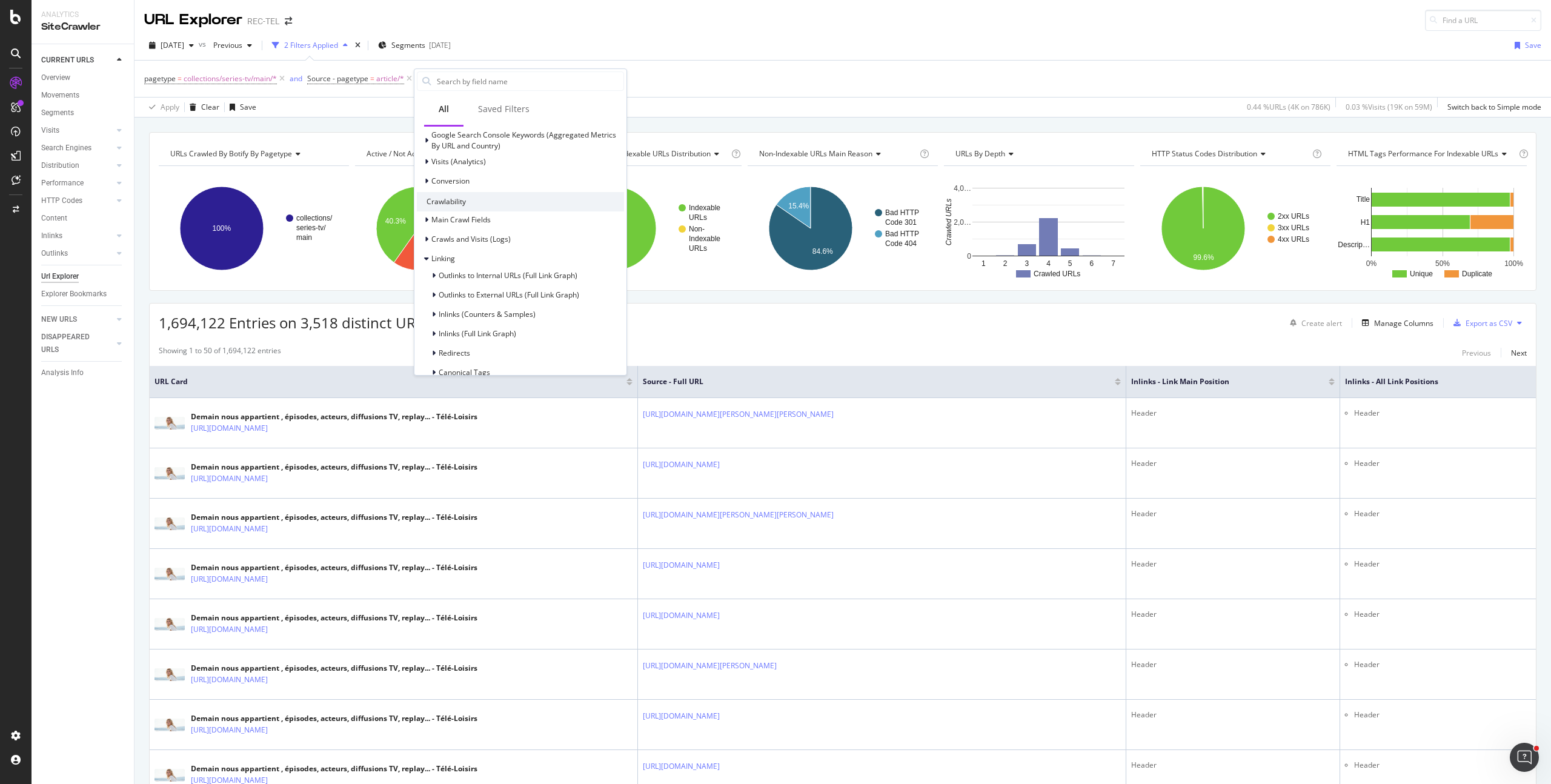
scroll to position [347, 0]
click at [506, 315] on span "Inlinks (Full Link Graph)" at bounding box center [477, 318] width 78 height 10
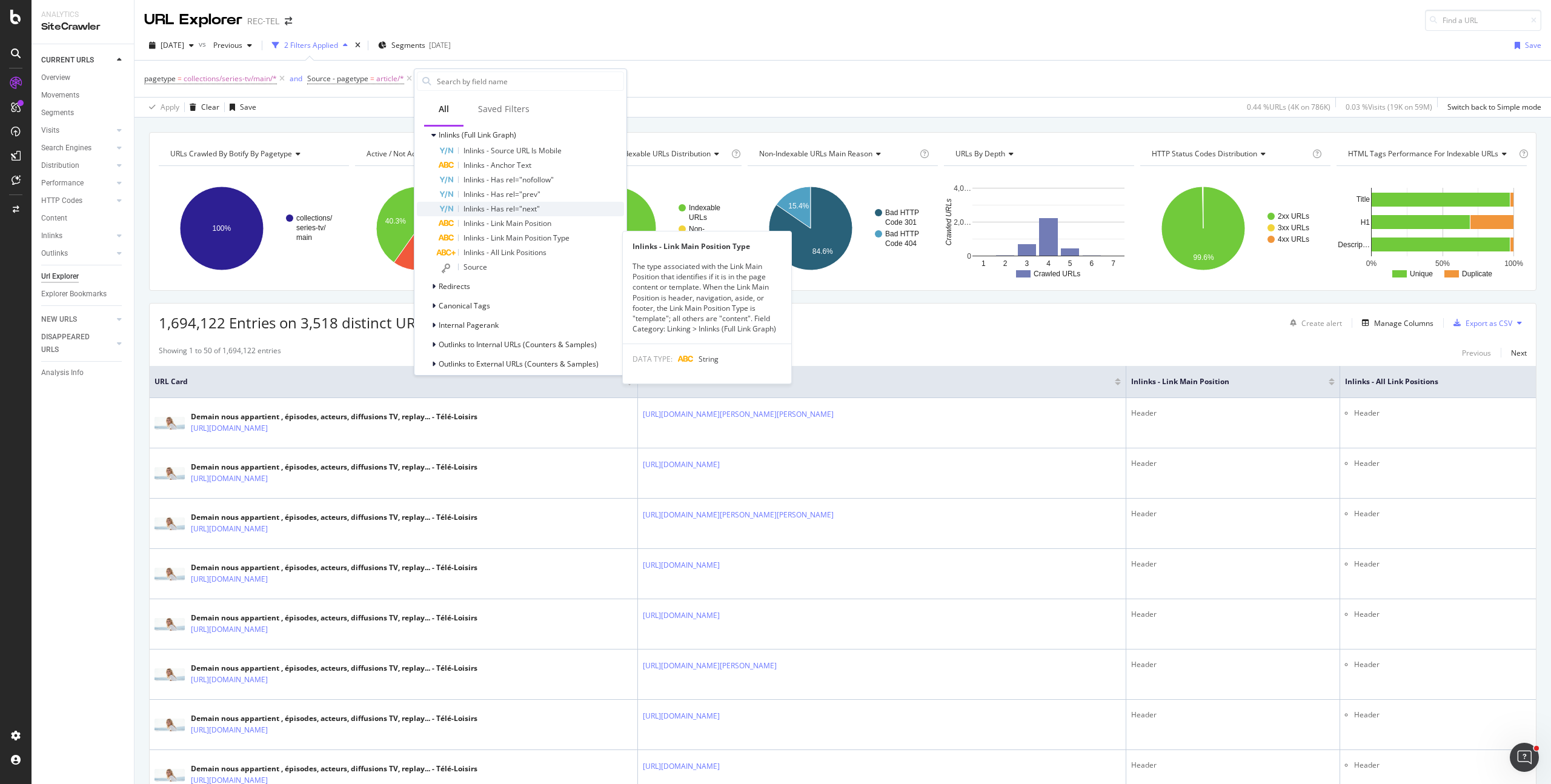
scroll to position [504, 0]
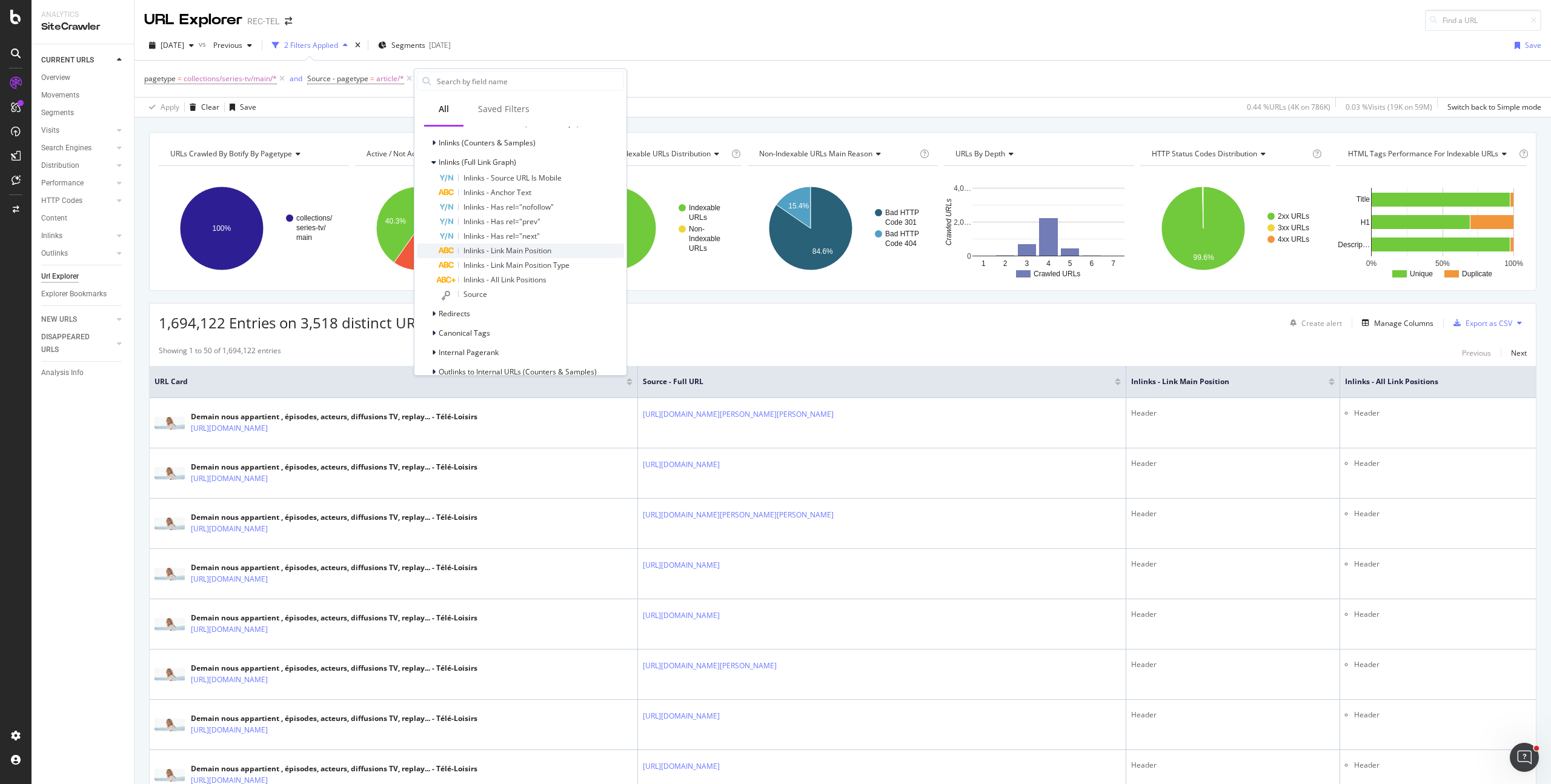
click at [553, 252] on div "Inlinks - Link Main Position" at bounding box center [531, 251] width 185 height 15
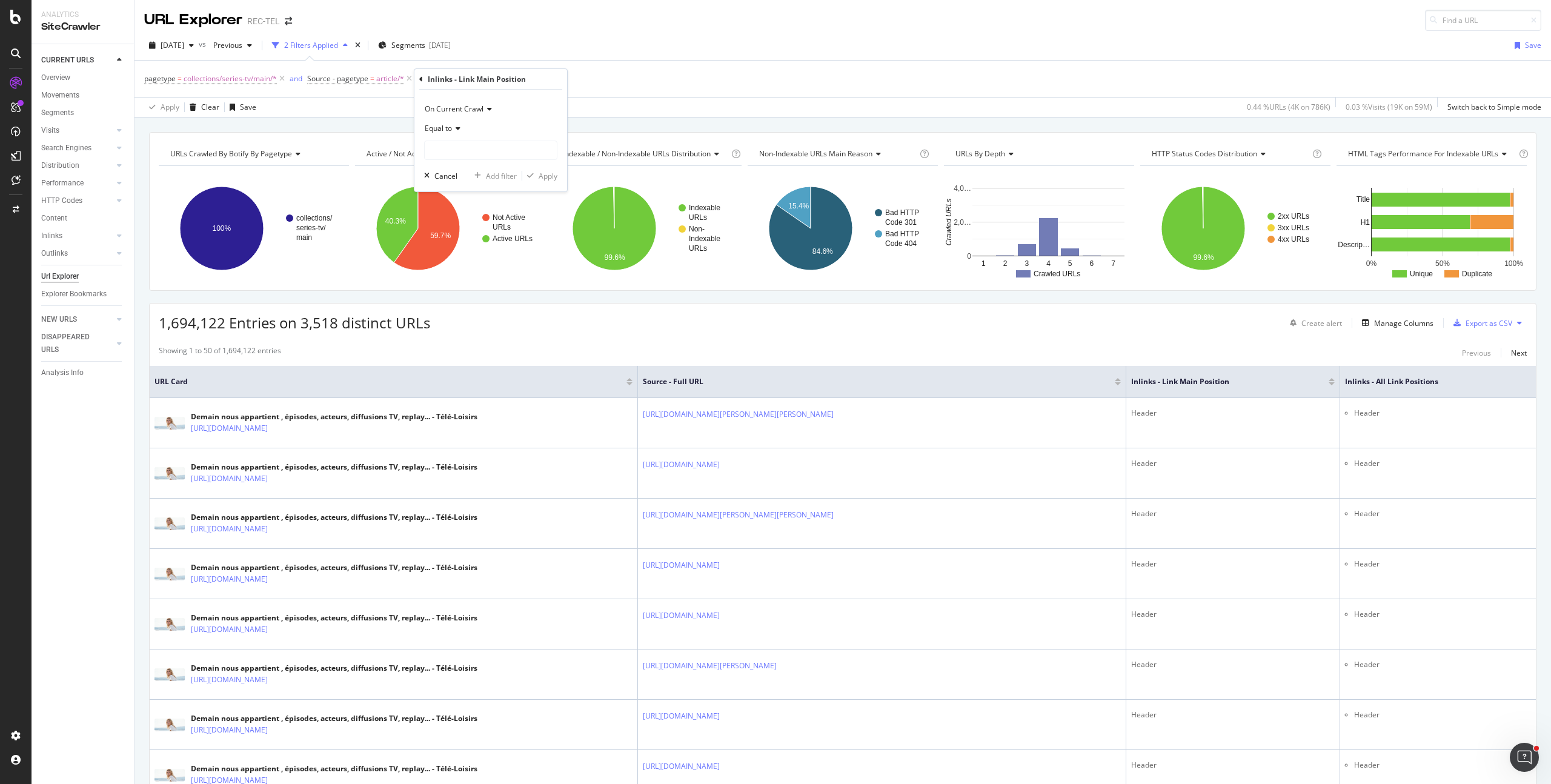
click at [434, 120] on div "Equal to" at bounding box center [491, 128] width 134 height 19
click at [493, 262] on div "Doesn't contain" at bounding box center [492, 264] width 129 height 16
click at [468, 130] on span "Doesn't contain" at bounding box center [451, 128] width 52 height 10
click at [500, 265] on div "Doesn't contain" at bounding box center [492, 264] width 129 height 16
click at [465, 142] on input "text" at bounding box center [490, 150] width 132 height 19
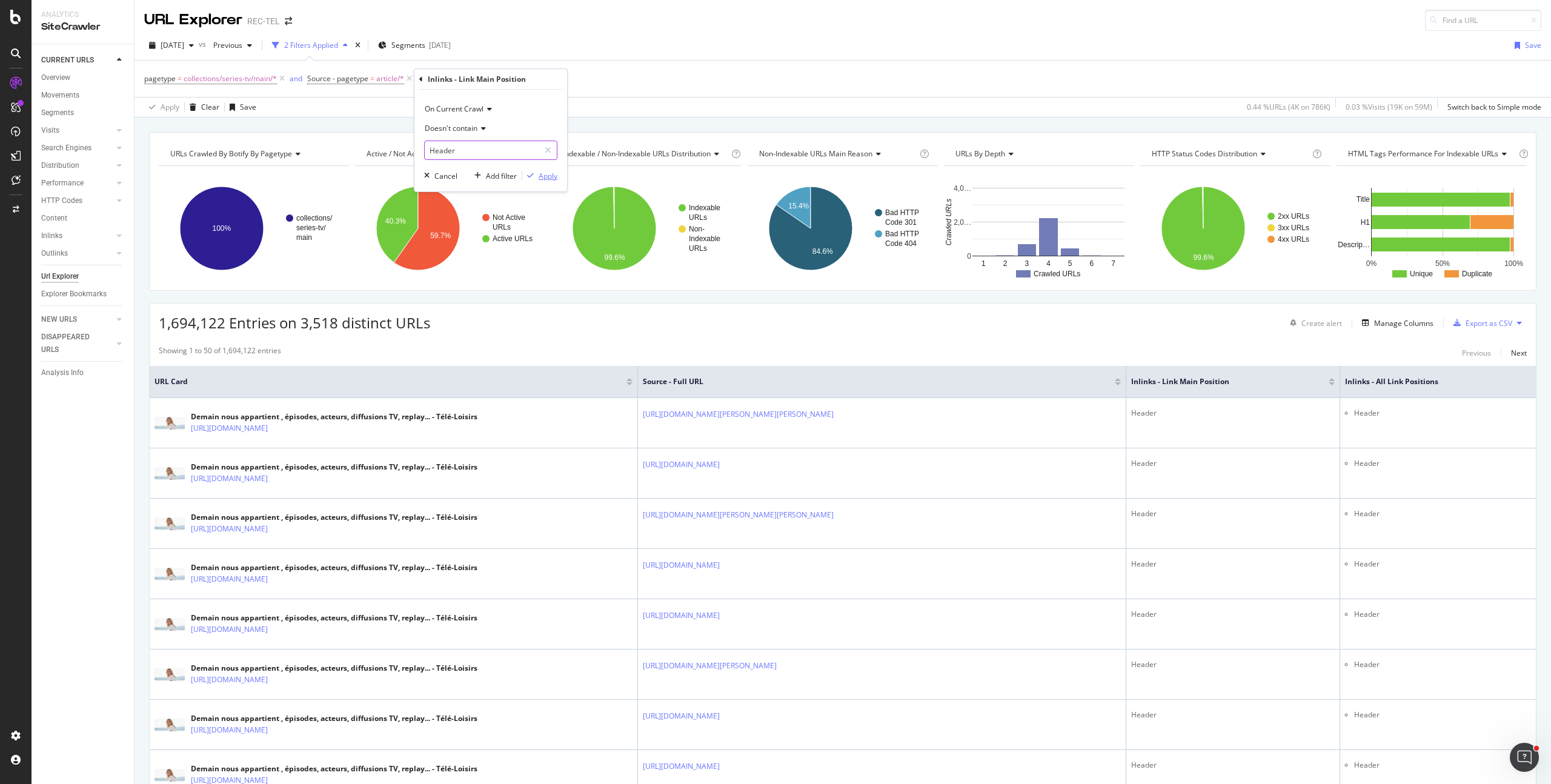
type input "Header"
click at [547, 179] on div "Apply" at bounding box center [548, 176] width 19 height 10
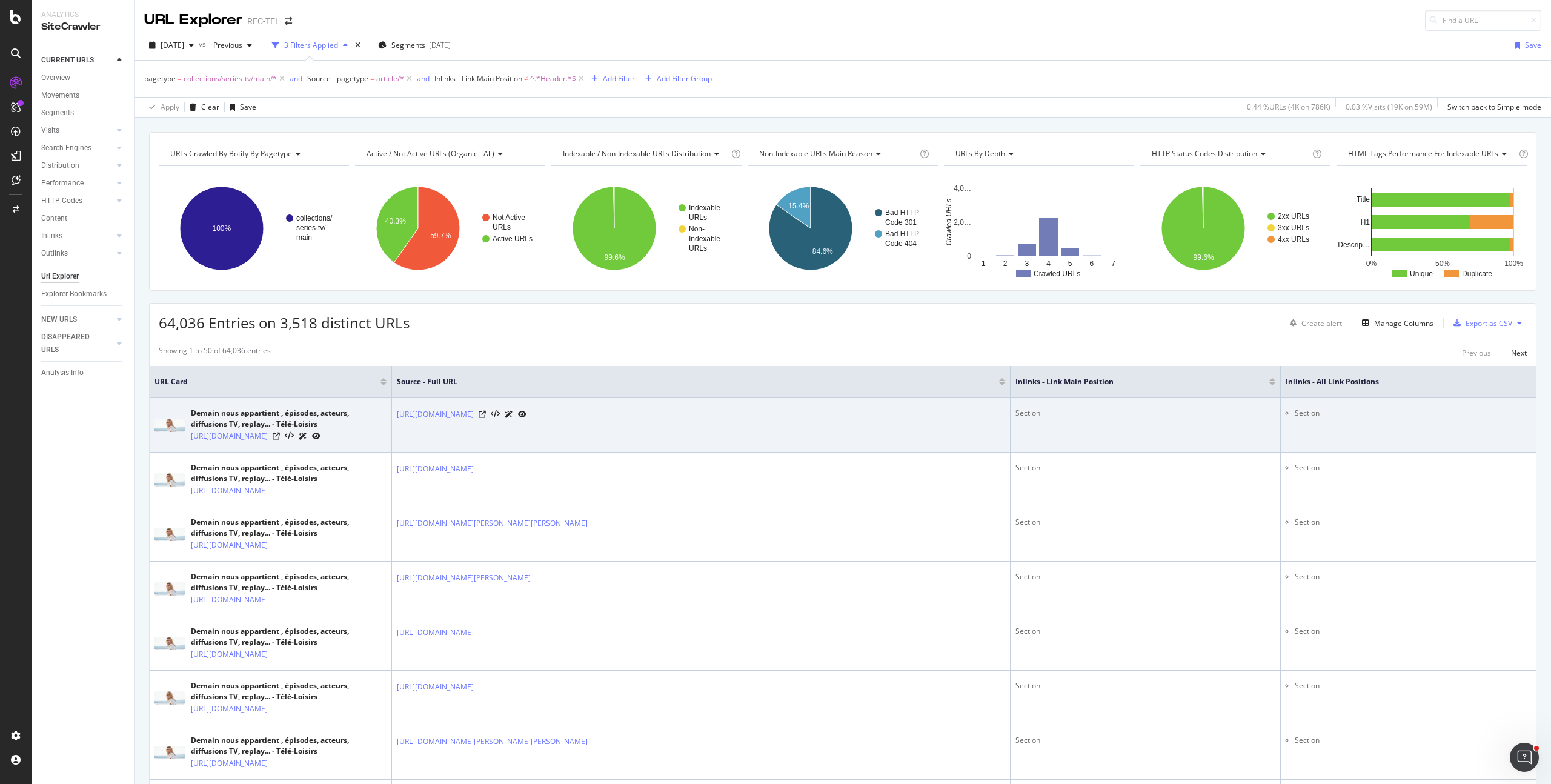
click at [527, 416] on div at bounding box center [502, 414] width 48 height 13
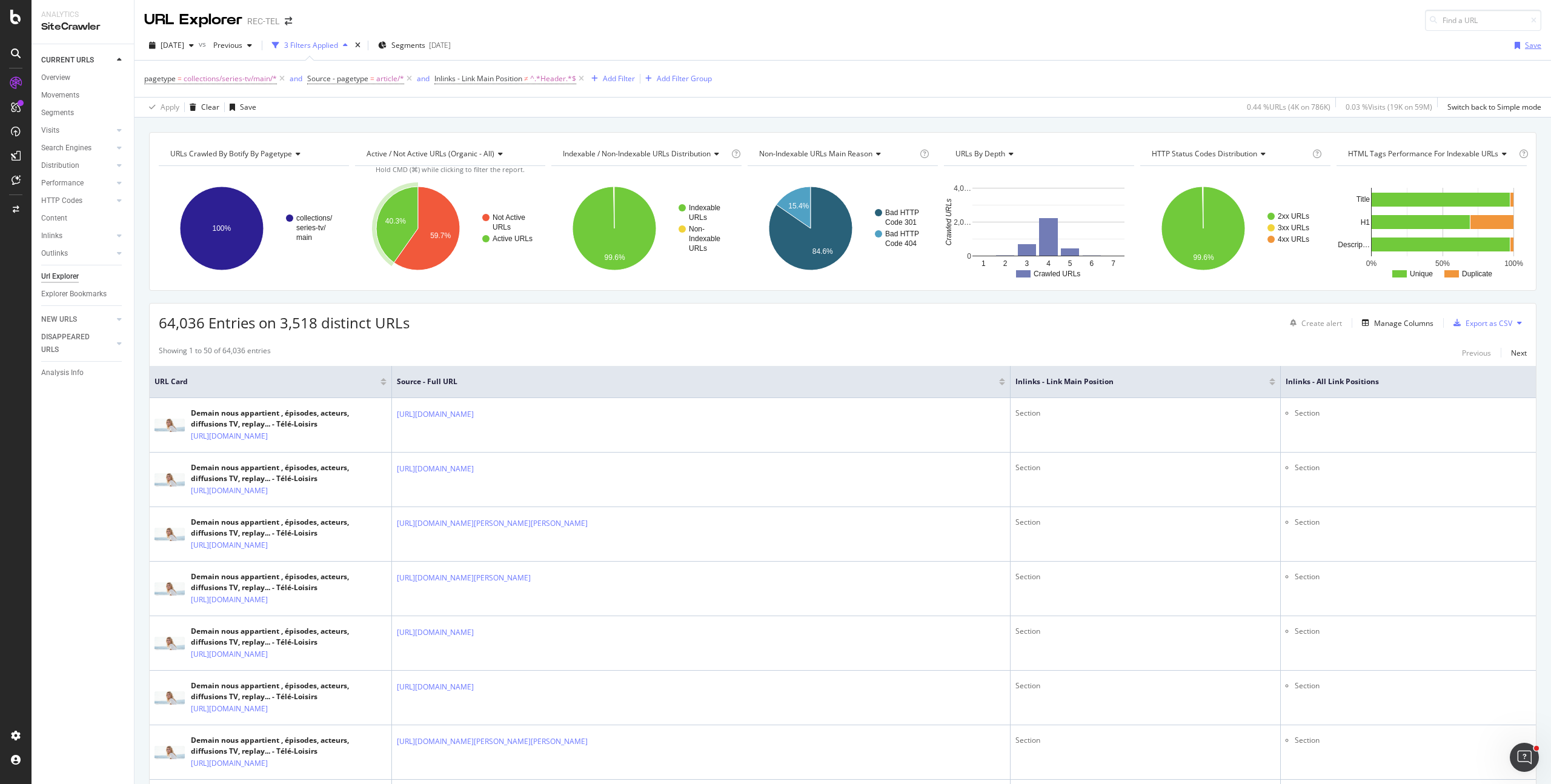
click at [1512, 45] on div "button" at bounding box center [1517, 45] width 15 height 7
click at [1527, 40] on div "Save" at bounding box center [1533, 45] width 17 height 10
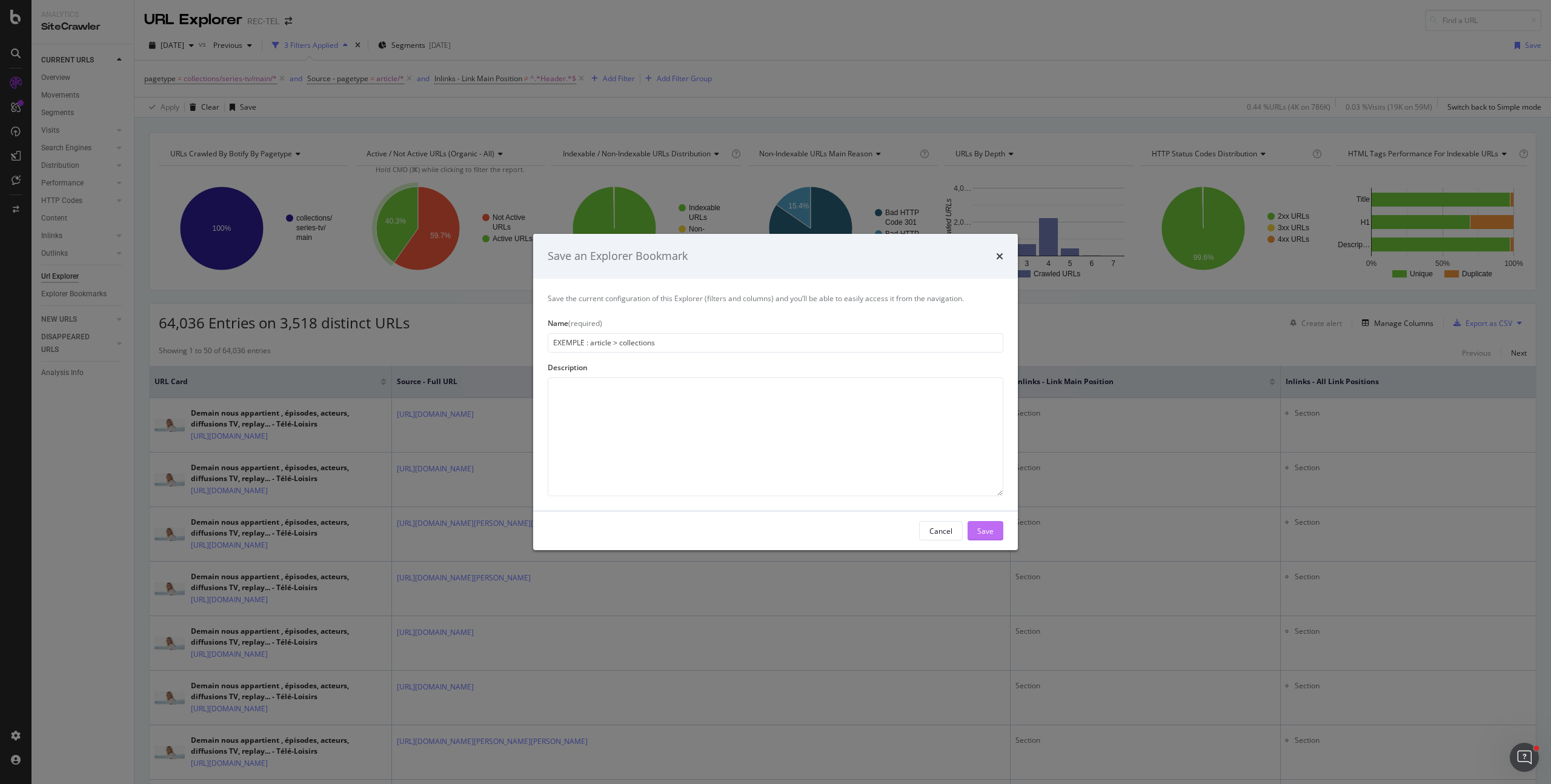
type input "EXEMPLE : article > collections"
click at [982, 527] on div "Save" at bounding box center [985, 531] width 17 height 10
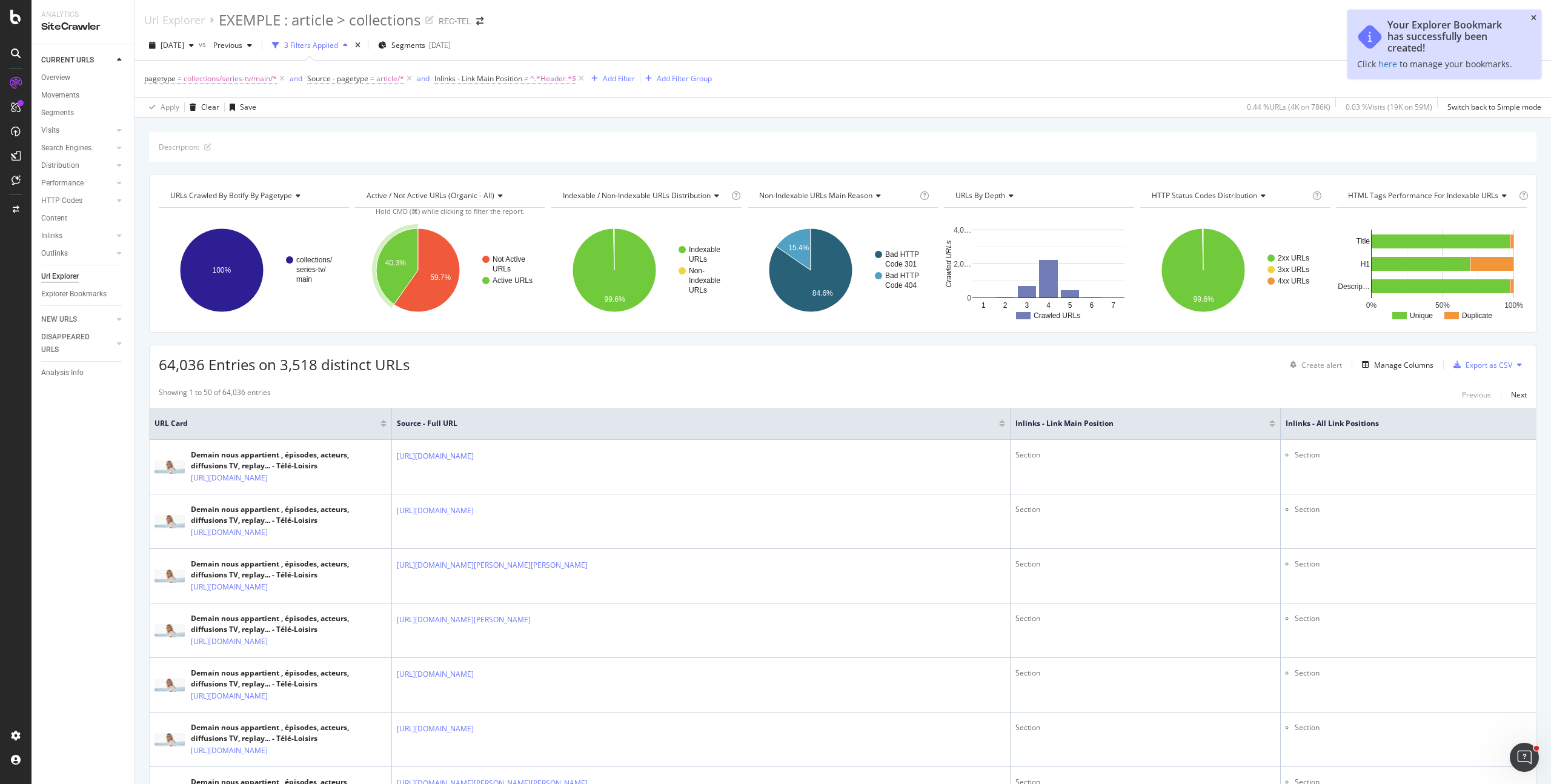
click at [1532, 15] on icon "close toast" at bounding box center [1534, 18] width 5 height 7
click at [410, 81] on icon at bounding box center [410, 79] width 10 height 12
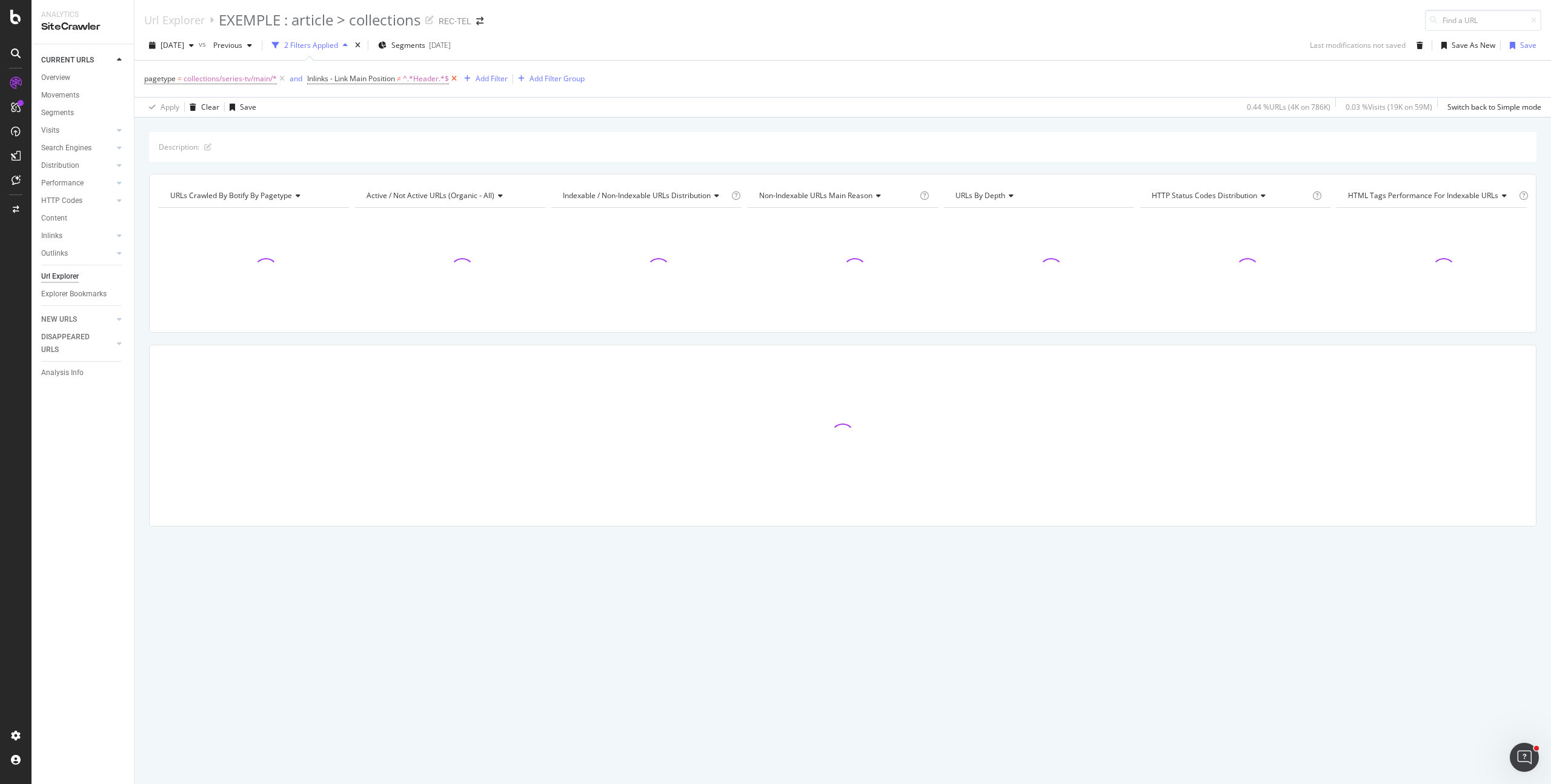
click at [452, 80] on icon at bounding box center [454, 79] width 10 height 12
